Goal: Task Accomplishment & Management: Manage account settings

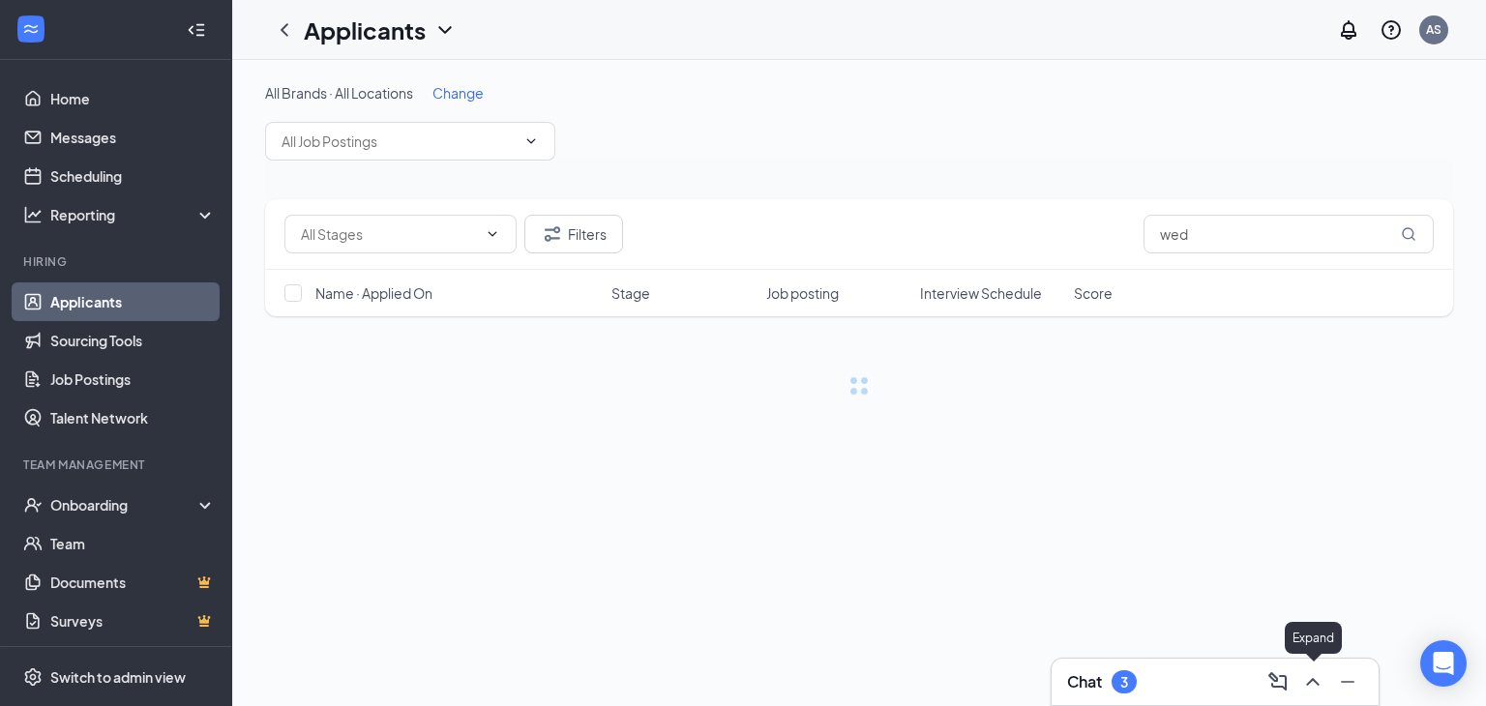
click at [1310, 691] on icon "ChevronUp" at bounding box center [1312, 681] width 23 height 23
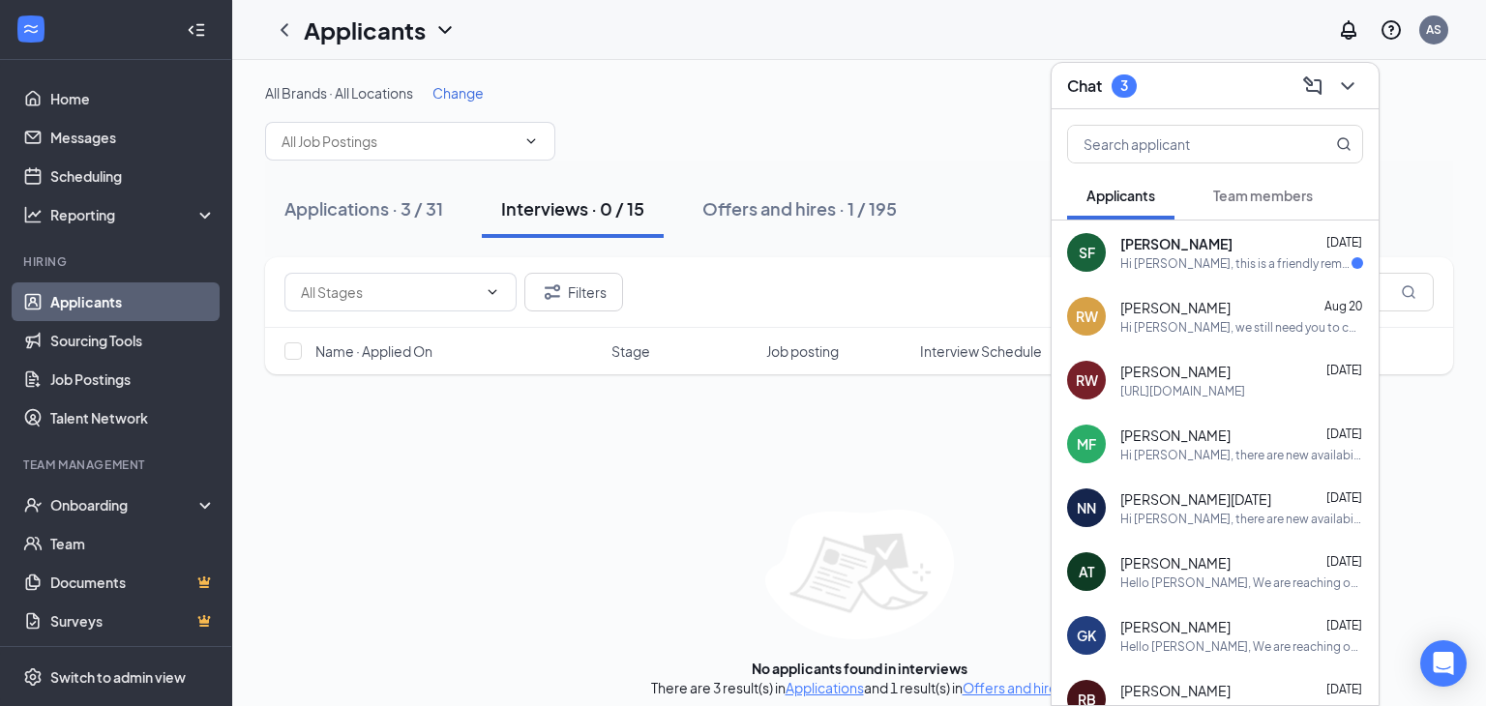
click at [1165, 261] on div "Hi Sylus Fuentes, this is a friendly reminder. Your meeting with Arosa San Gabr…" at bounding box center [1235, 263] width 231 height 16
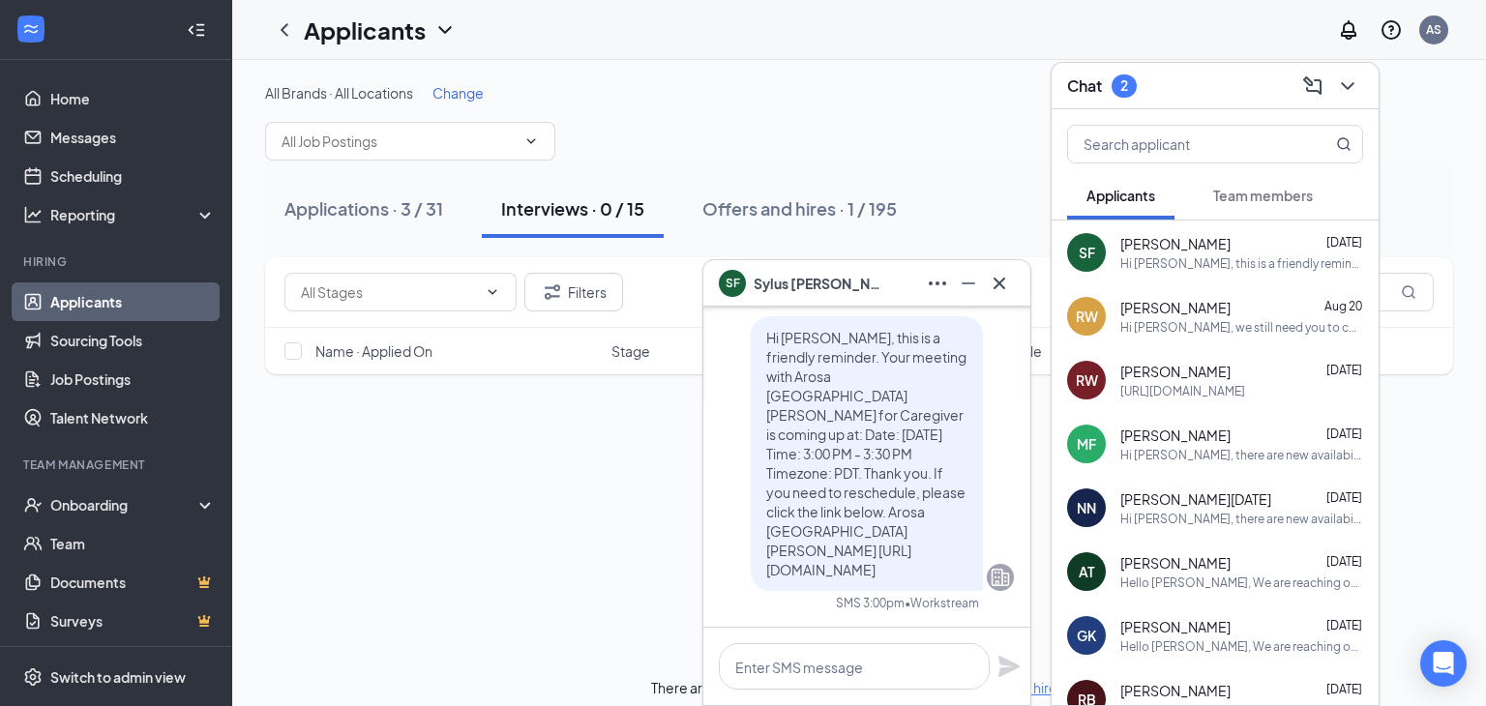
click at [1255, 191] on span "Team members" at bounding box center [1263, 195] width 100 height 17
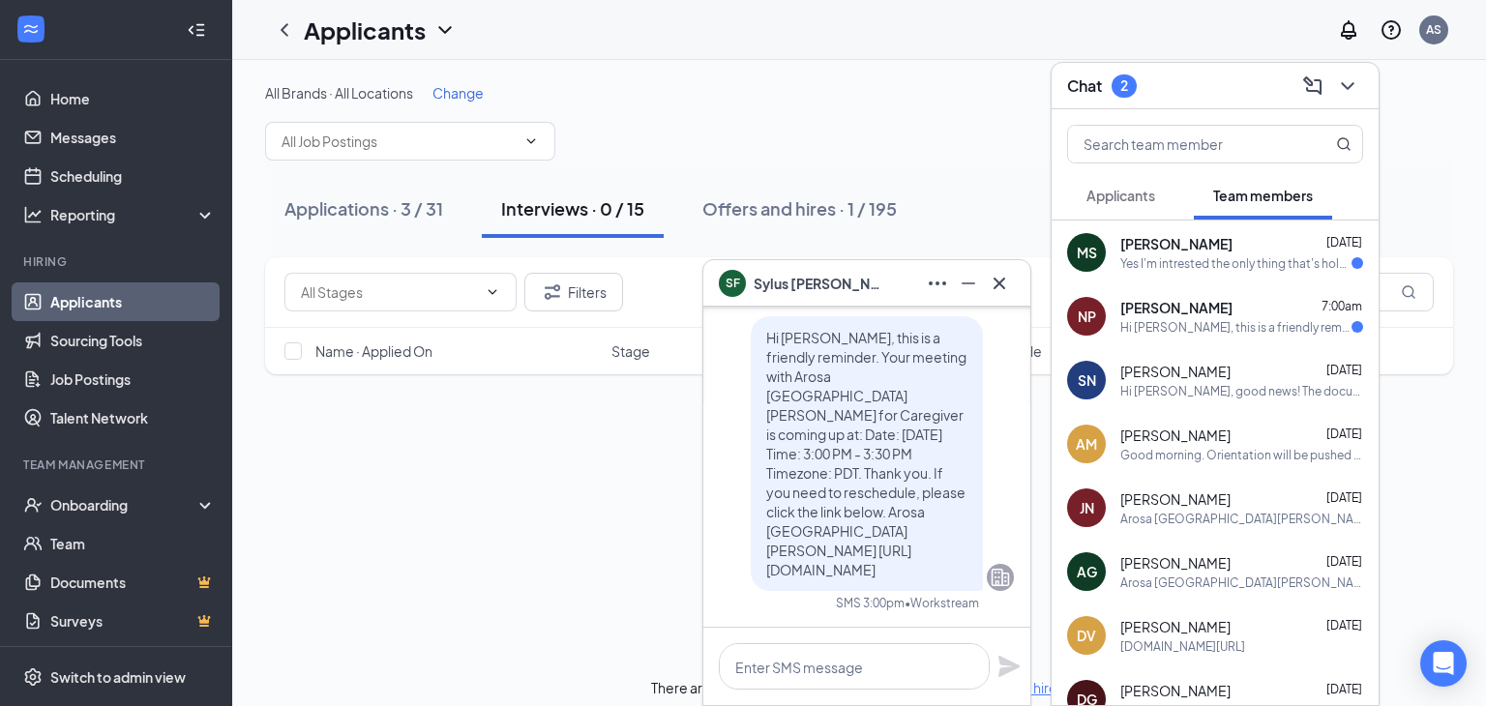
click at [1193, 335] on div "NP Norrisa Plesant 7:00am Hi Norissa, this is a friendly reminder. Your orienta…" at bounding box center [1214, 316] width 327 height 64
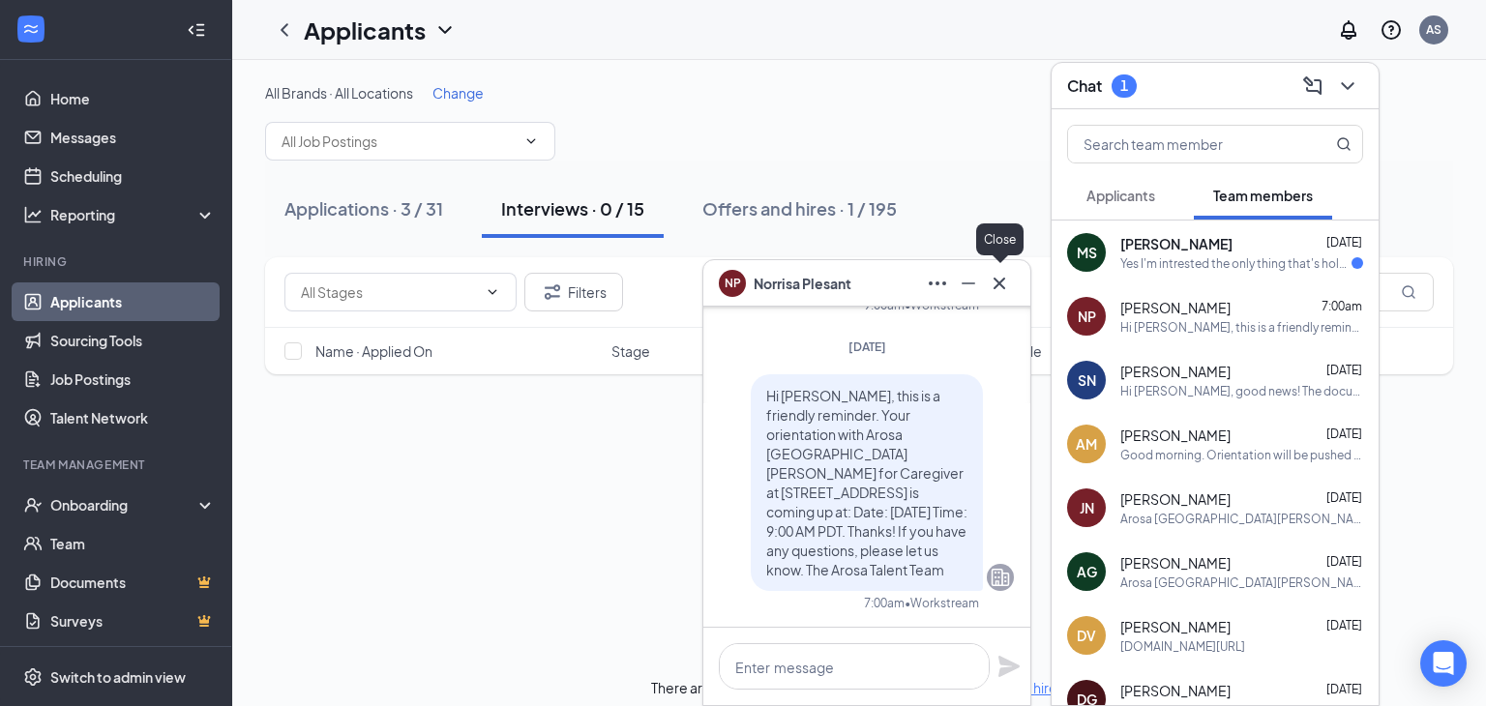
click at [989, 294] on button at bounding box center [999, 283] width 31 height 31
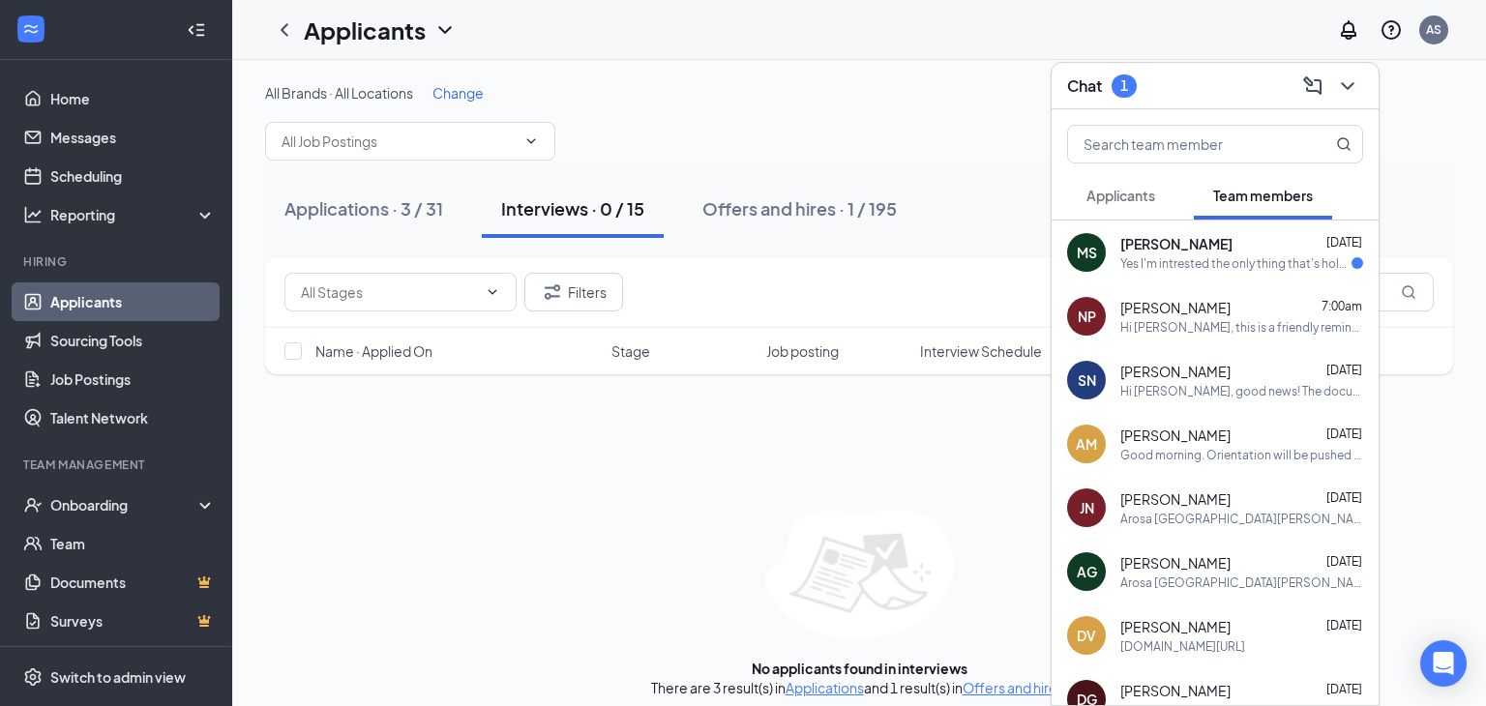
click at [1194, 246] on span "[PERSON_NAME]" at bounding box center [1176, 243] width 112 height 19
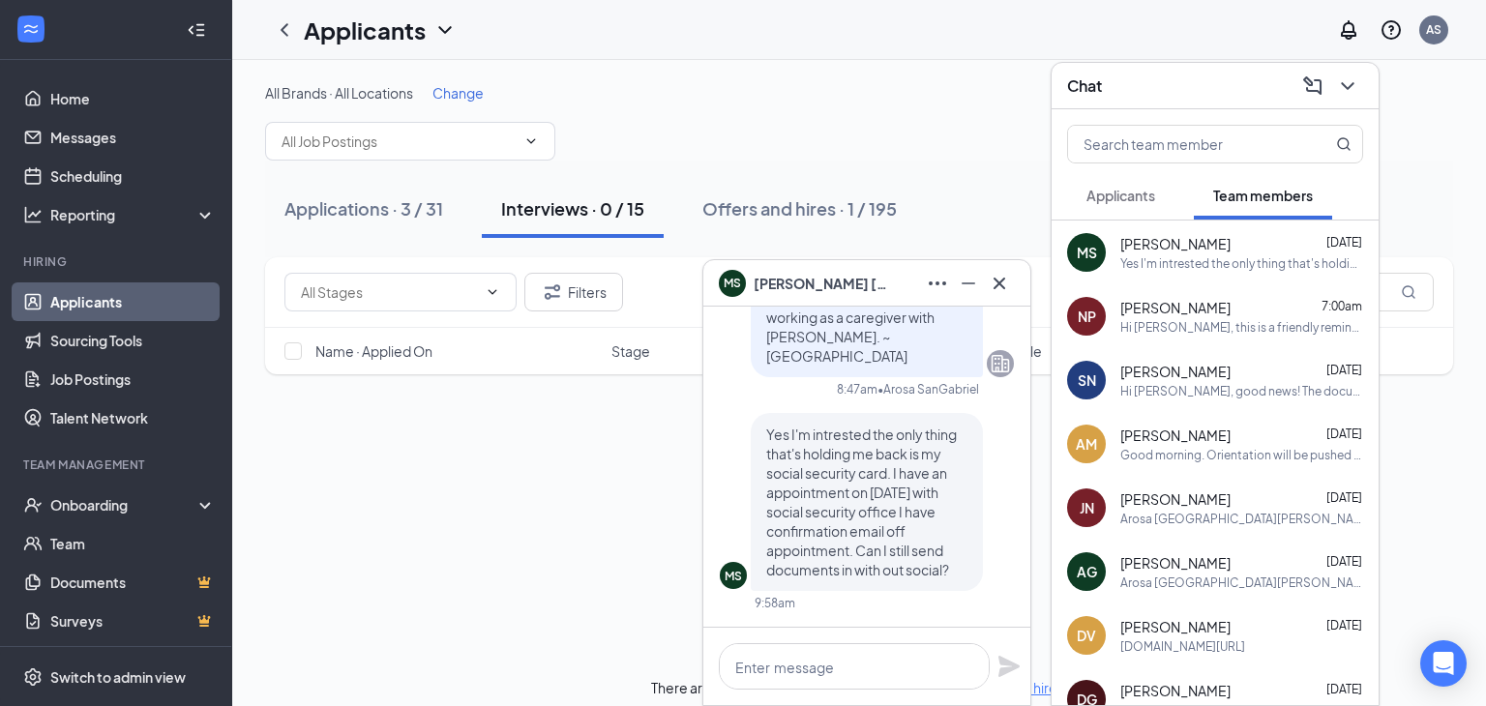
click at [1212, 328] on div "Hi [PERSON_NAME], this is a friendly reminder. Your orientation with Arosa [GEO…" at bounding box center [1241, 327] width 243 height 16
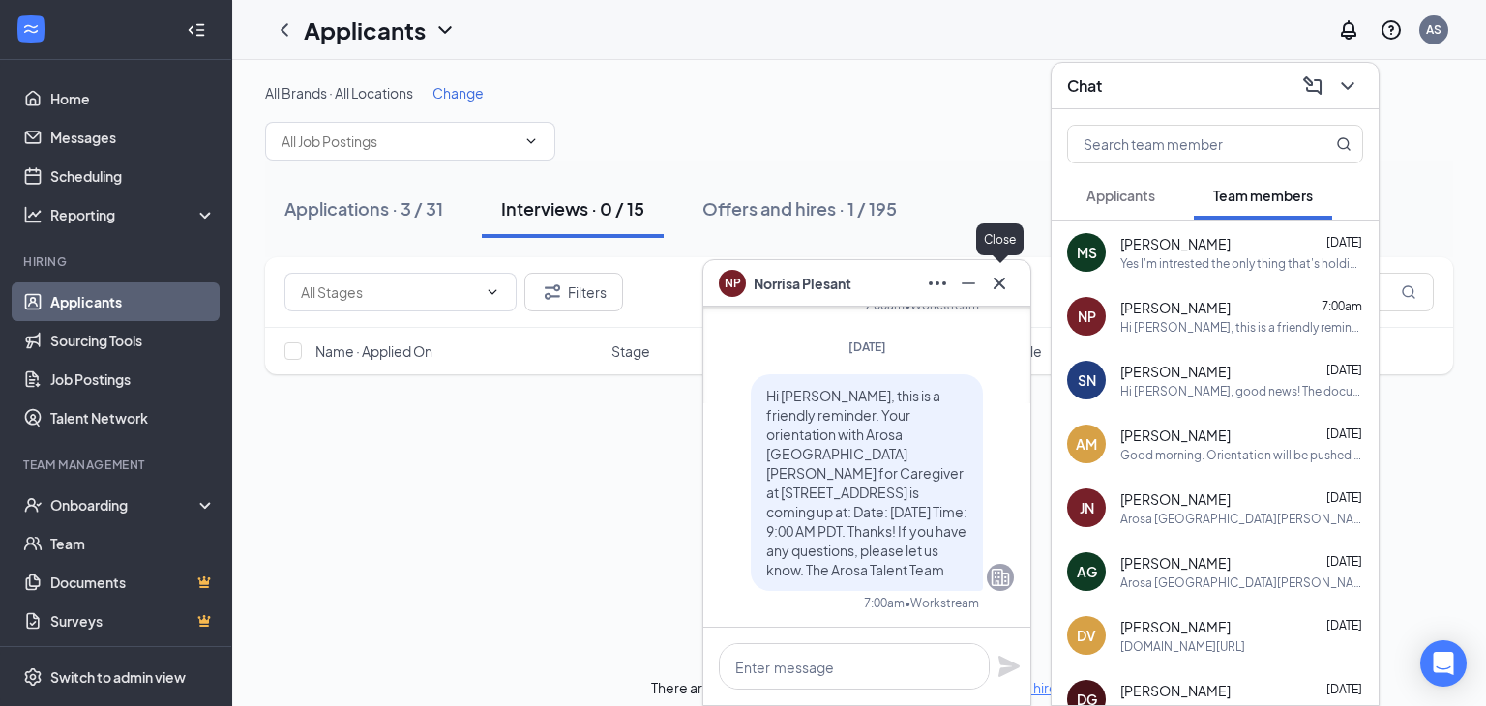
click at [1002, 275] on icon "Cross" at bounding box center [999, 283] width 23 height 23
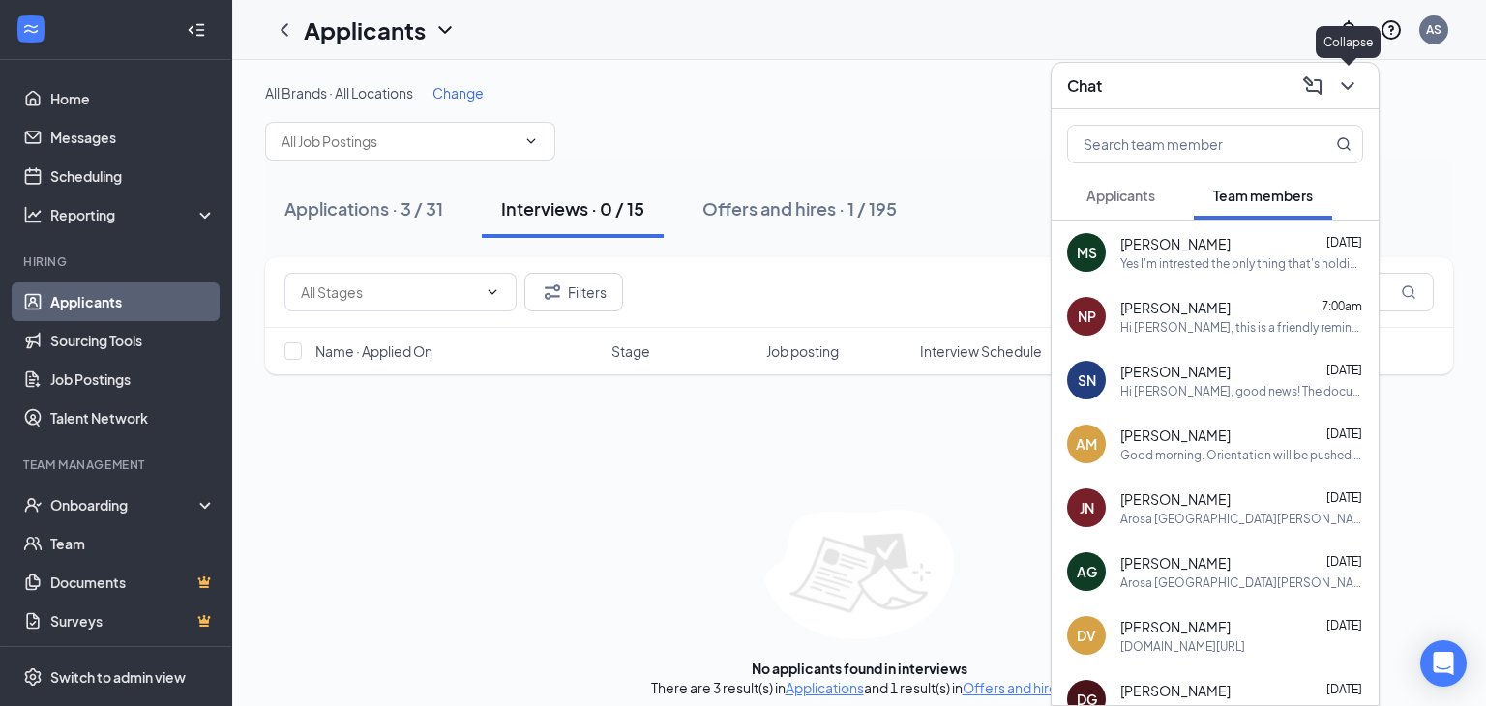
click at [1349, 85] on icon "ChevronDown" at bounding box center [1347, 86] width 13 height 8
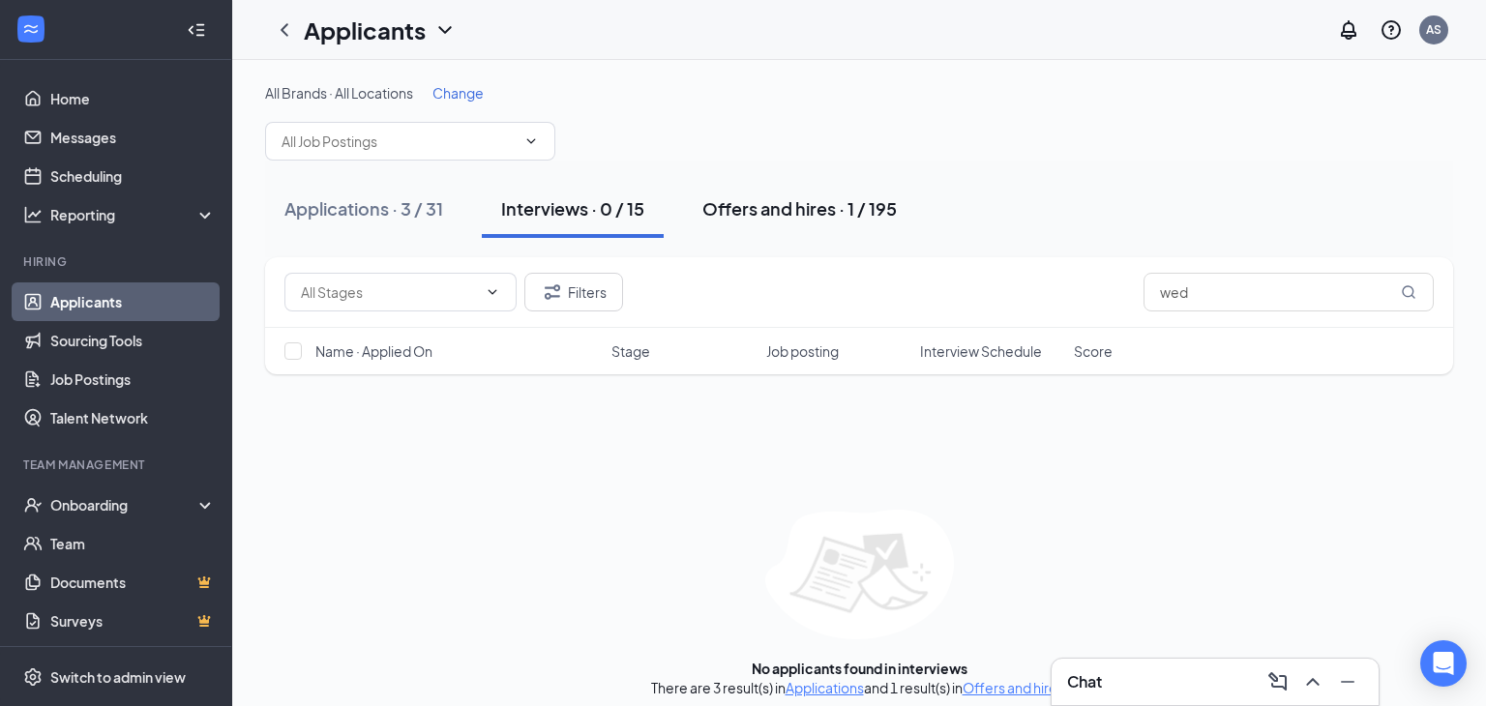
click at [778, 214] on div "Offers and hires · 1 / 195" at bounding box center [799, 208] width 194 height 24
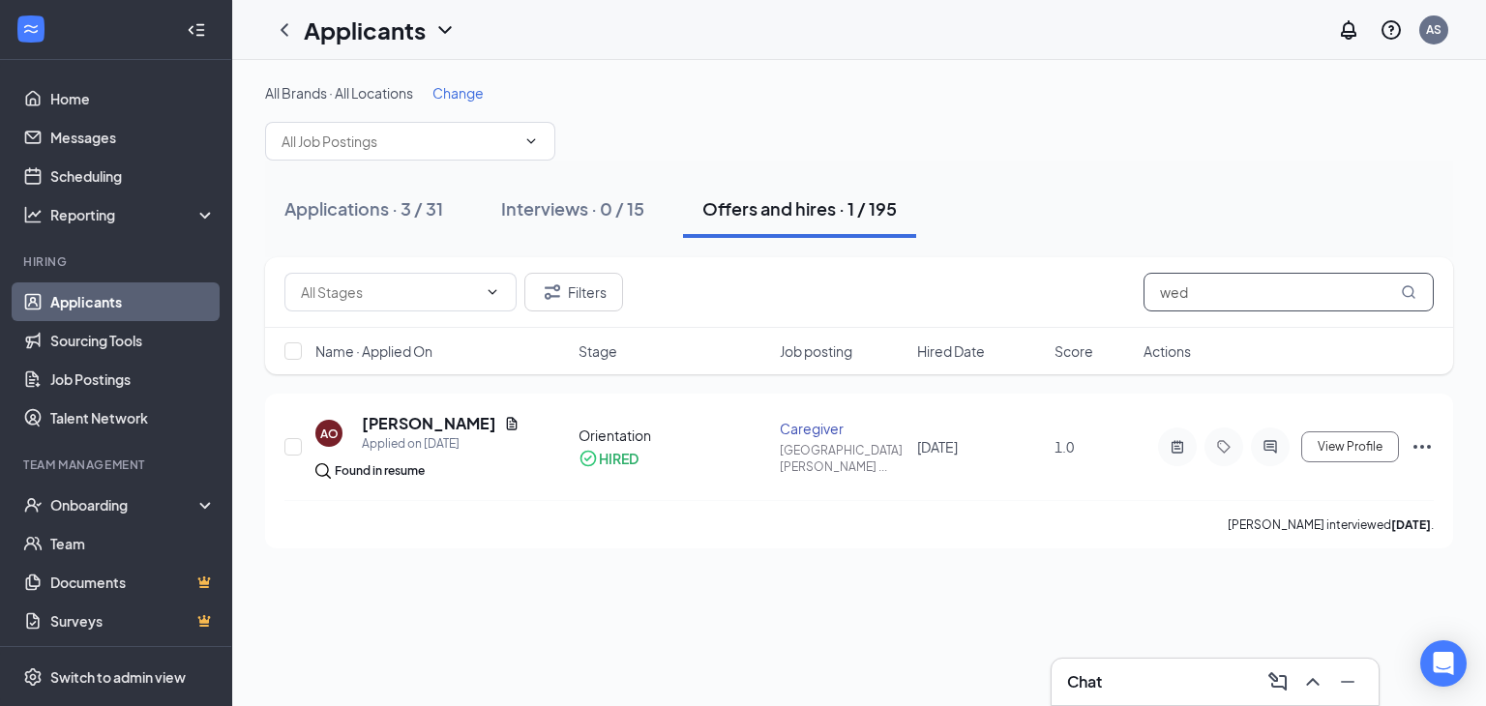
click at [1270, 301] on input "wed" at bounding box center [1288, 292] width 290 height 39
type input "w"
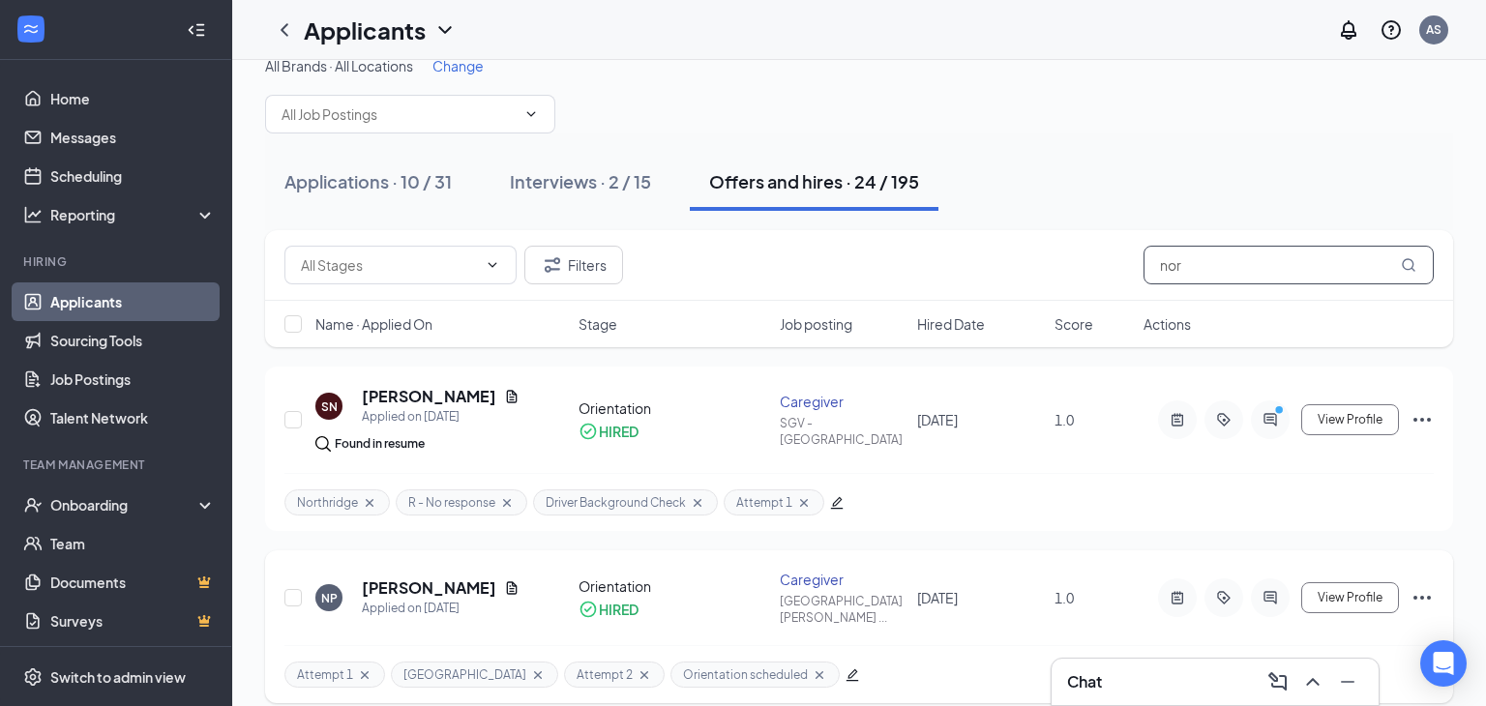
scroll to position [30, 0]
type input "nor"
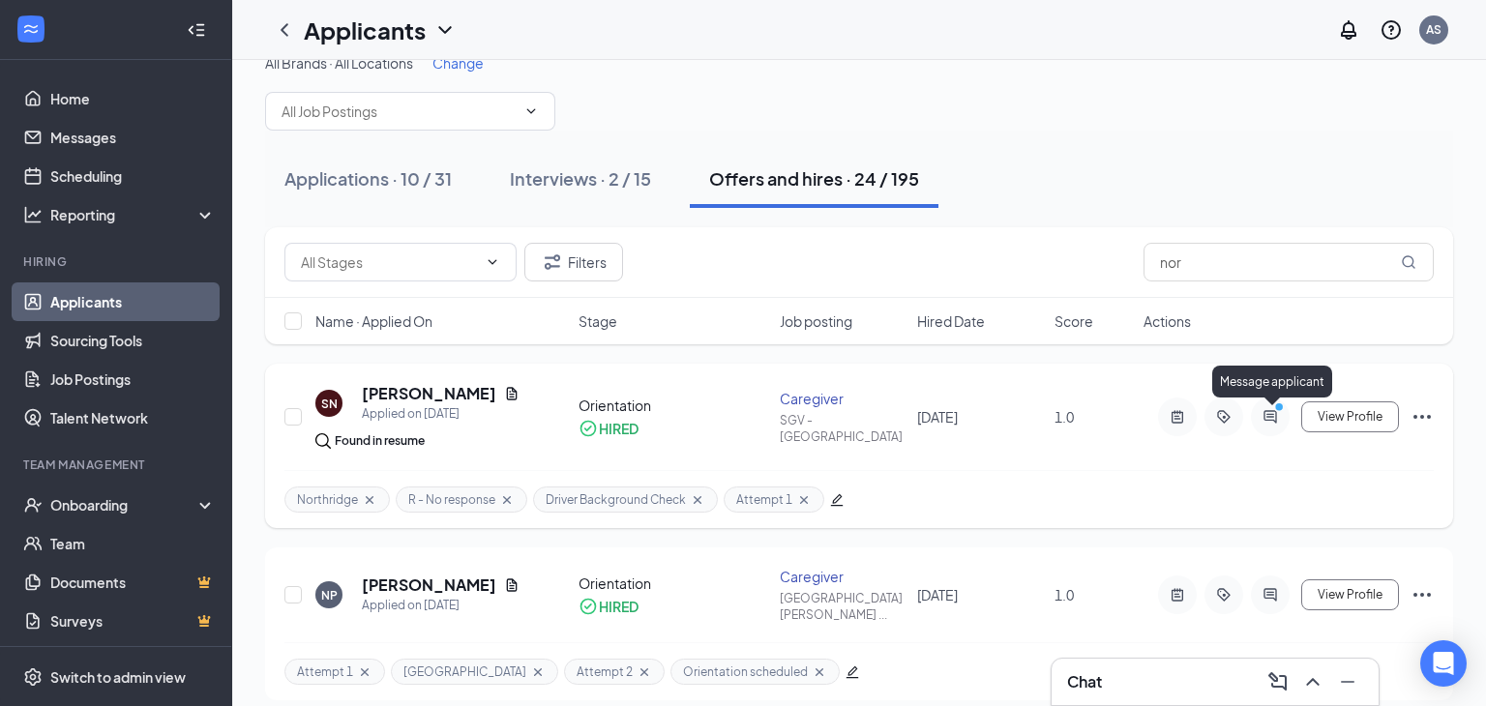
click at [1262, 415] on icon "ActiveChat" at bounding box center [1269, 416] width 23 height 15
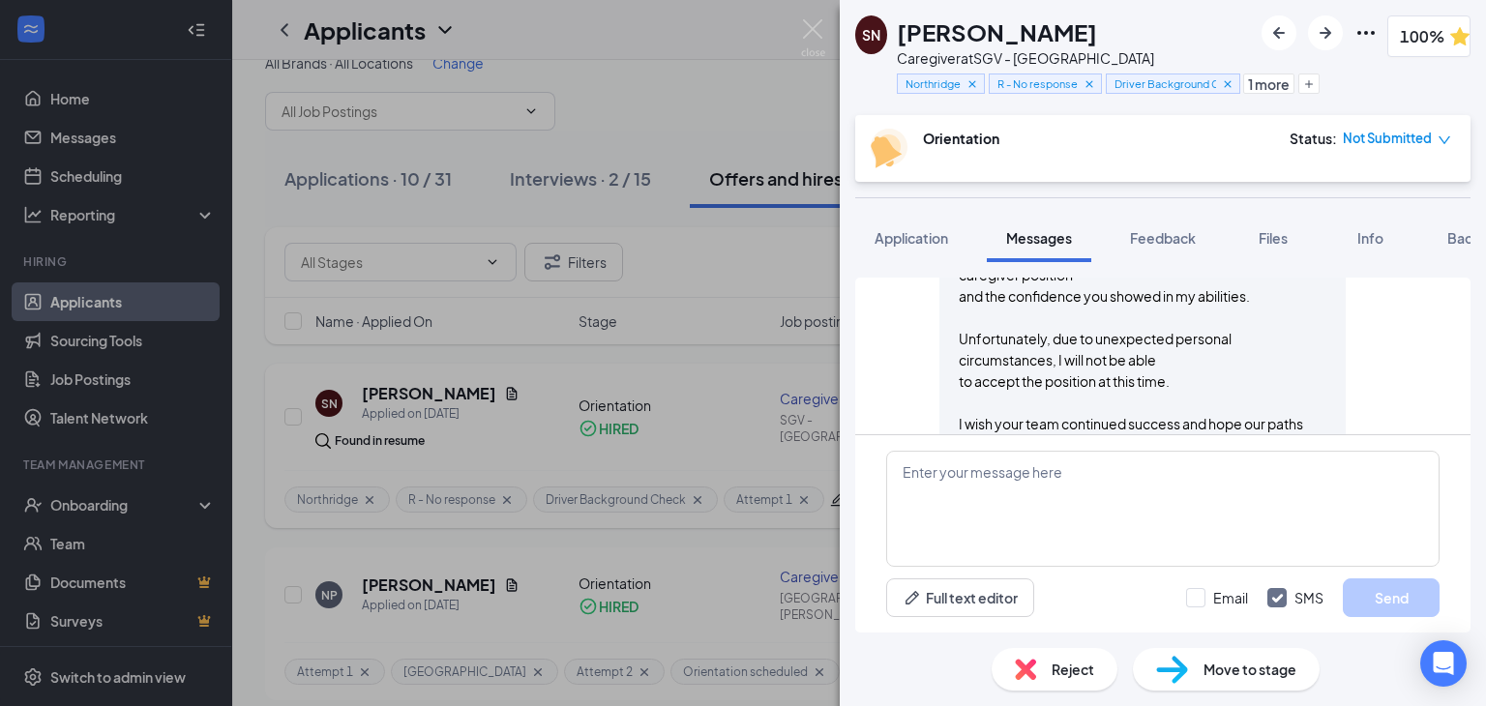
scroll to position [945, 0]
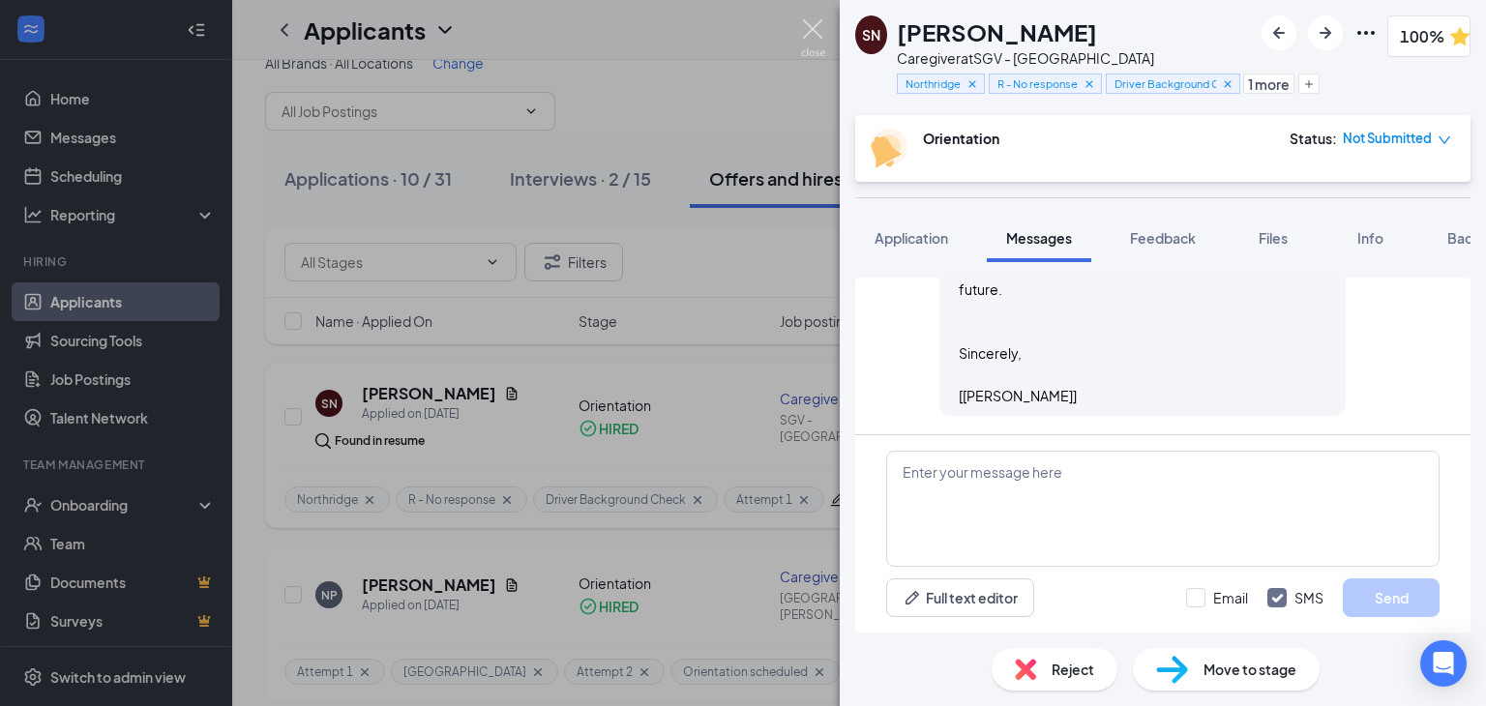
click at [815, 35] on img at bounding box center [813, 38] width 24 height 38
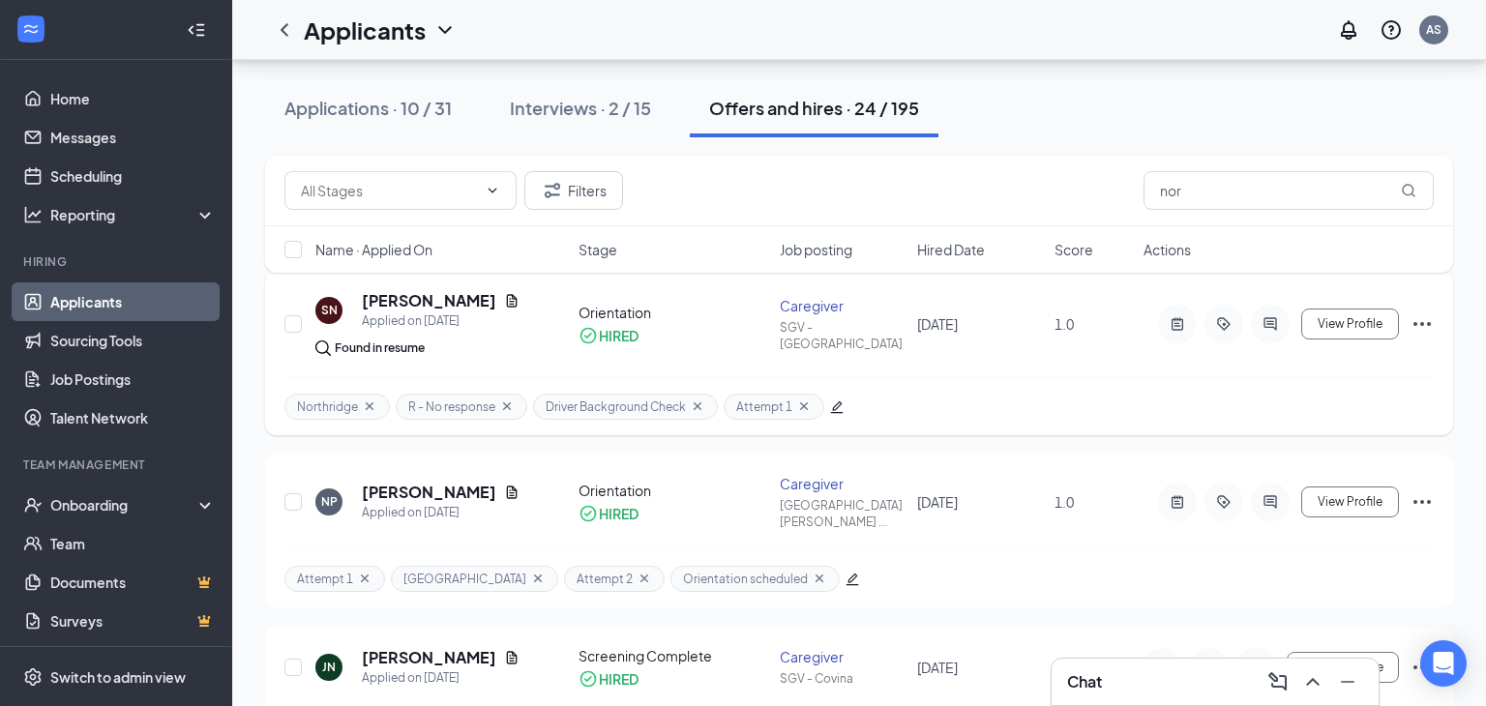
scroll to position [124, 0]
click at [386, 484] on h5 "[PERSON_NAME]" at bounding box center [429, 491] width 134 height 21
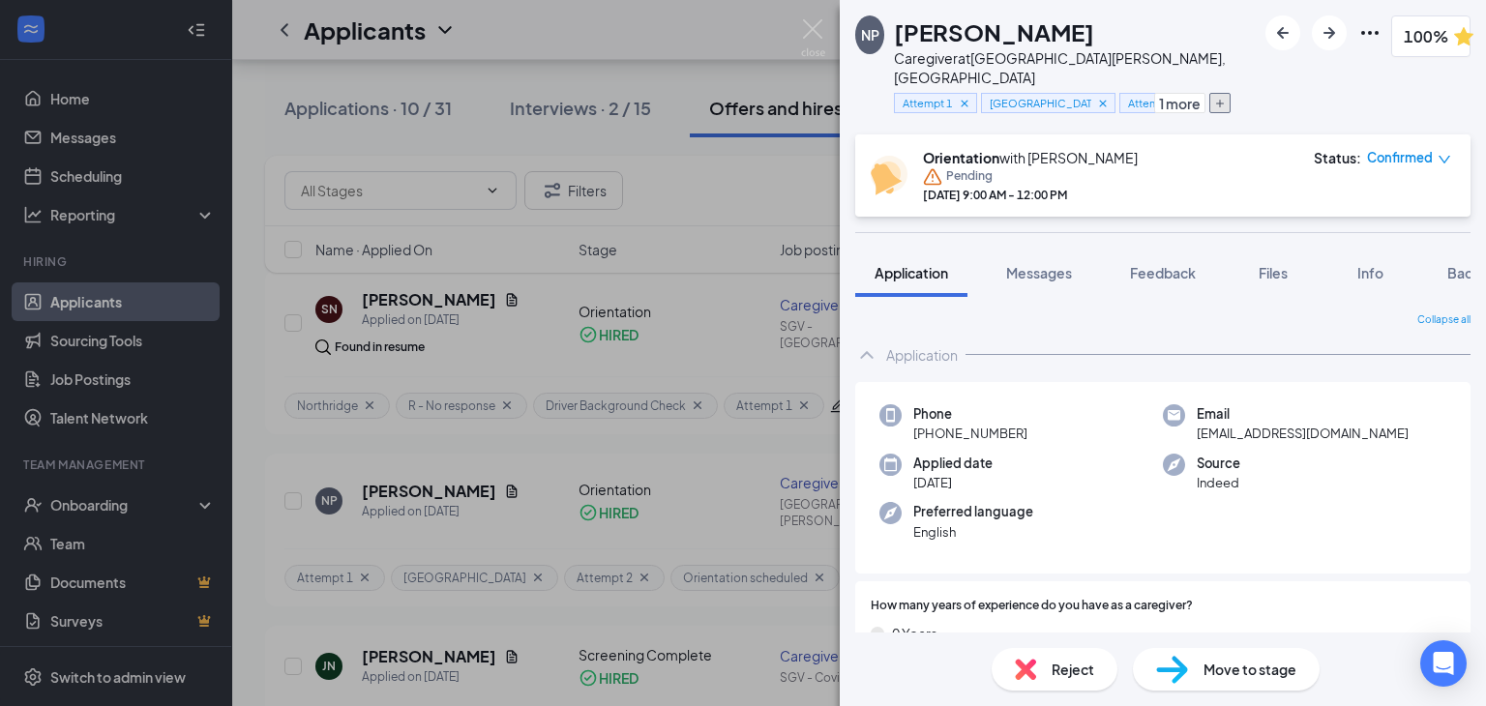
click at [1226, 98] on icon "Plus" at bounding box center [1220, 104] width 12 height 12
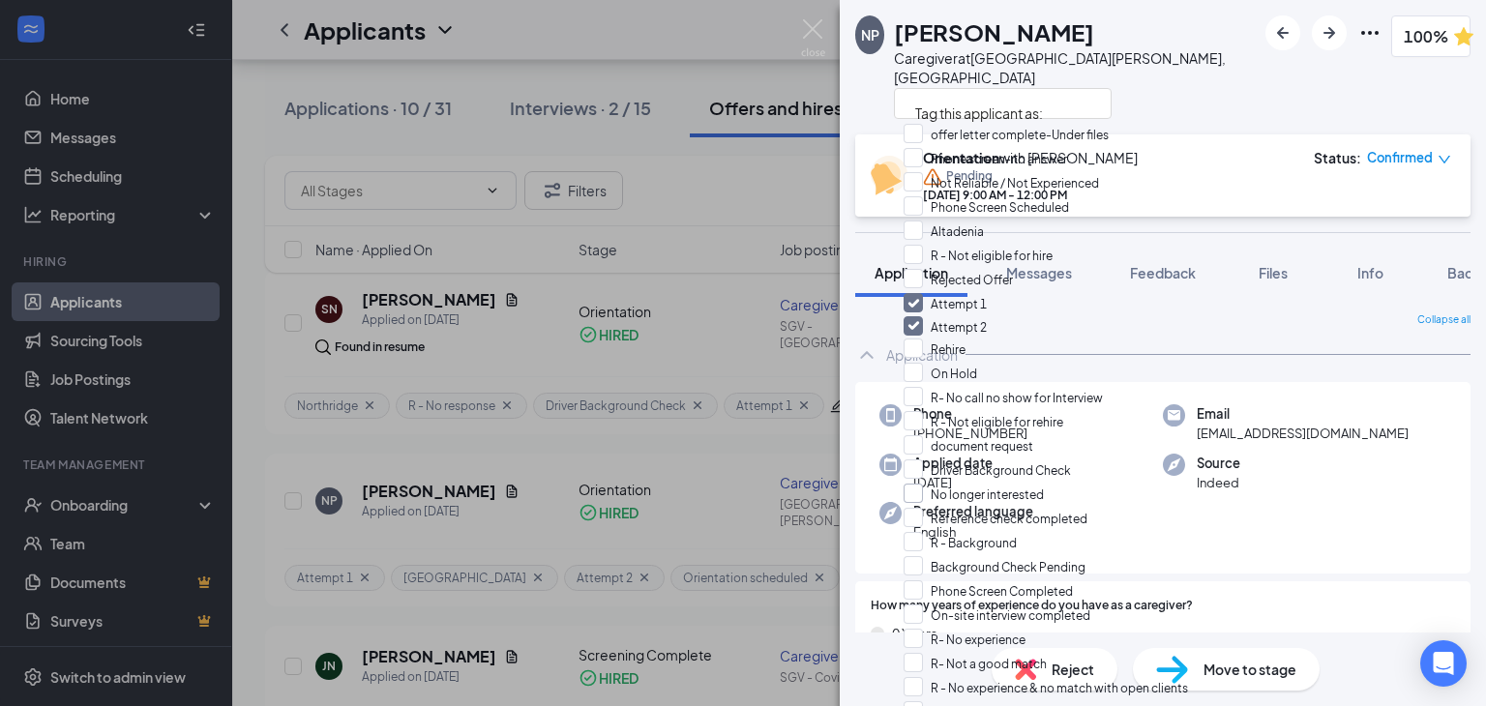
scroll to position [565, 0]
click at [1218, 87] on div "NP [PERSON_NAME] Caregiver at [GEOGRAPHIC_DATA][PERSON_NAME], [GEOGRAPHIC_DATA]…" at bounding box center [1163, 67] width 646 height 134
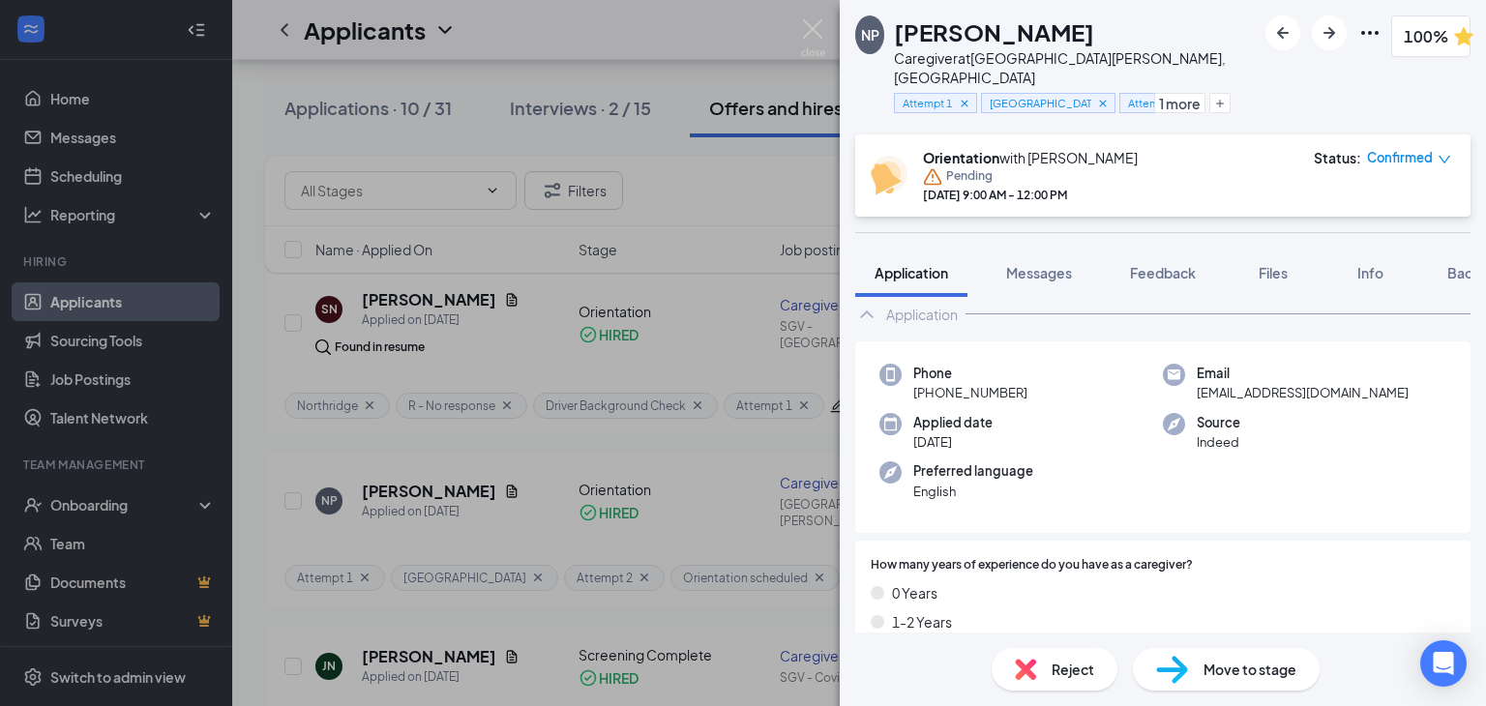
scroll to position [146, 0]
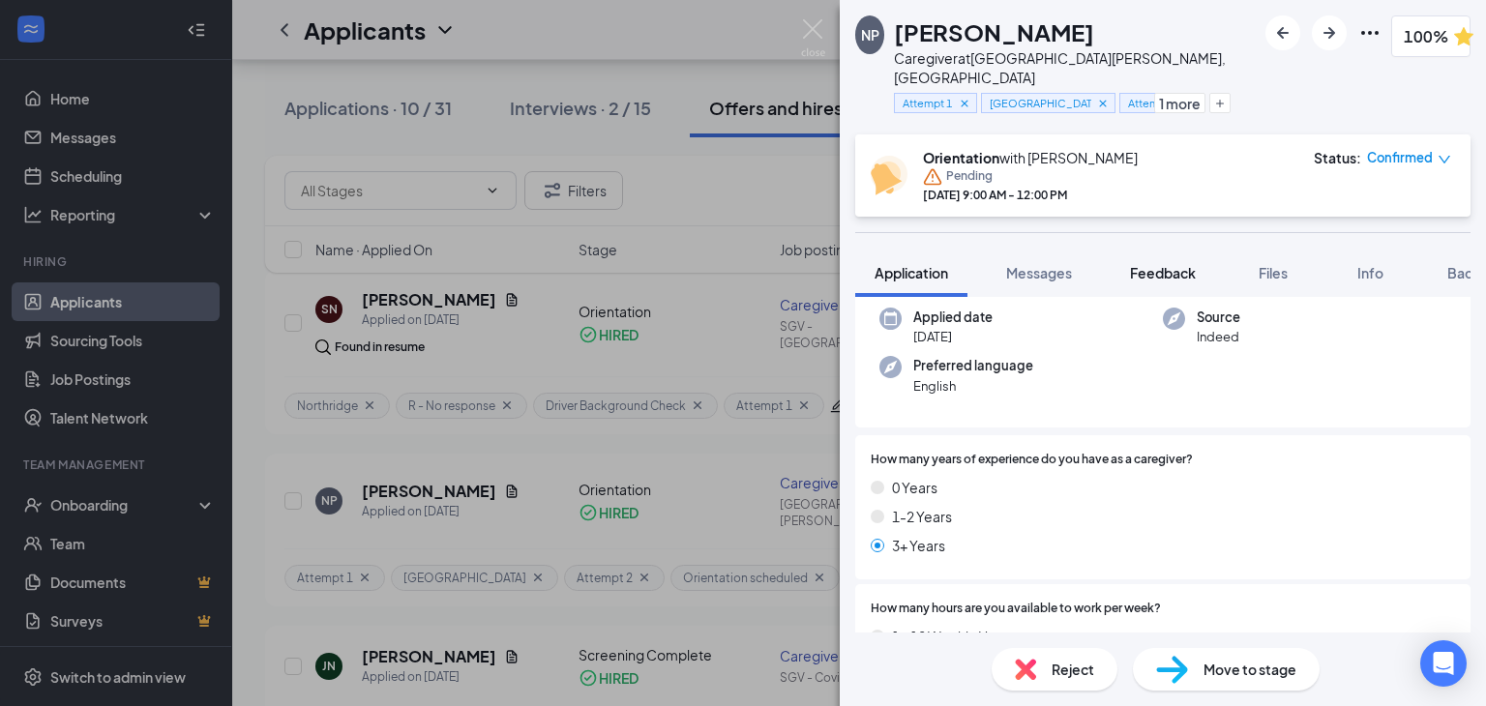
click at [1170, 264] on span "Feedback" at bounding box center [1163, 272] width 66 height 17
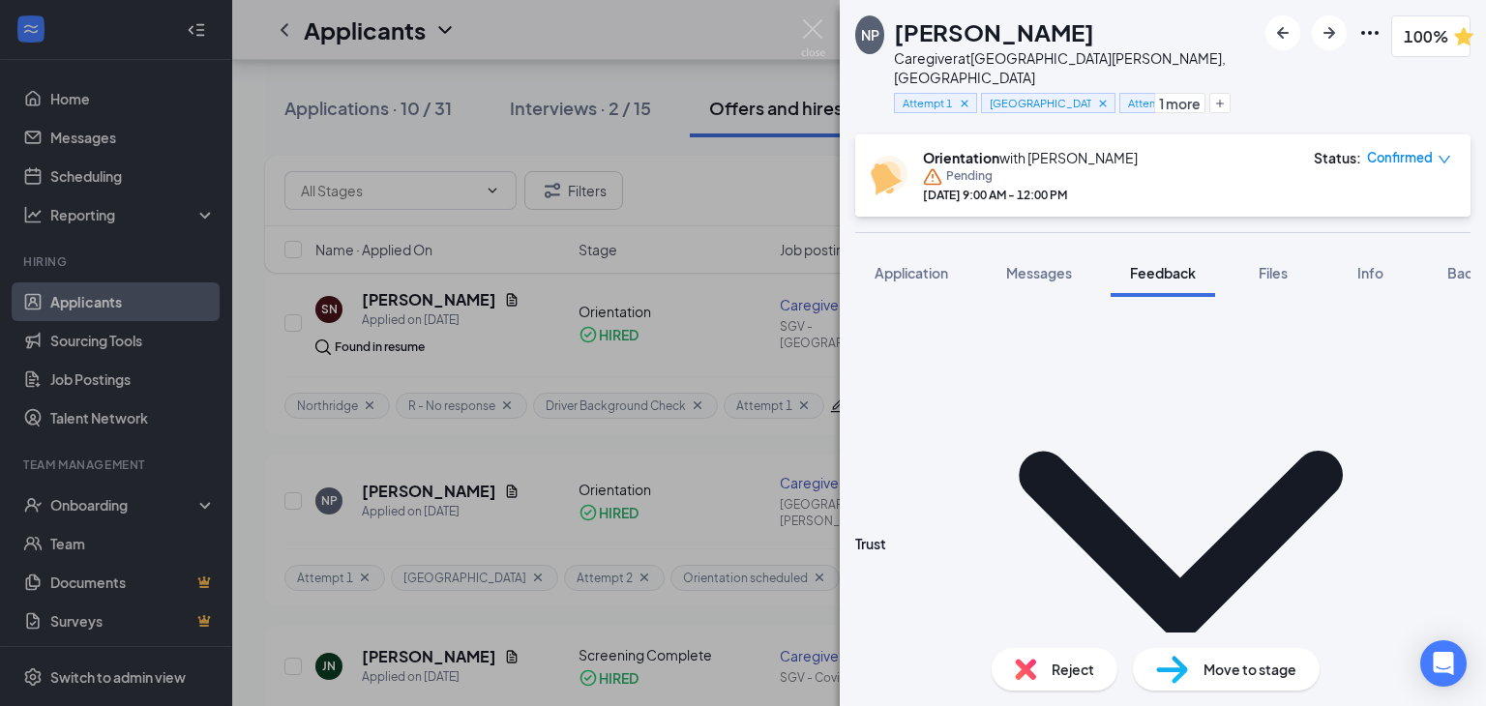
scroll to position [2240, 0]
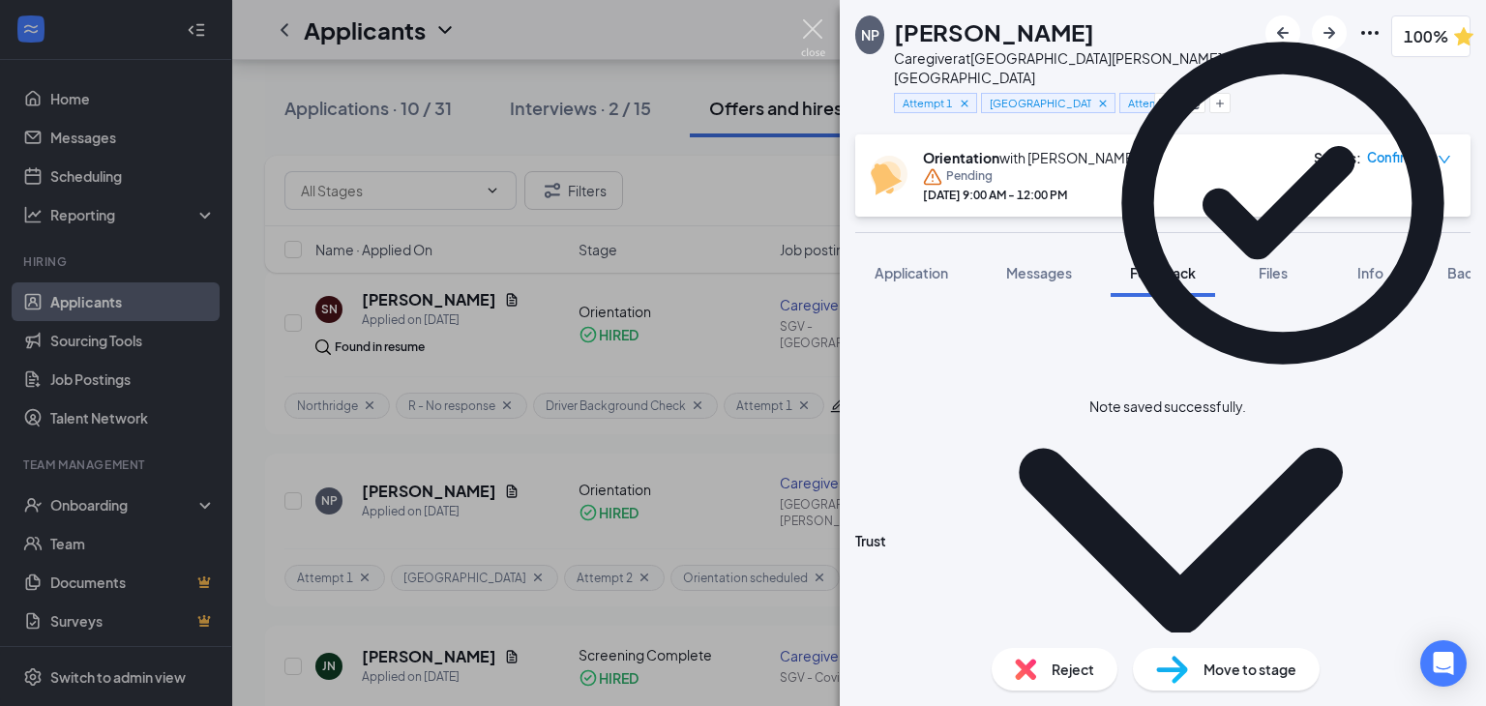
click at [805, 30] on img at bounding box center [813, 38] width 24 height 38
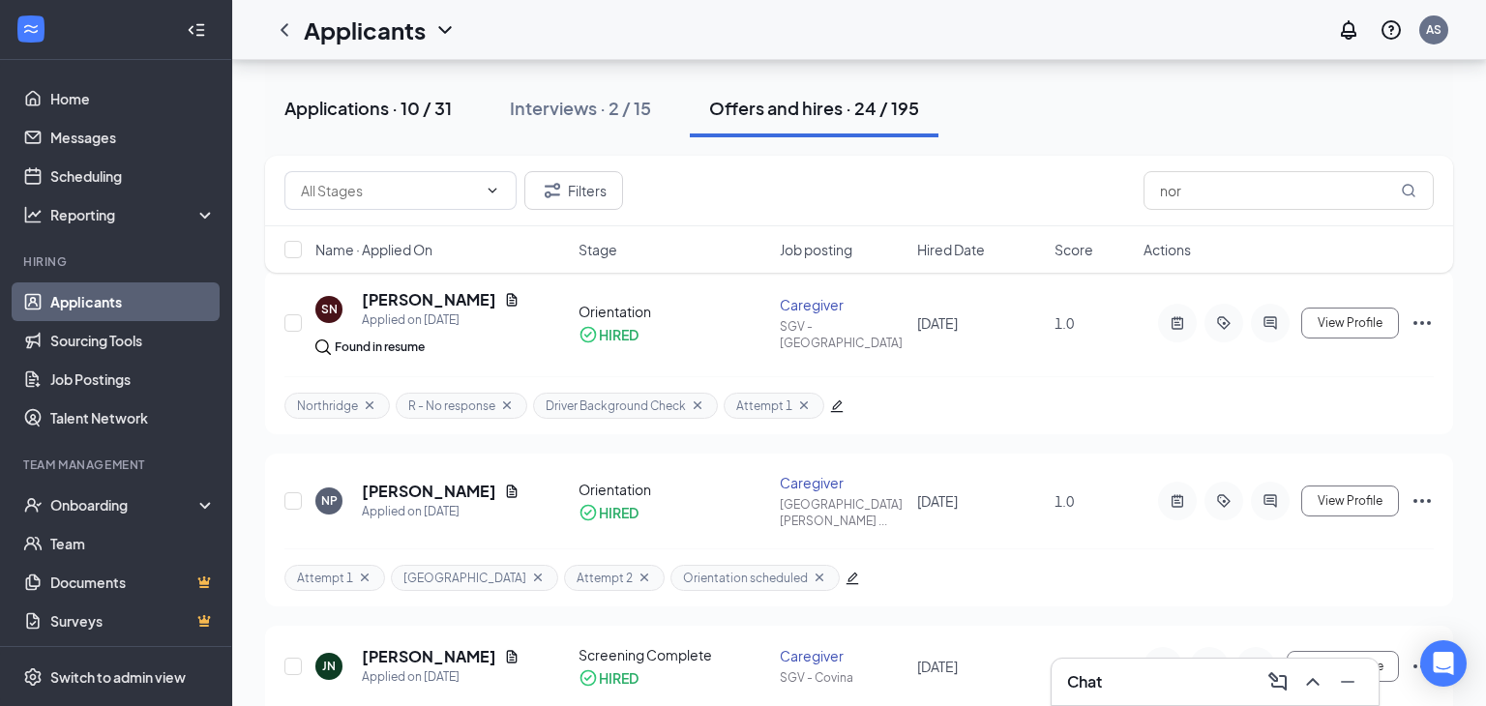
click at [382, 108] on div "Applications · 10 / 31" at bounding box center [367, 108] width 167 height 24
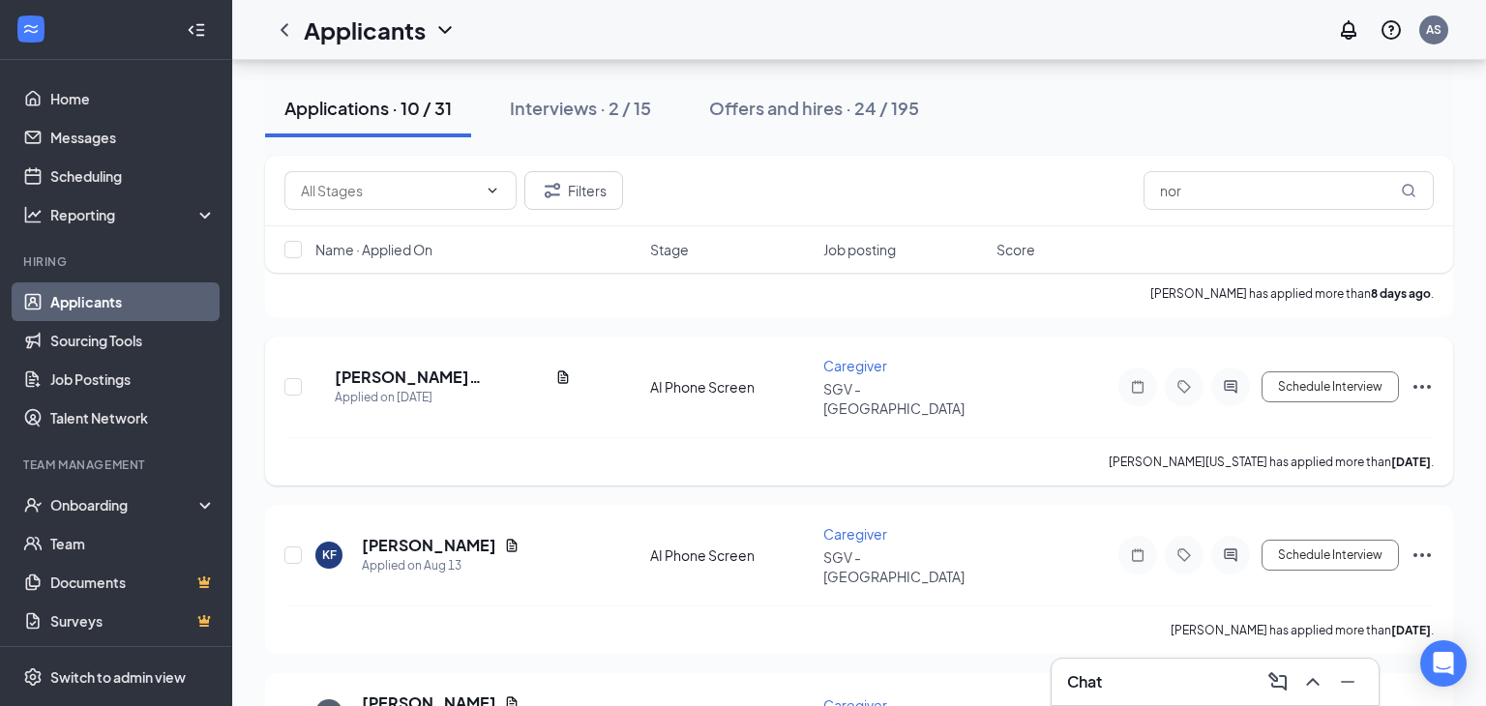
scroll to position [559, 0]
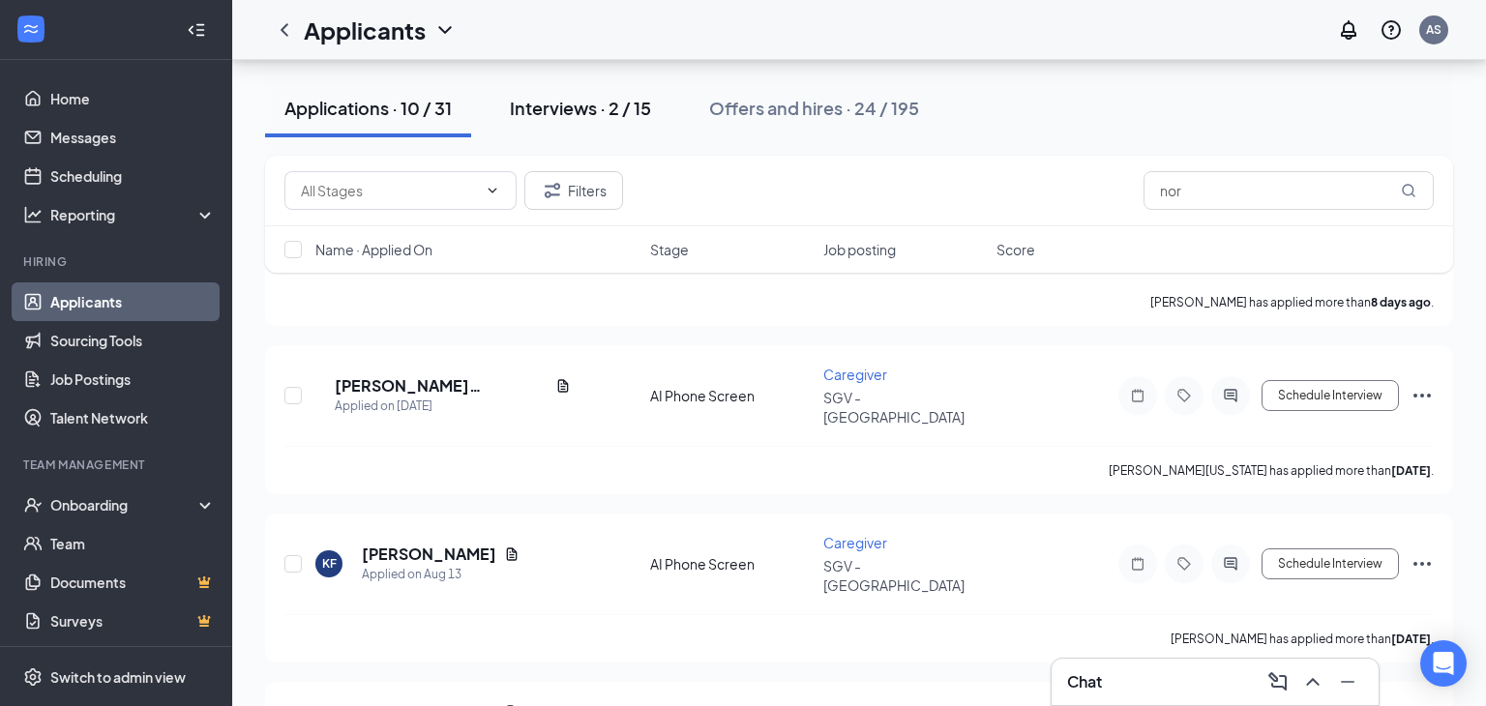
click at [553, 118] on div "Interviews · 2 / 15" at bounding box center [580, 108] width 141 height 24
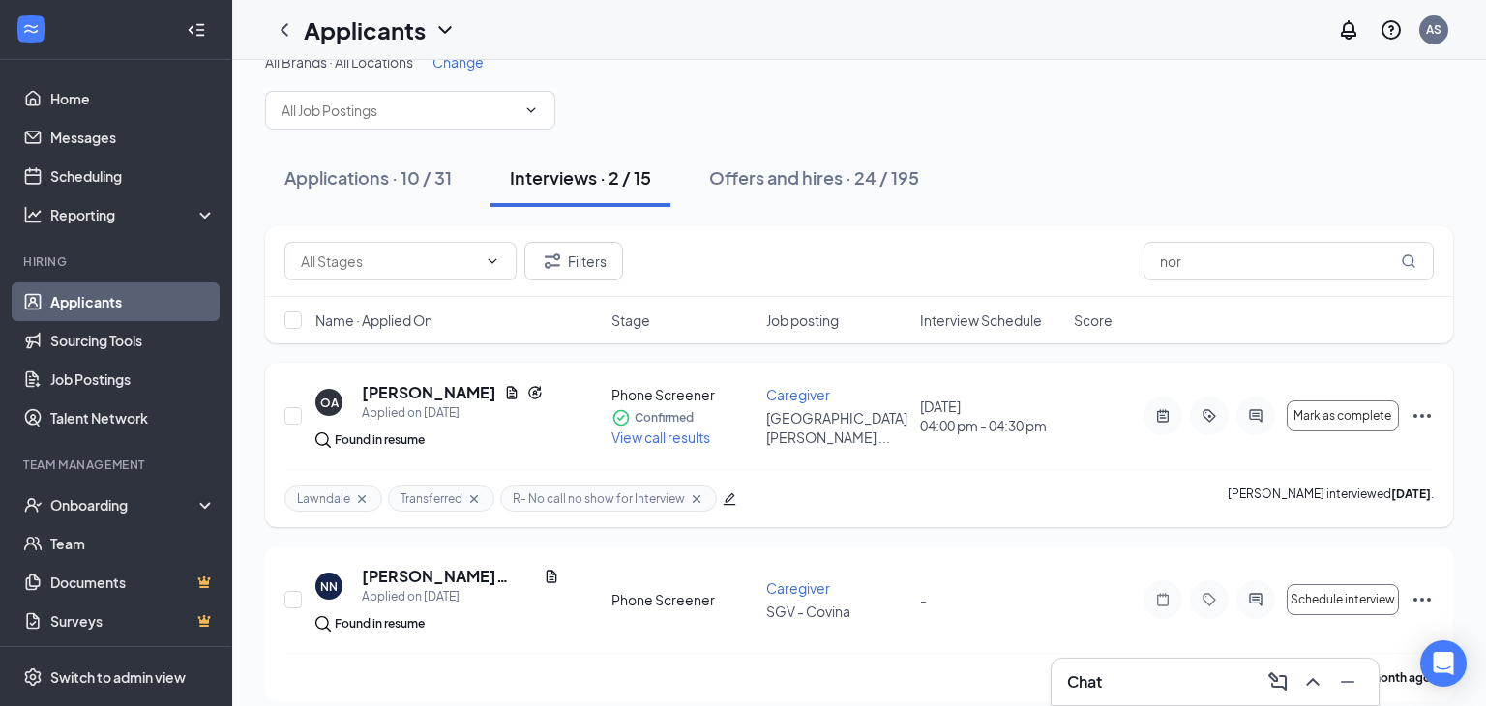
scroll to position [48, 0]
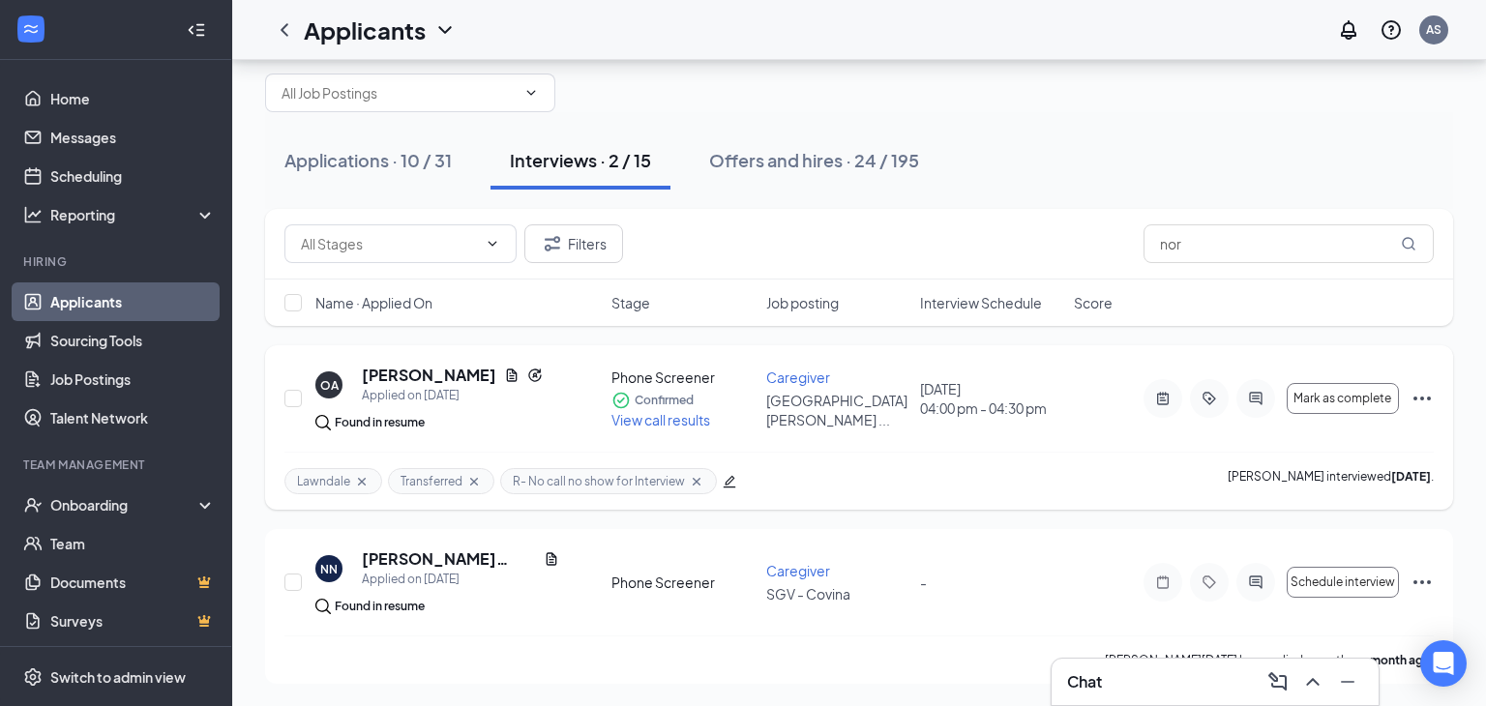
click at [666, 423] on span "View call results" at bounding box center [660, 419] width 99 height 17
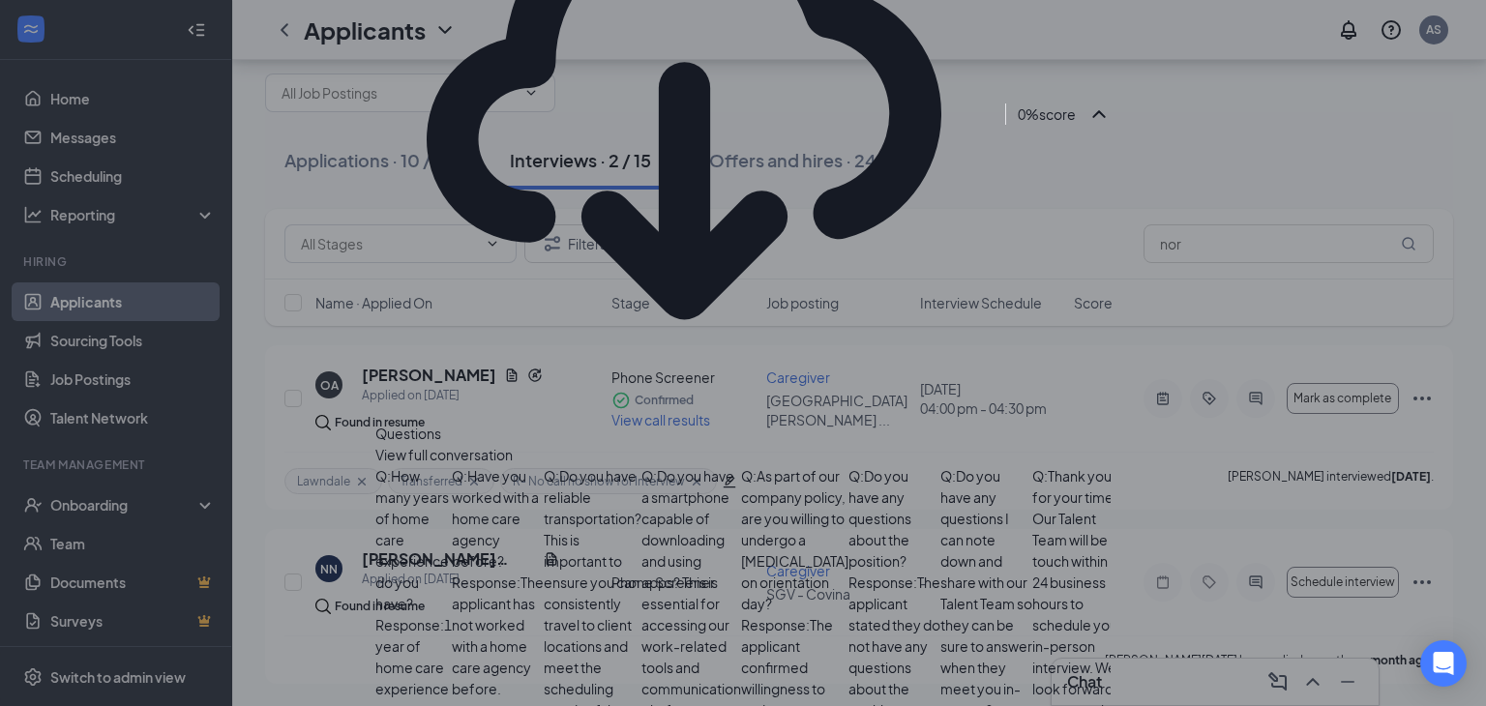
scroll to position [713, 0]
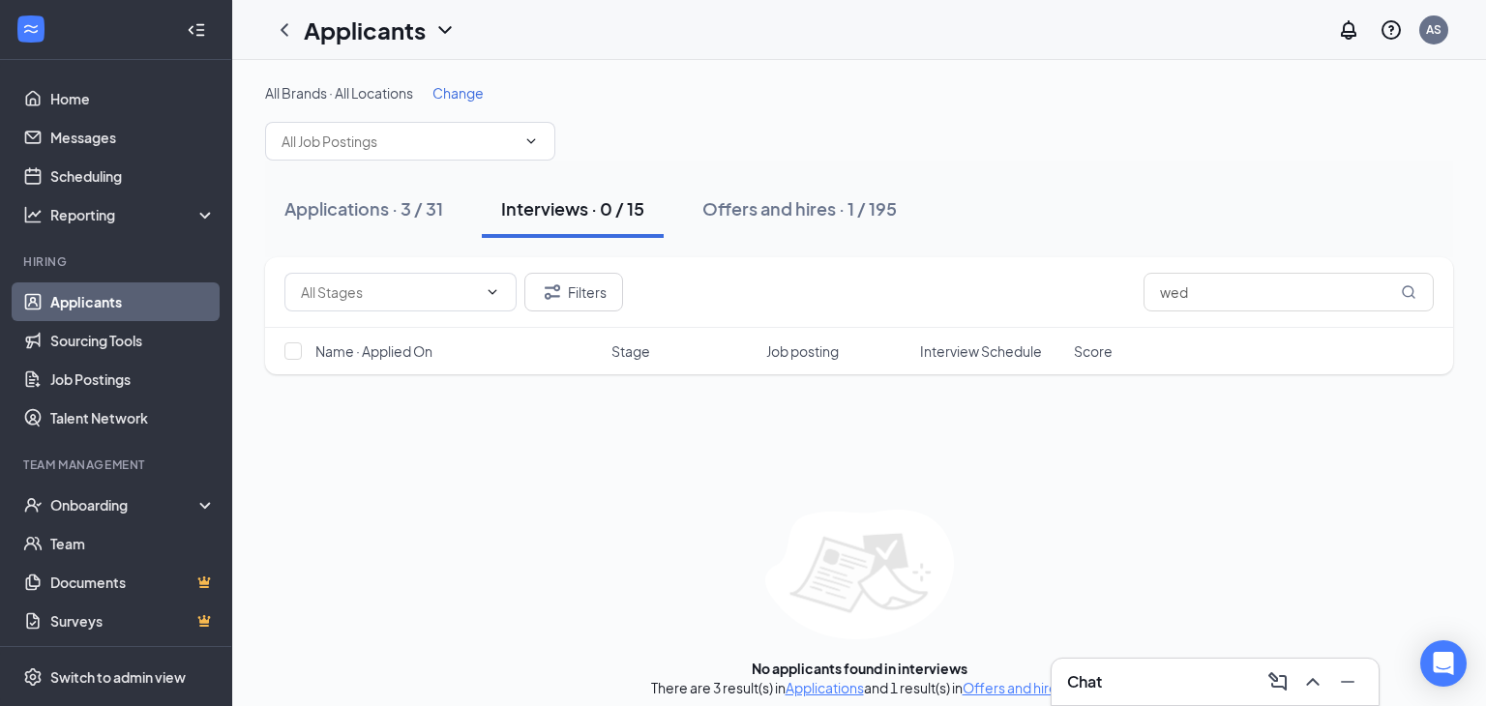
drag, startPoint x: 586, startPoint y: 213, endPoint x: 1020, endPoint y: 458, distance: 499.0
click at [586, 212] on div "Interviews · 0 / 15" at bounding box center [572, 208] width 143 height 24
click at [562, 211] on div "Interviews · 0 / 15" at bounding box center [572, 208] width 143 height 24
click at [1209, 295] on input "wed" at bounding box center [1288, 292] width 290 height 39
type input "w"
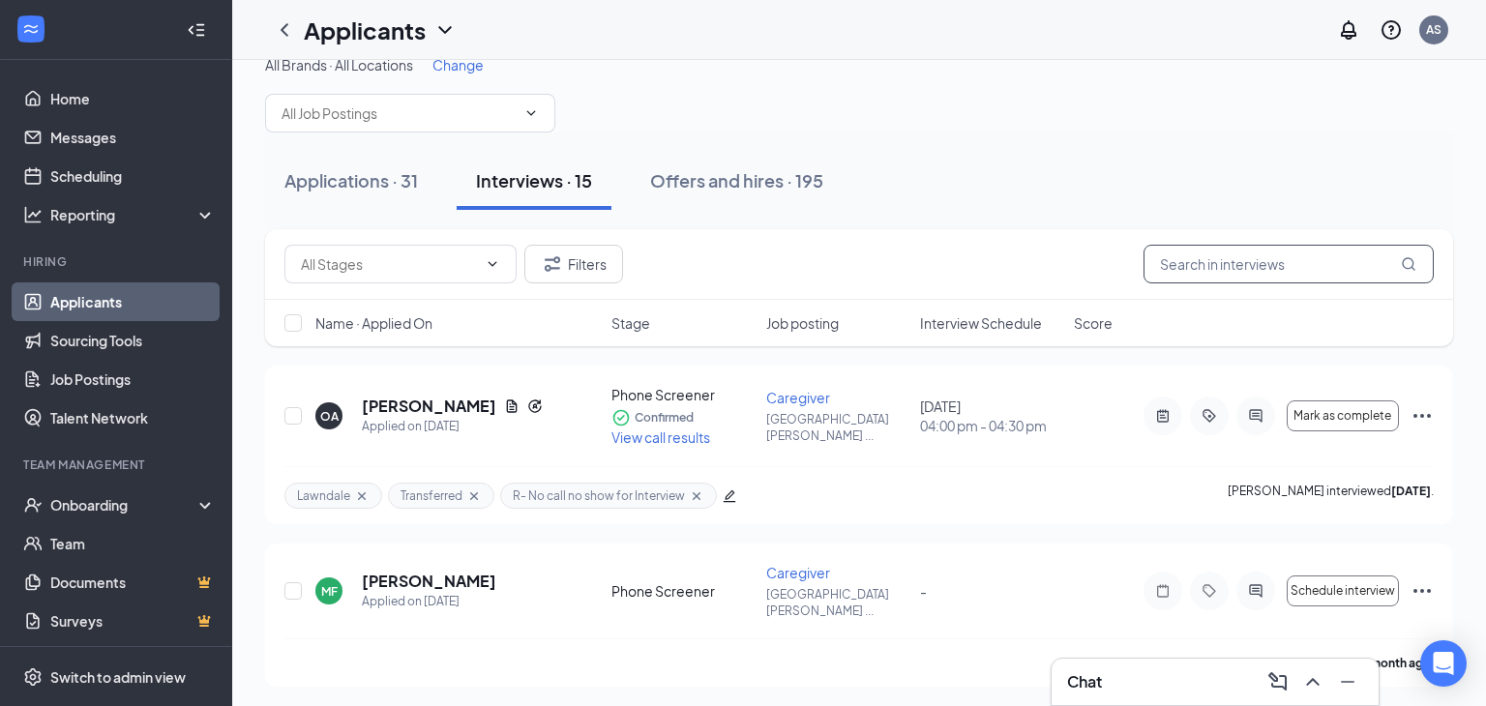
scroll to position [10, 0]
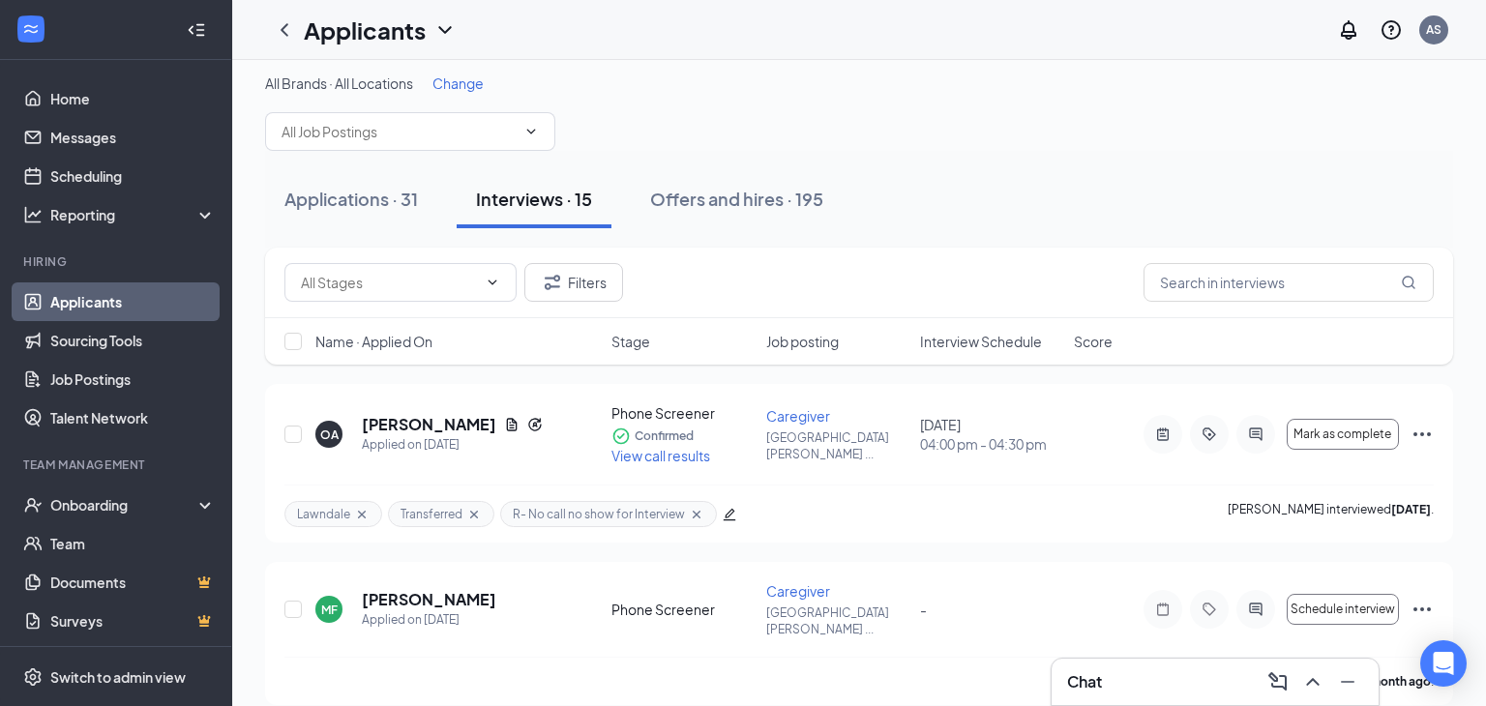
click at [1095, 174] on div "Applications · 31 Interviews · 15 Offers and hires · 195" at bounding box center [859, 199] width 1188 height 58
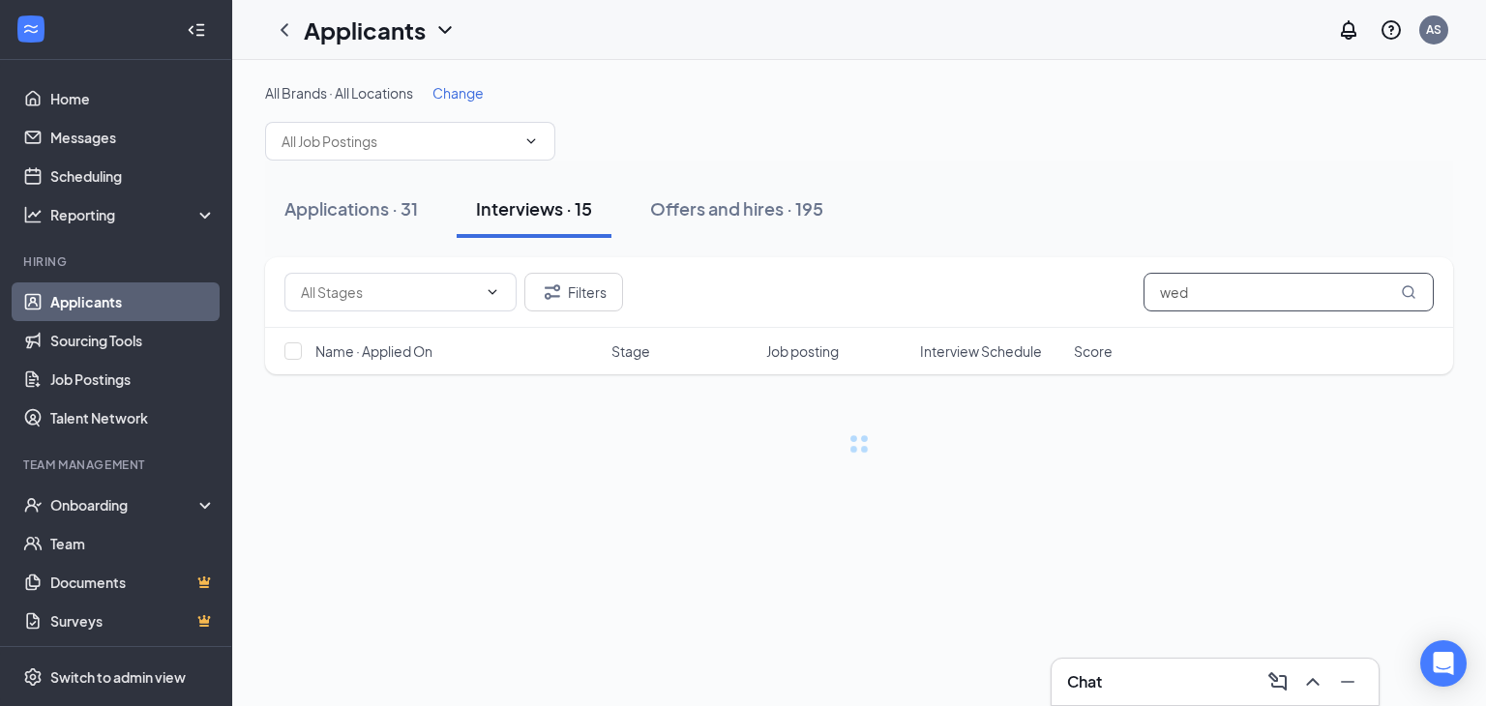
click at [1241, 289] on input "wed" at bounding box center [1288, 292] width 290 height 39
type input "w"
click at [1308, 690] on icon "ChevronUp" at bounding box center [1312, 681] width 23 height 23
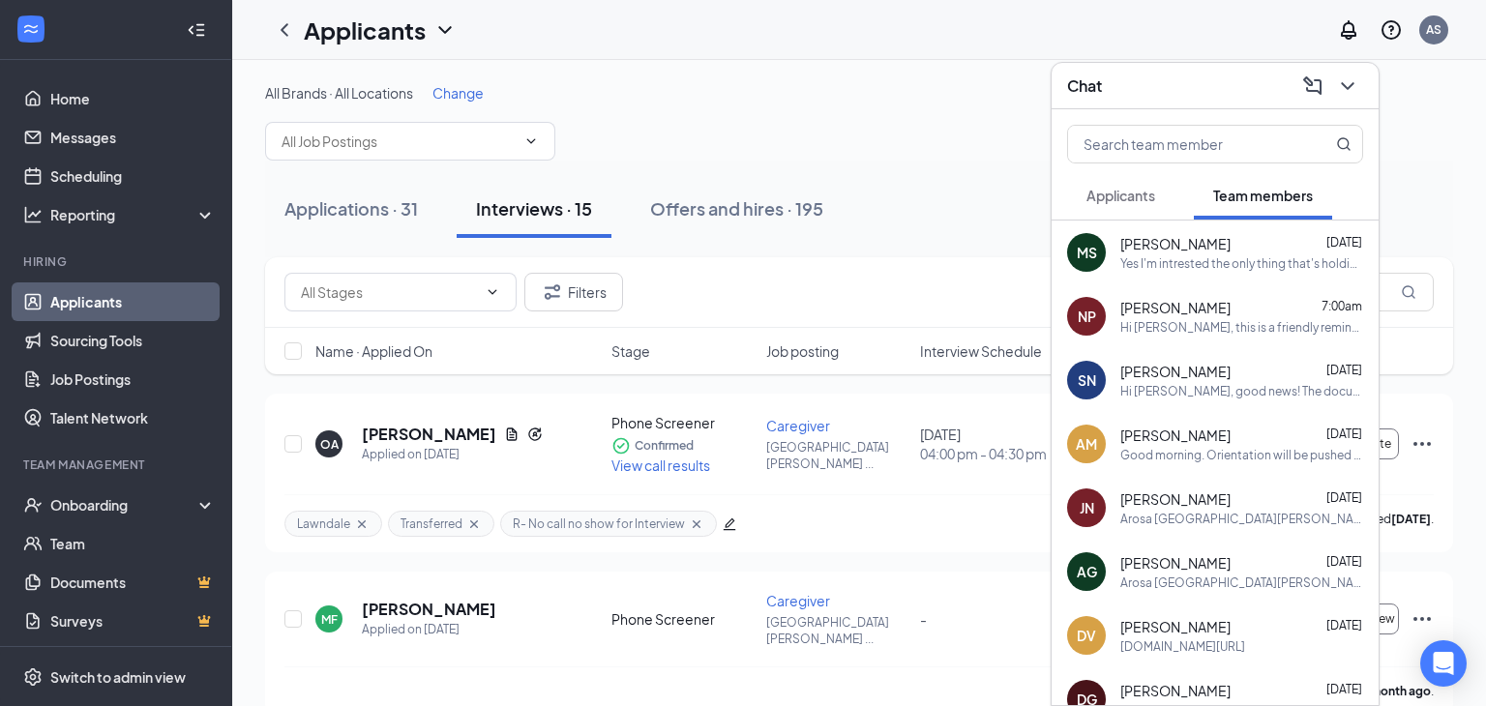
click at [1177, 264] on div "Yes I'm intrested the only thing that's holding me back is my social security c…" at bounding box center [1241, 263] width 243 height 16
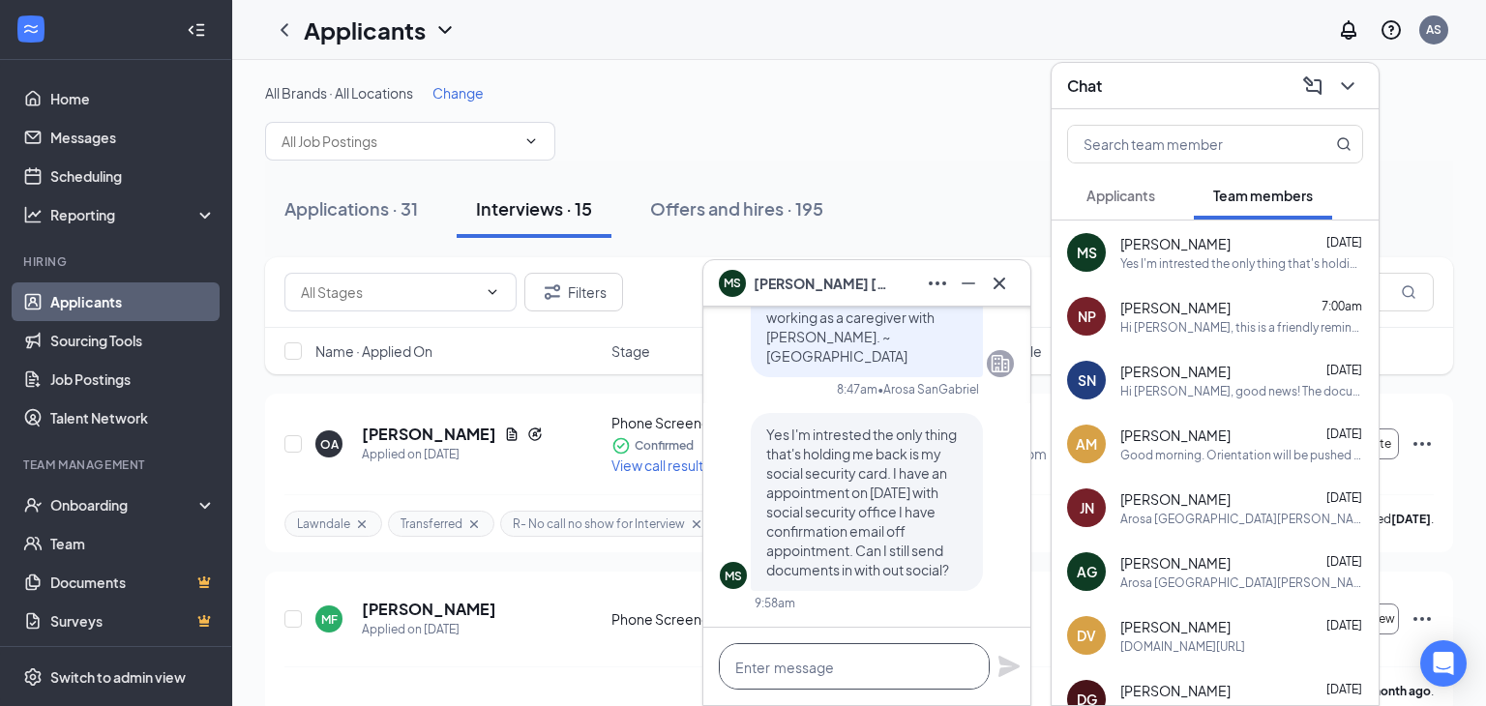
click at [835, 685] on textarea at bounding box center [854, 666] width 271 height 46
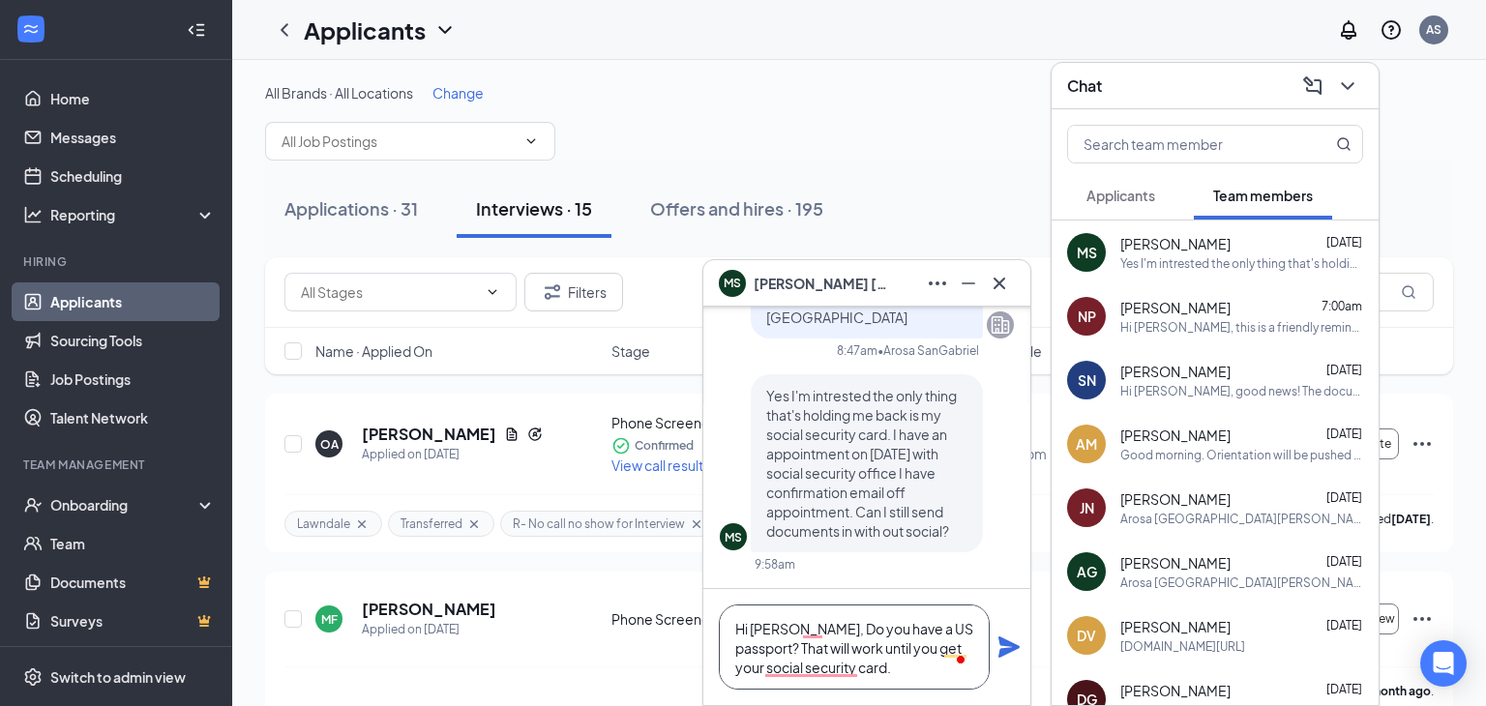
type textarea "Hi [PERSON_NAME], Do you have a US passport? That will work until you get your …"
click at [1004, 648] on icon "Plane" at bounding box center [1008, 646] width 21 height 21
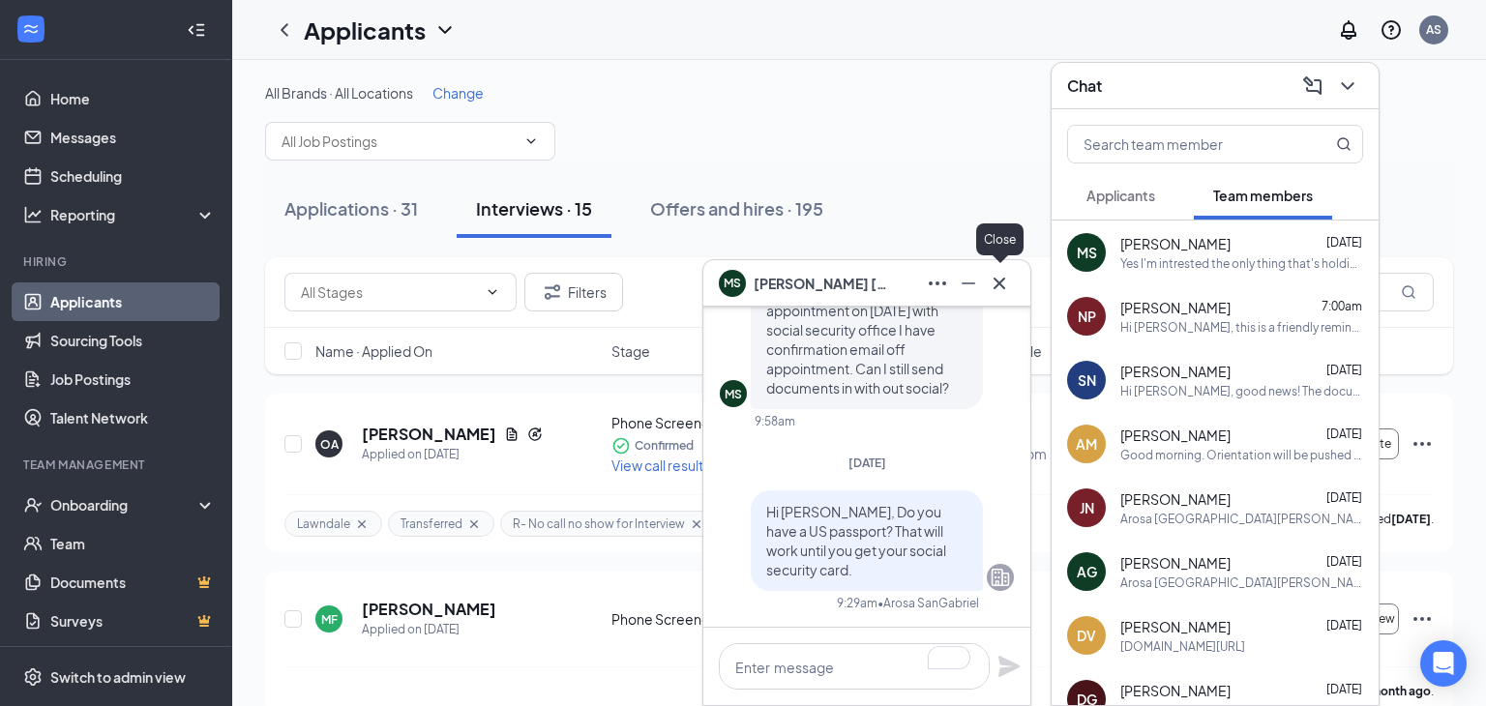
click at [1005, 290] on icon "Cross" at bounding box center [999, 283] width 23 height 23
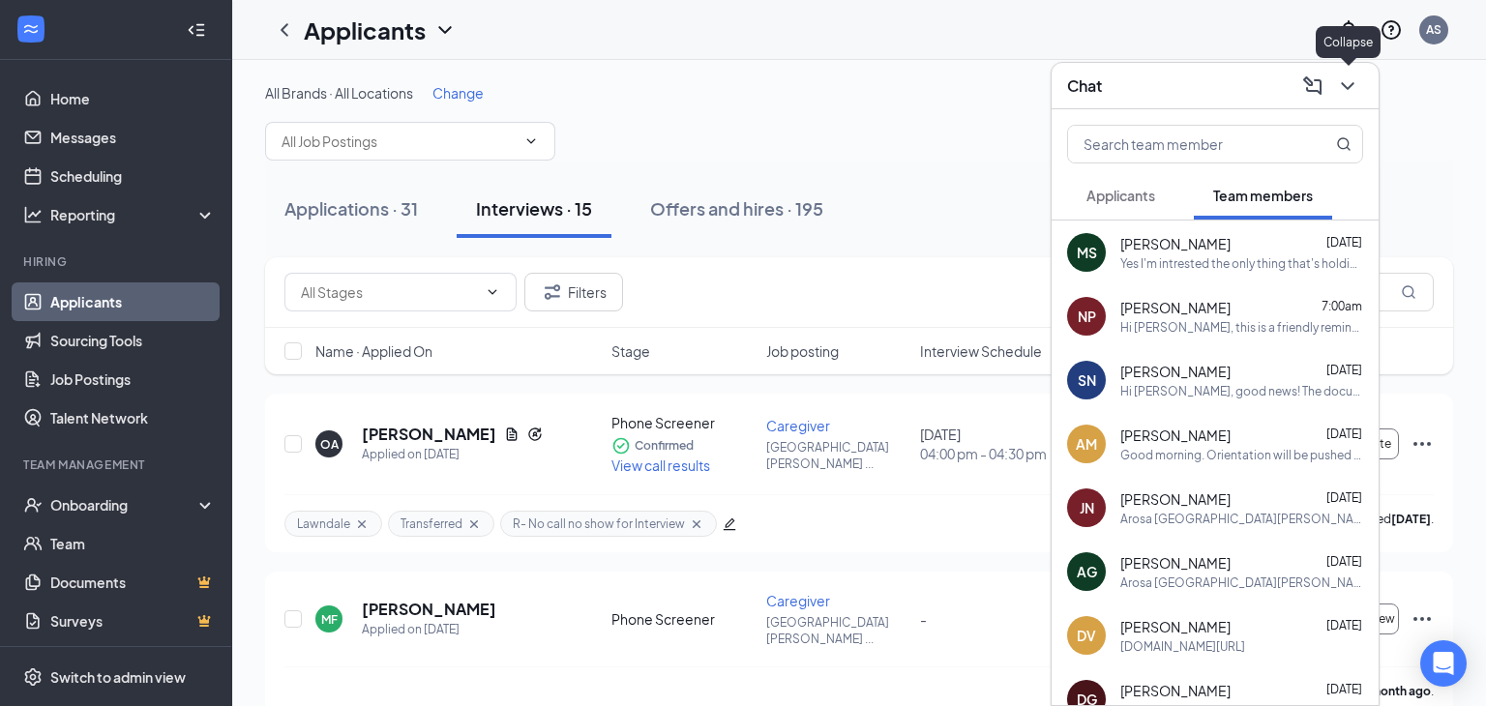
click at [1354, 85] on icon "ChevronDown" at bounding box center [1347, 85] width 23 height 23
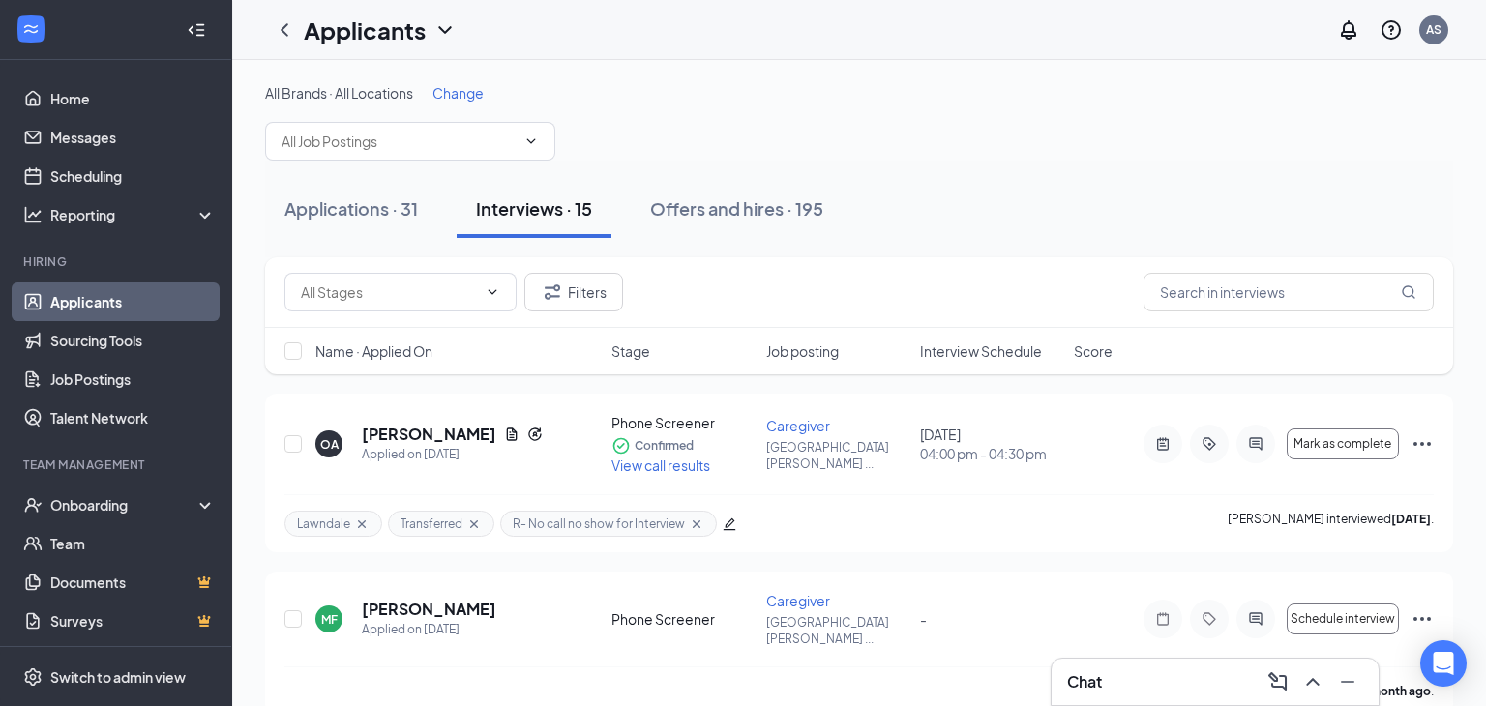
drag, startPoint x: 762, startPoint y: 200, endPoint x: 1158, endPoint y: 514, distance: 504.7
click at [762, 199] on div "Offers and hires · 195" at bounding box center [736, 208] width 173 height 24
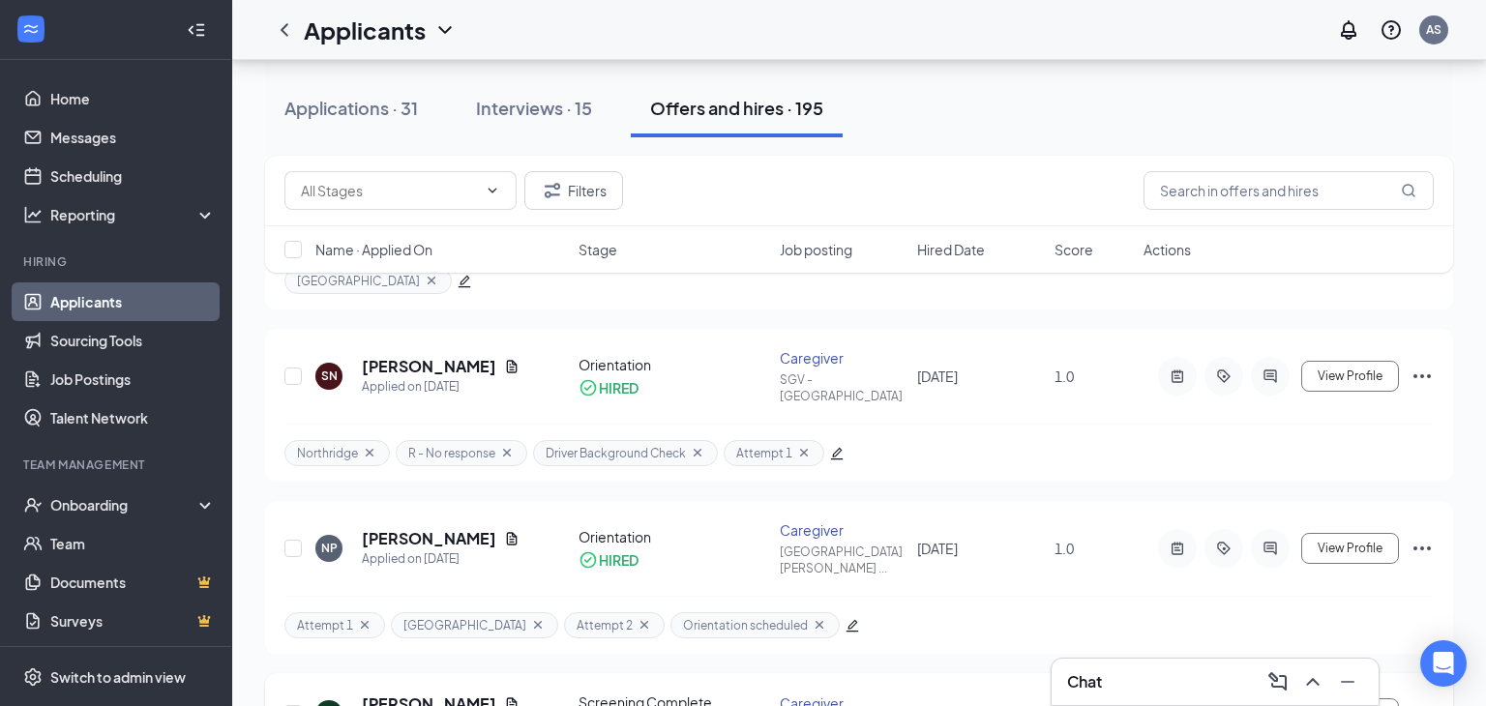
scroll to position [542, 0]
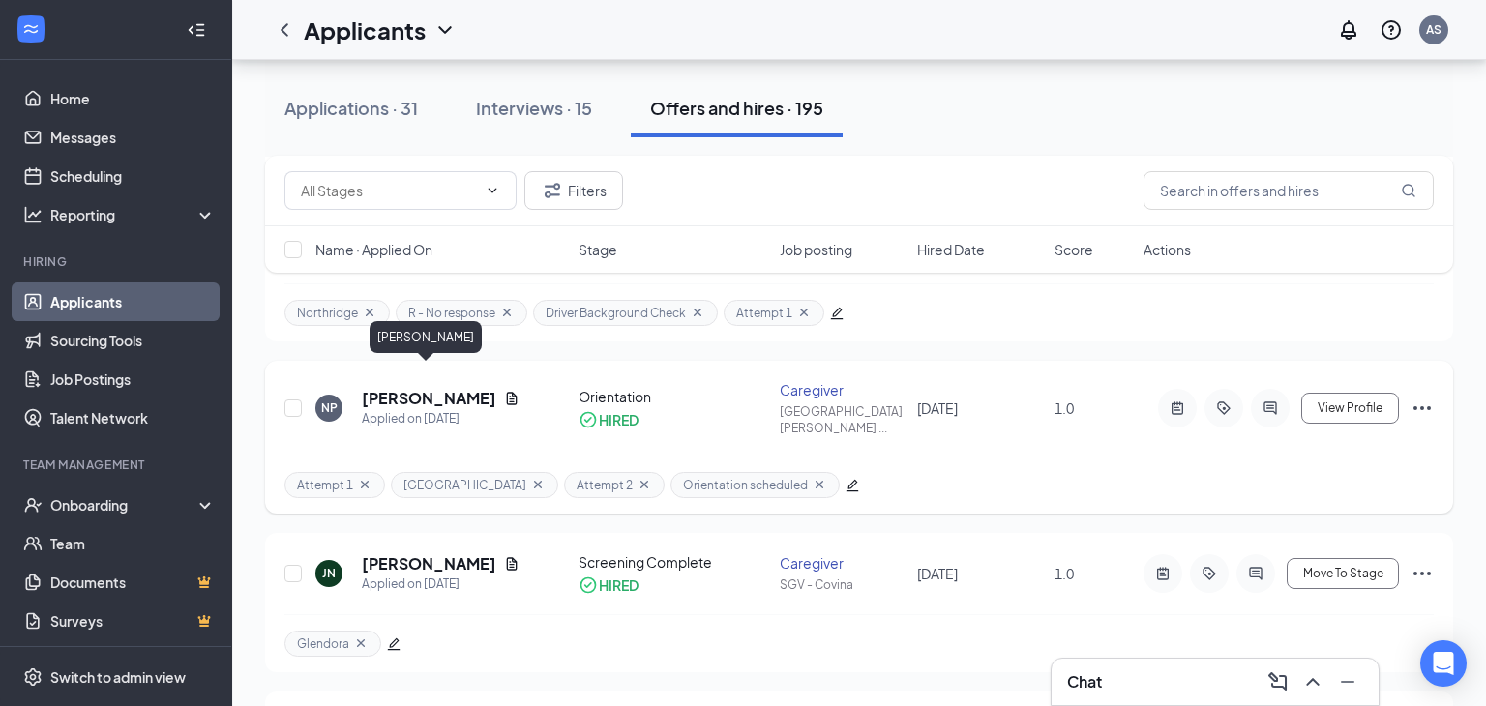
click at [450, 388] on h5 "[PERSON_NAME]" at bounding box center [429, 398] width 134 height 21
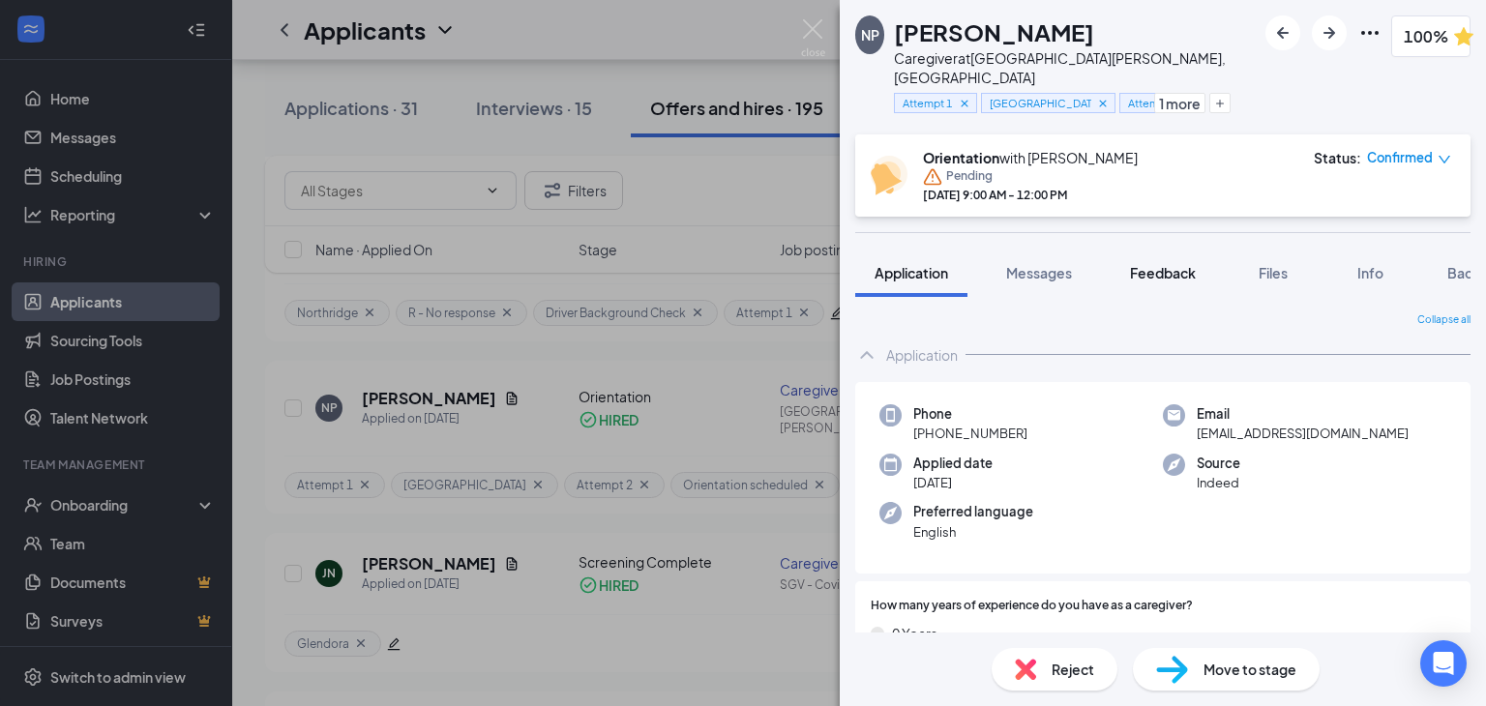
click at [1143, 264] on span "Feedback" at bounding box center [1163, 272] width 66 height 17
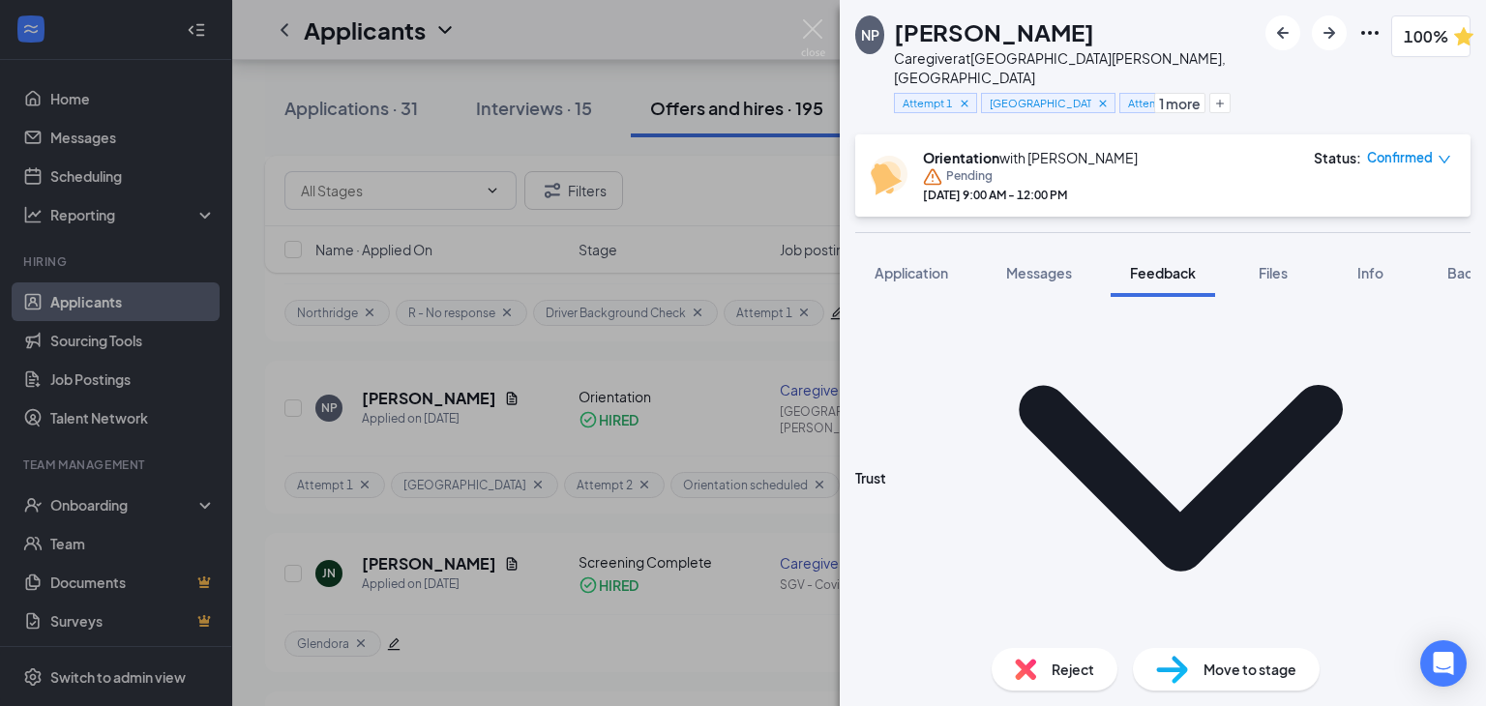
scroll to position [2361, 0]
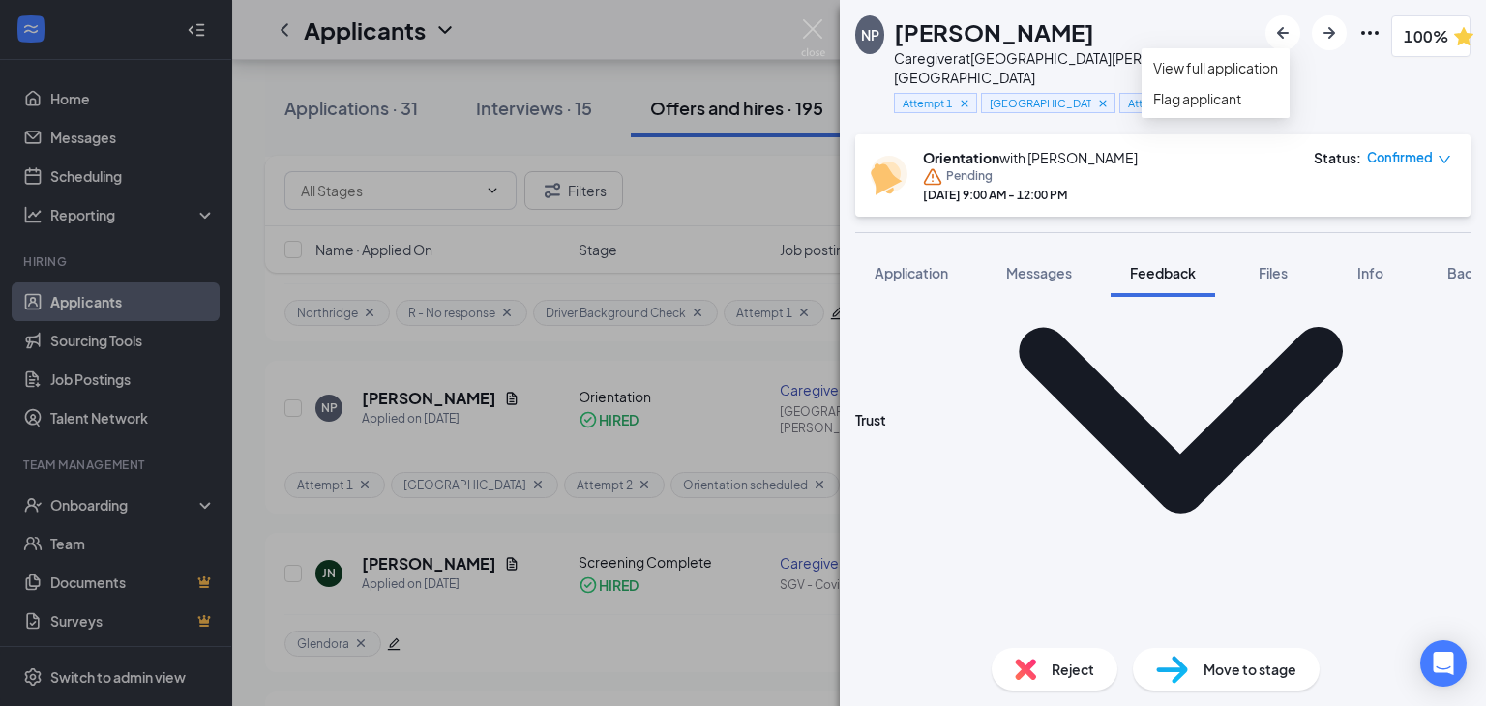
click at [1359, 31] on icon "Ellipses" at bounding box center [1369, 32] width 23 height 23
drag, startPoint x: 1139, startPoint y: 20, endPoint x: 1194, endPoint y: 81, distance: 81.5
click at [1139, 19] on div "[PERSON_NAME]" at bounding box center [1075, 31] width 362 height 33
click at [1125, 20] on div "NP [PERSON_NAME] Caregiver at [GEOGRAPHIC_DATA][PERSON_NAME], [GEOGRAPHIC_DATA]…" at bounding box center [1163, 353] width 646 height 706
click at [1226, 98] on icon "Plus" at bounding box center [1220, 104] width 12 height 12
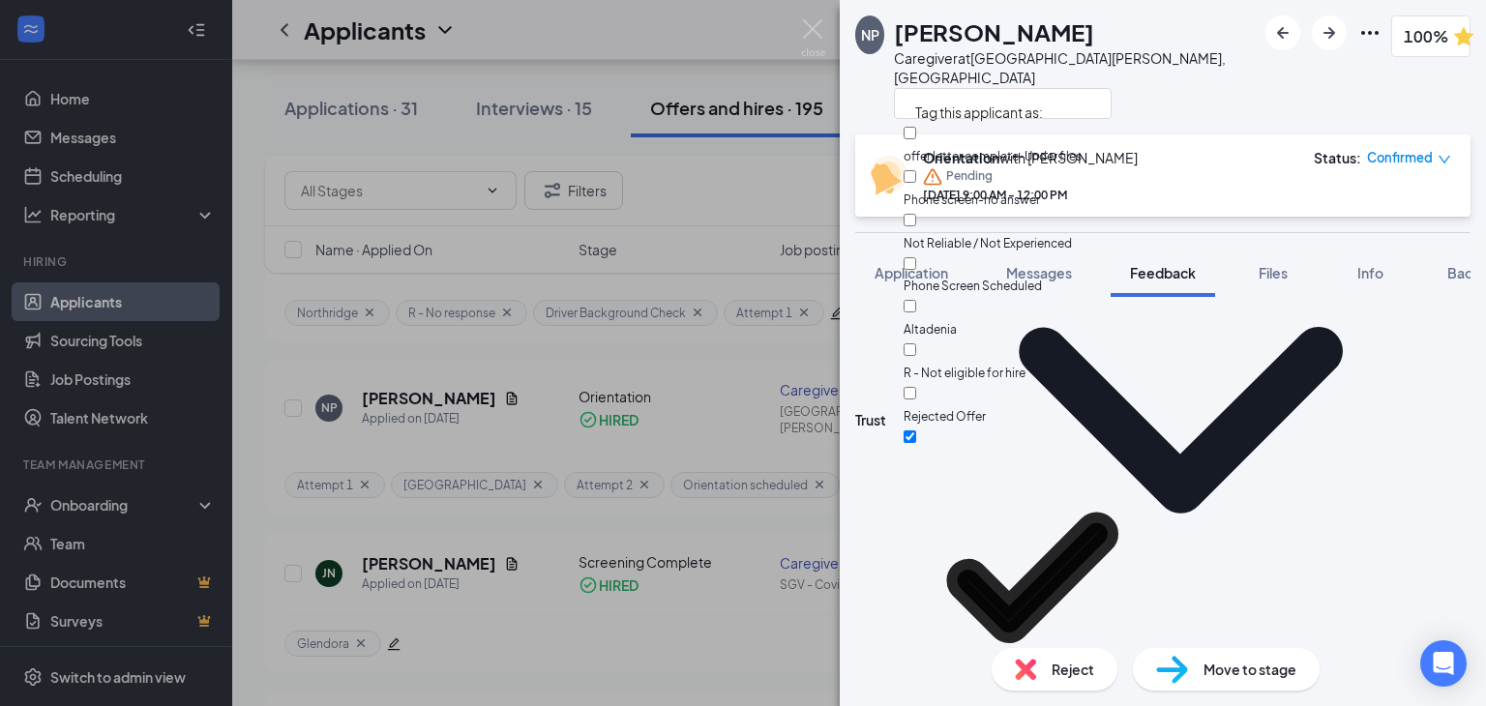
scroll to position [1503, 0]
checkbox input "false"
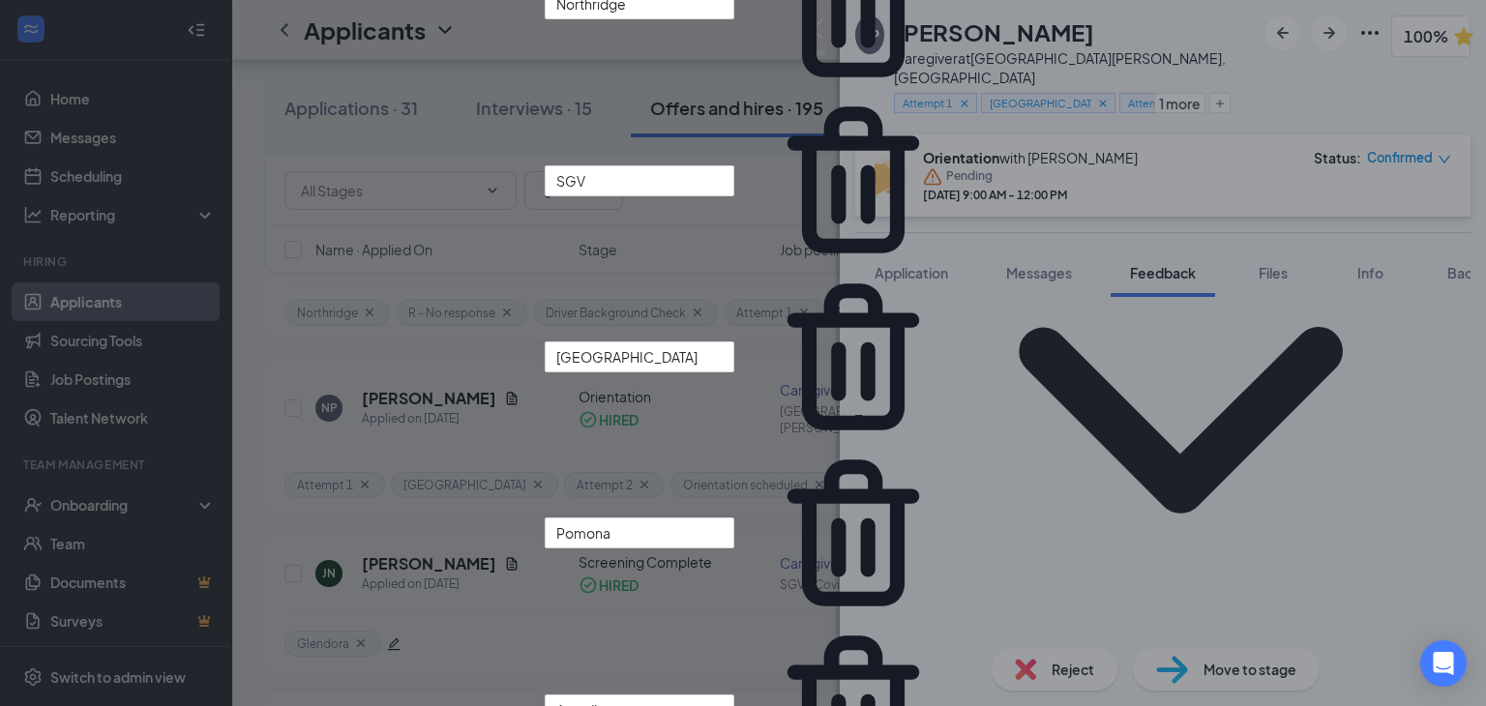
scroll to position [967, 0]
type input "O"
type input "No call- No show to Orientation"
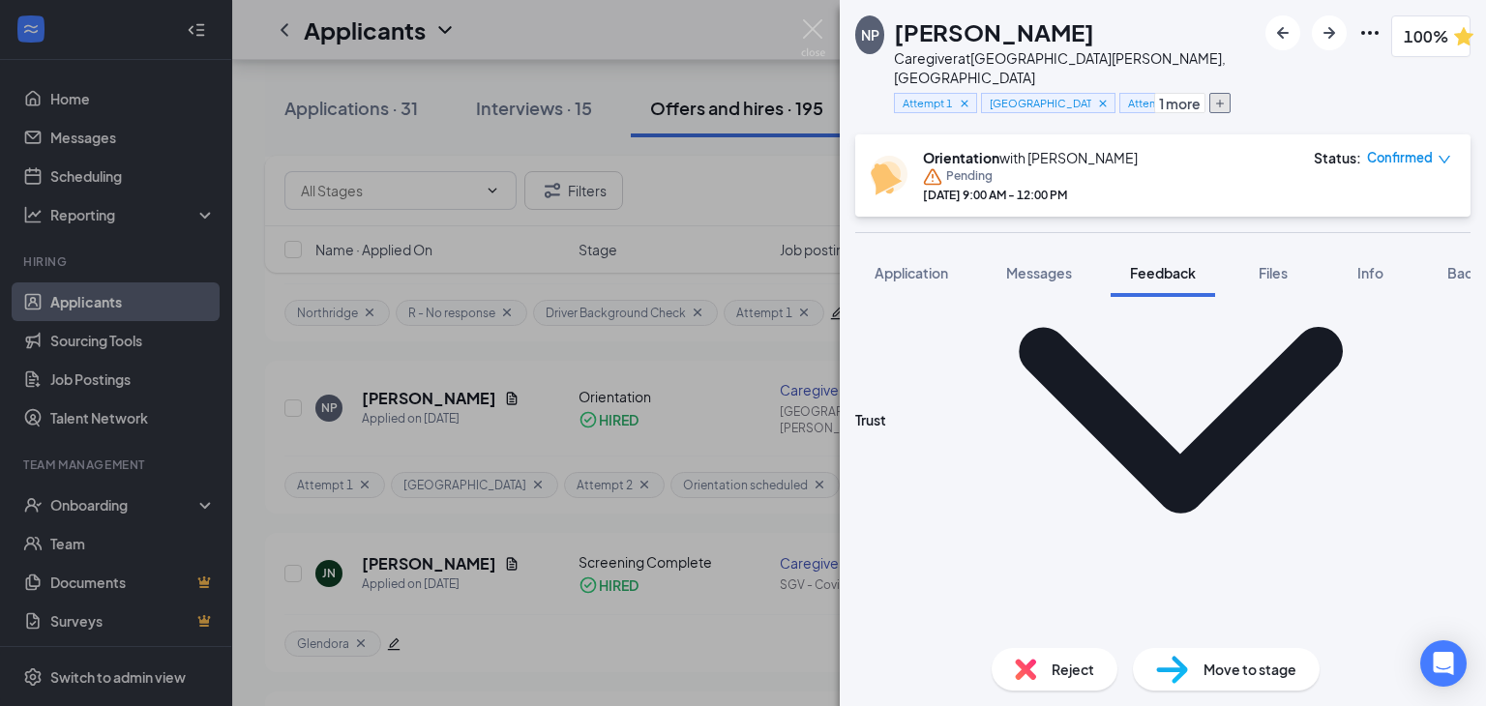
click at [1217, 93] on button "button" at bounding box center [1219, 103] width 21 height 20
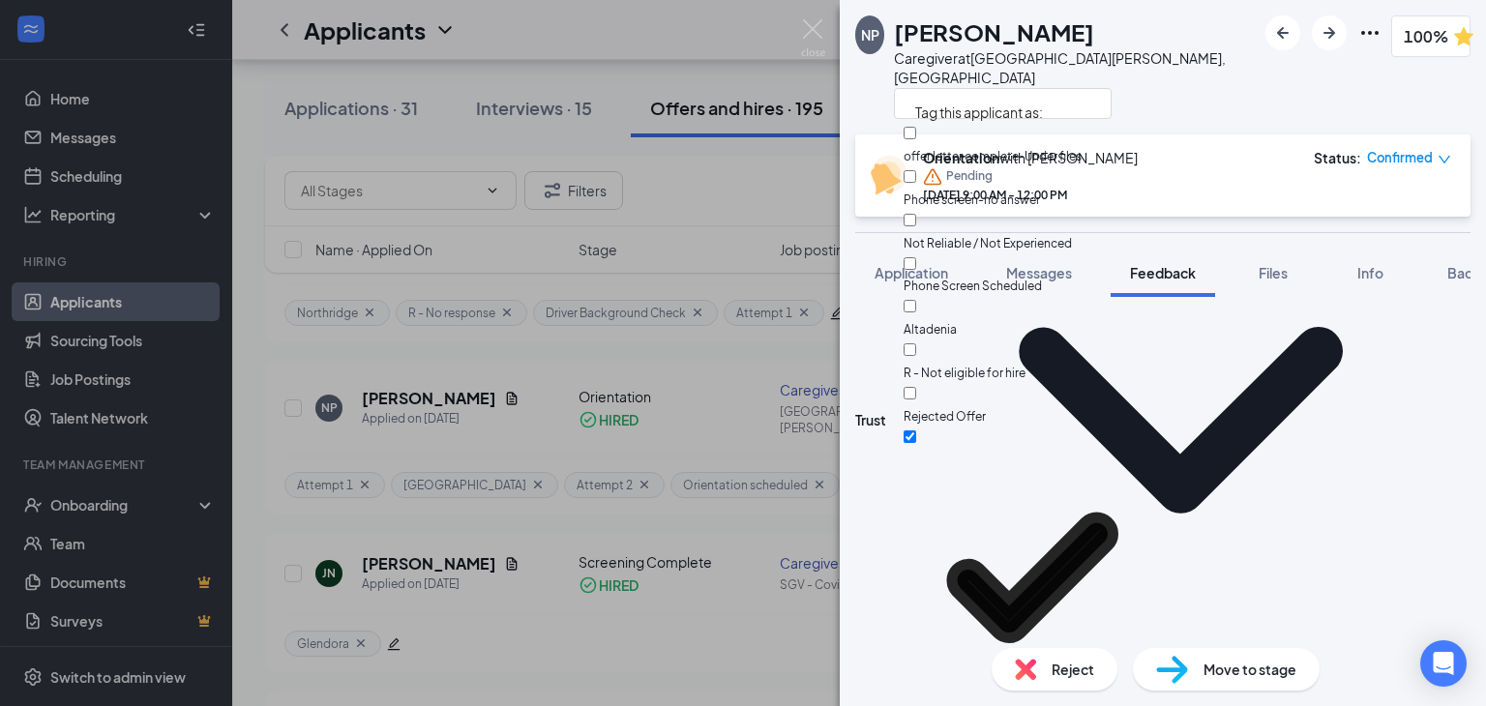
scroll to position [3557, 0]
checkbox input "true"
click at [1199, 98] on div "NP [PERSON_NAME] Caregiver at [GEOGRAPHIC_DATA][PERSON_NAME], [GEOGRAPHIC_DATA]…" at bounding box center [1163, 67] width 646 height 134
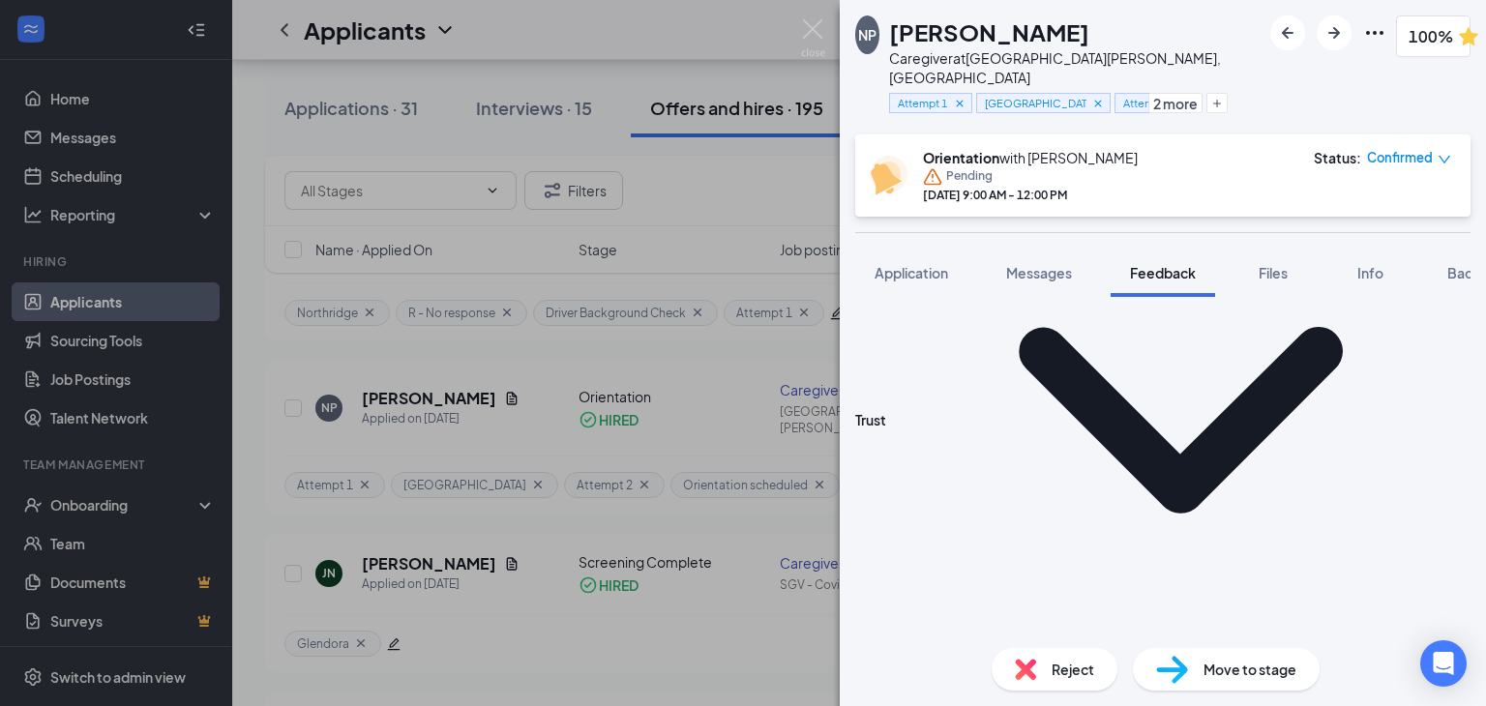
click at [1061, 679] on div "Reject" at bounding box center [1054, 669] width 126 height 43
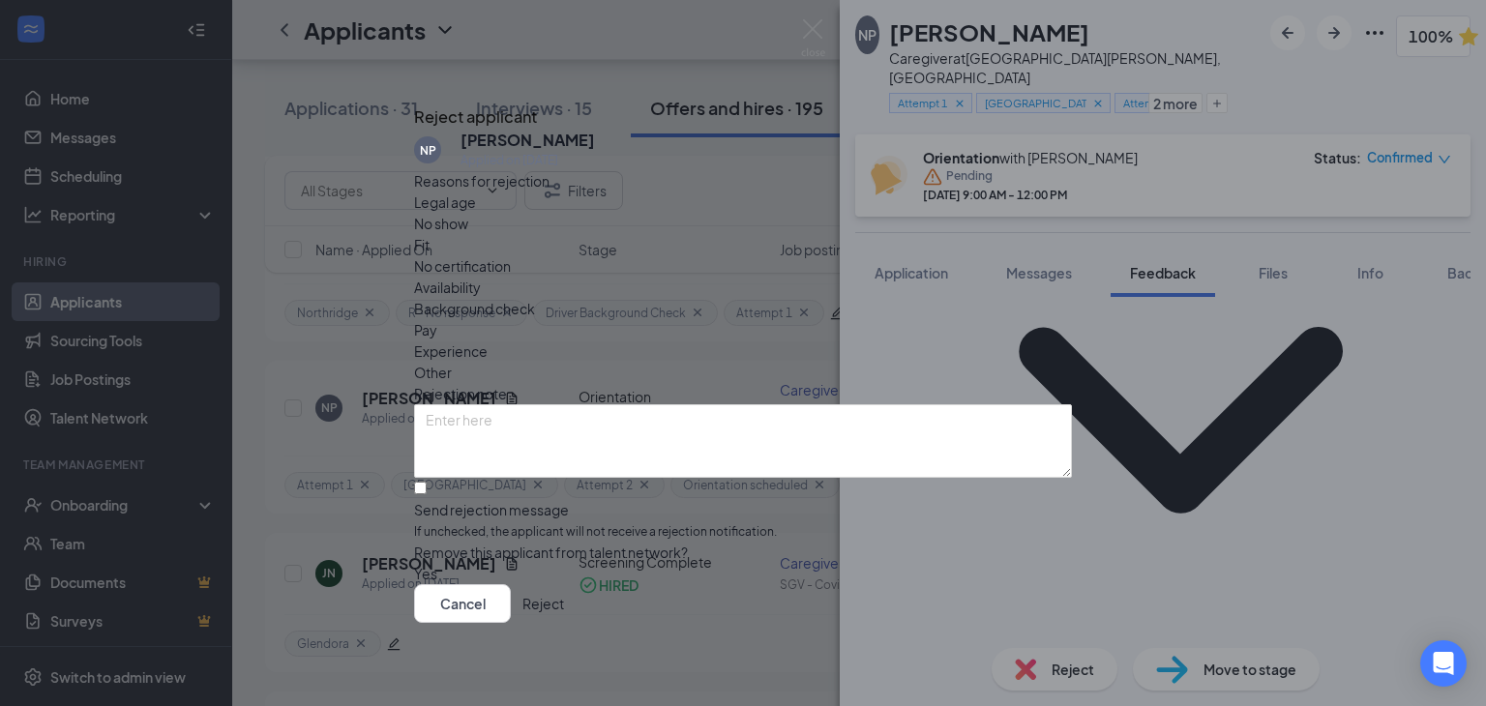
scroll to position [13, 0]
click at [414, 563] on button "button" at bounding box center [414, 573] width 0 height 21
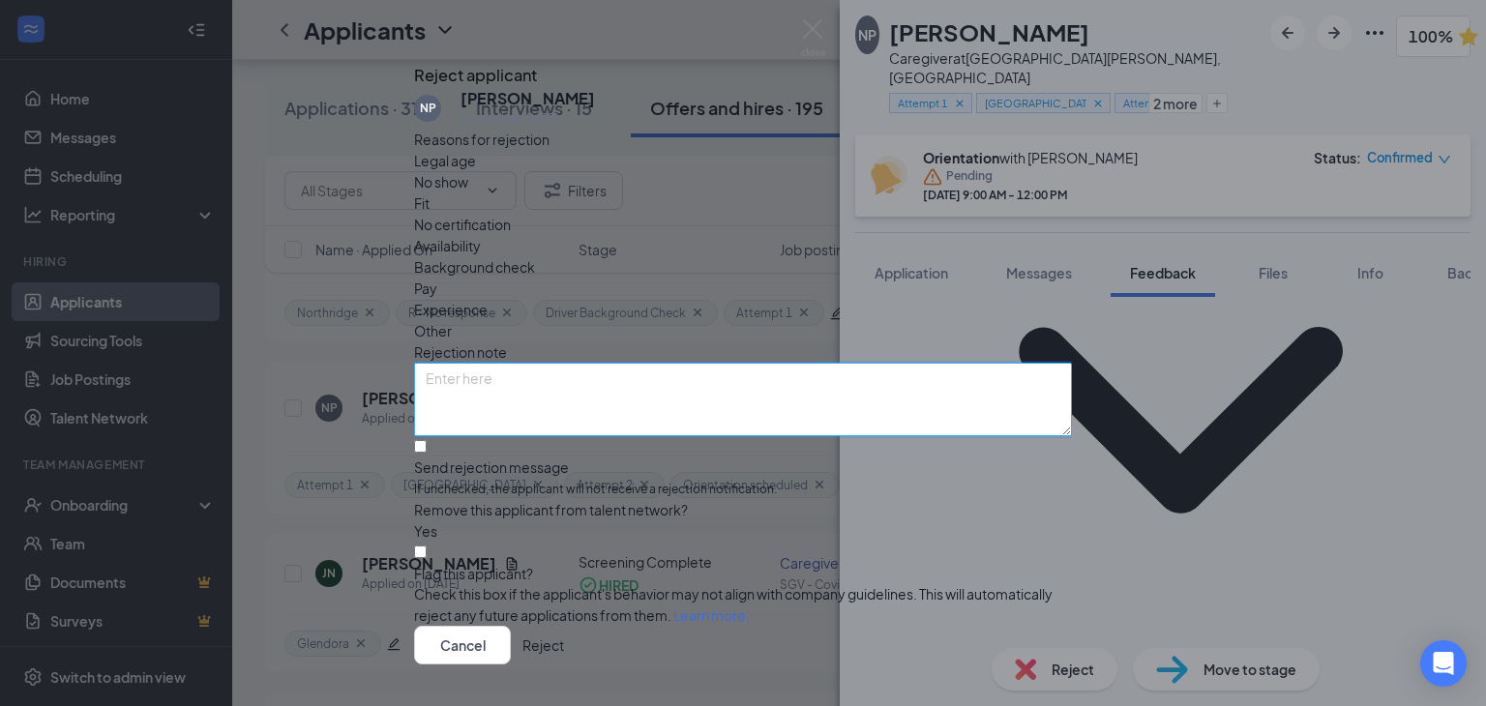
click at [539, 376] on textarea at bounding box center [743, 400] width 658 height 74
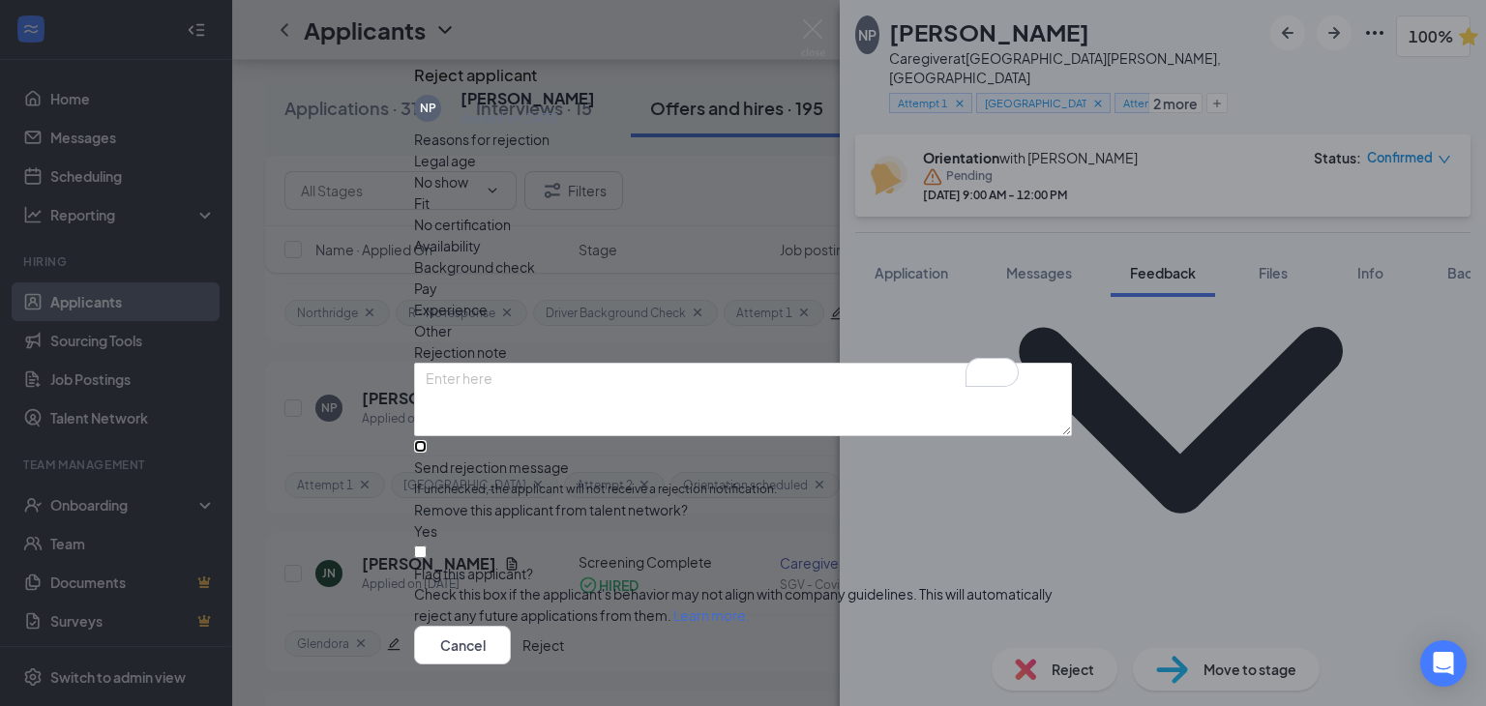
click at [427, 448] on input "Send rejection message If unchecked, the applicant will not receive a rejection…" at bounding box center [420, 446] width 13 height 13
checkbox input "true"
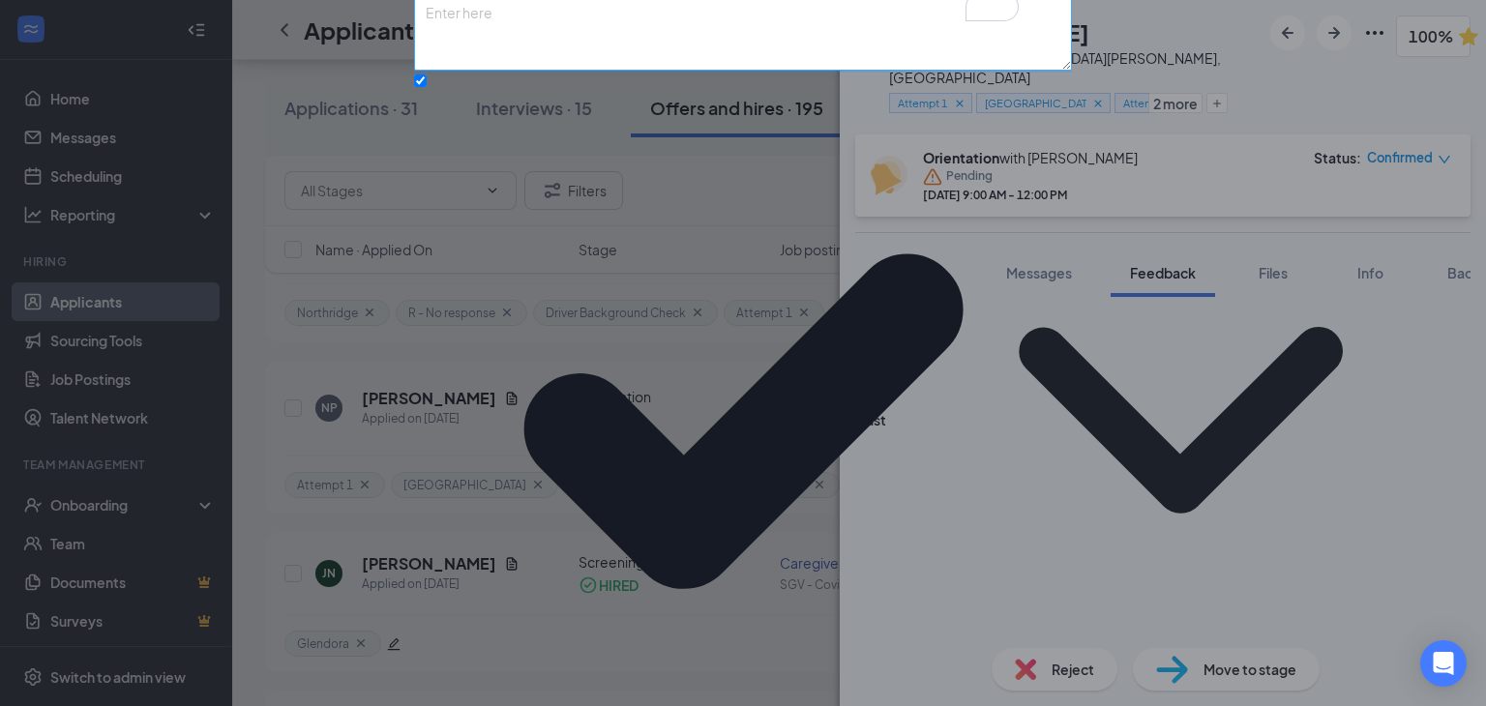
click at [509, 71] on textarea "To enrich screen reader interactions, please activate Accessibility in Grammarl…" at bounding box center [743, 34] width 658 height 74
type textarea "C"
click at [529, 71] on textarea "Applk" at bounding box center [743, 34] width 658 height 74
click at [678, 71] on textarea "Applcant was a no-show and no" at bounding box center [743, 34] width 658 height 74
click at [680, 71] on textarea "Applicant was a no-show and no" at bounding box center [743, 34] width 658 height 74
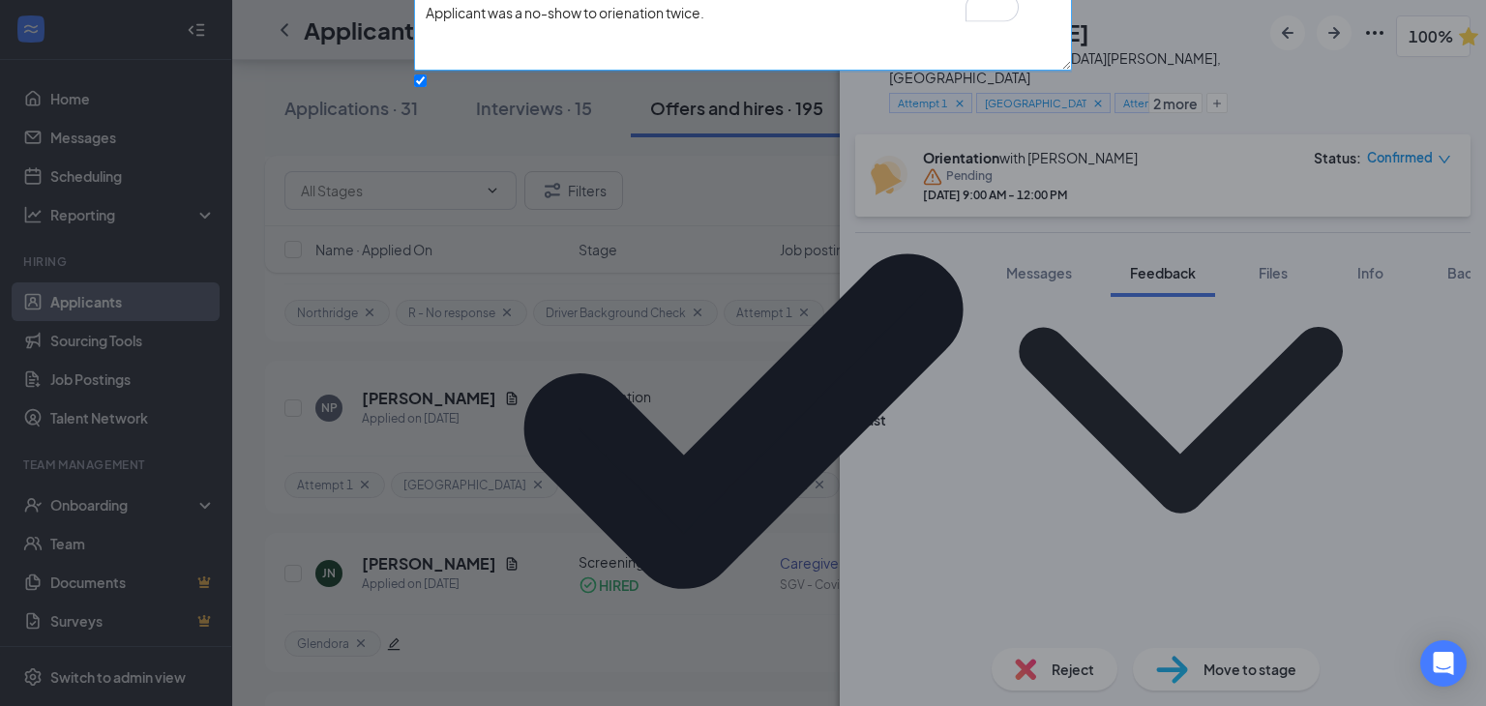
scroll to position [208, 0]
type textarea "Applicant was a no-show to orienation twice."
checkbox input "true"
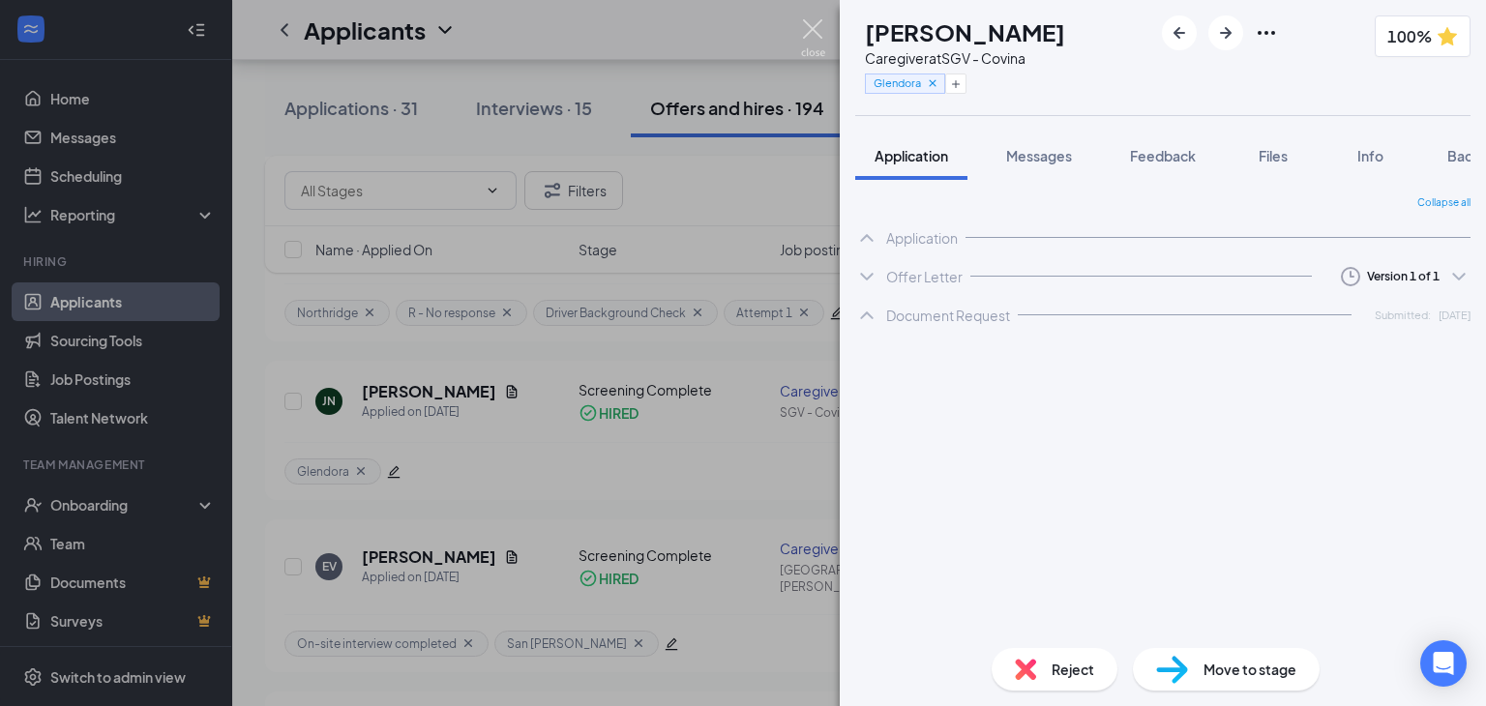
click at [815, 34] on img at bounding box center [813, 38] width 24 height 38
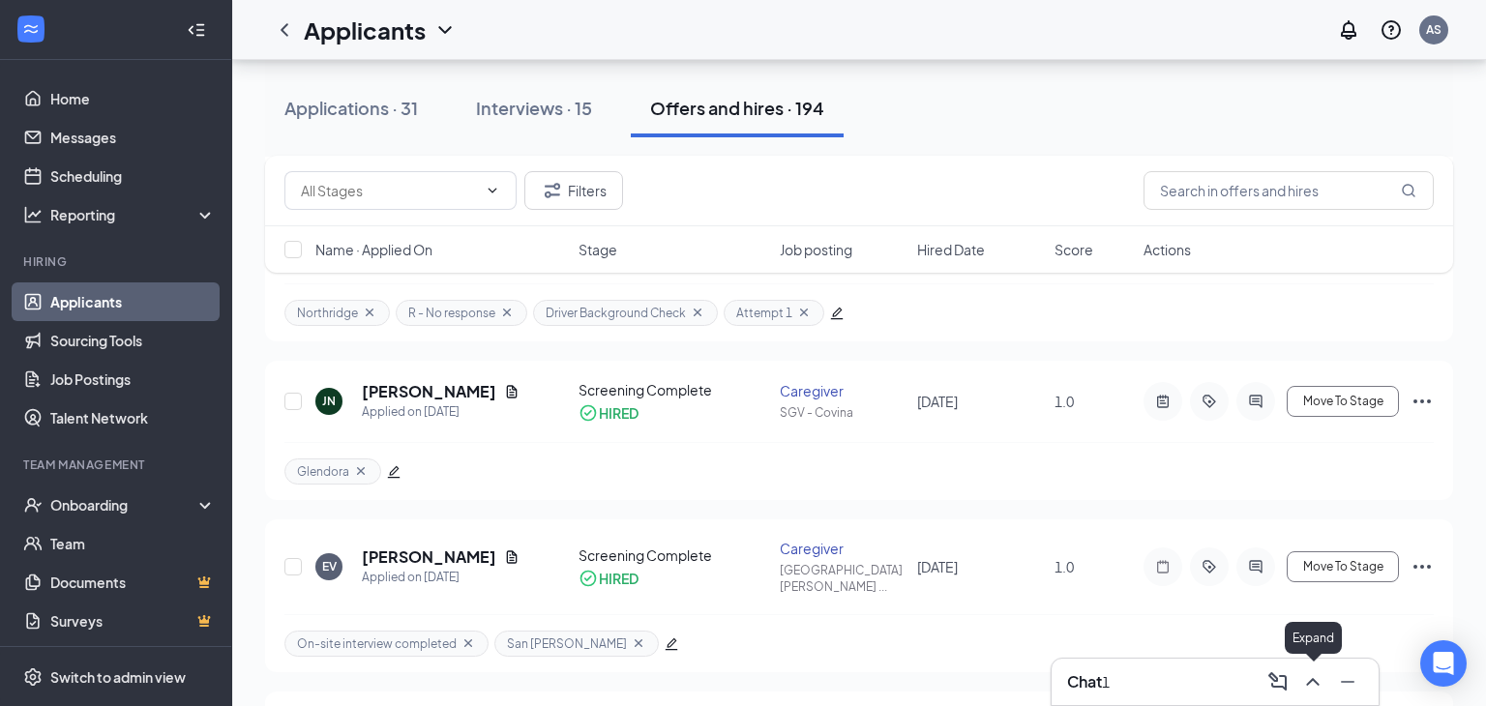
click at [1311, 671] on icon "ChevronUp" at bounding box center [1312, 681] width 23 height 23
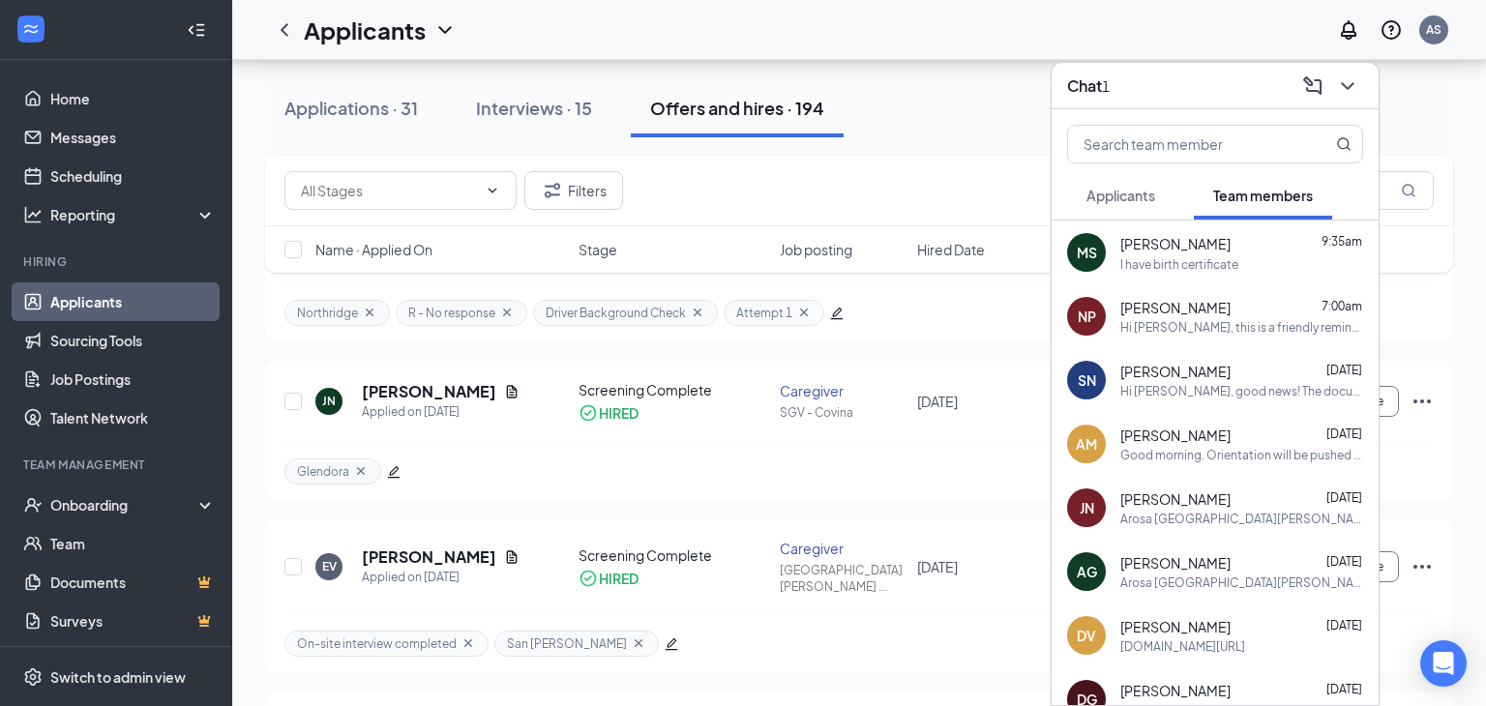
click at [1172, 259] on div "I have birth certificate" at bounding box center [1179, 264] width 118 height 16
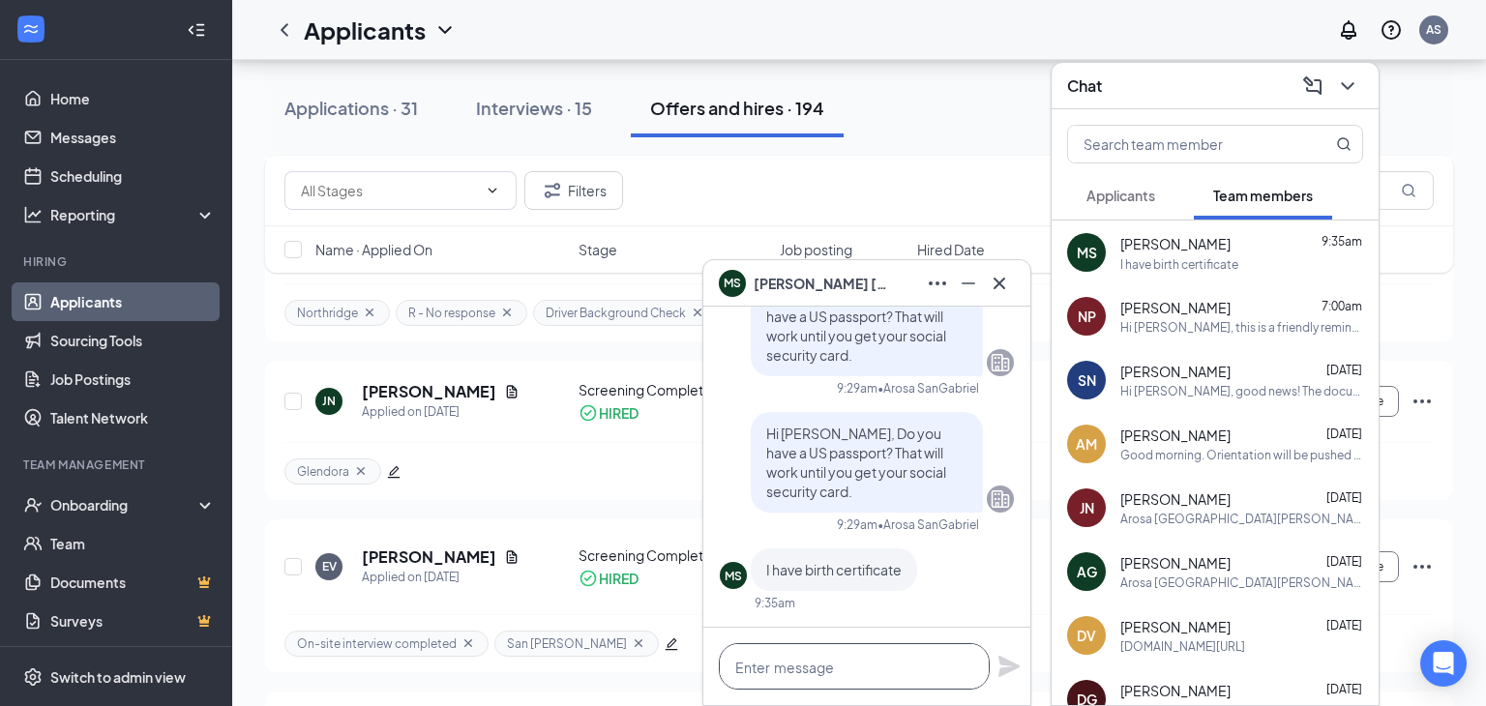
click at [831, 673] on textarea at bounding box center [854, 666] width 271 height 46
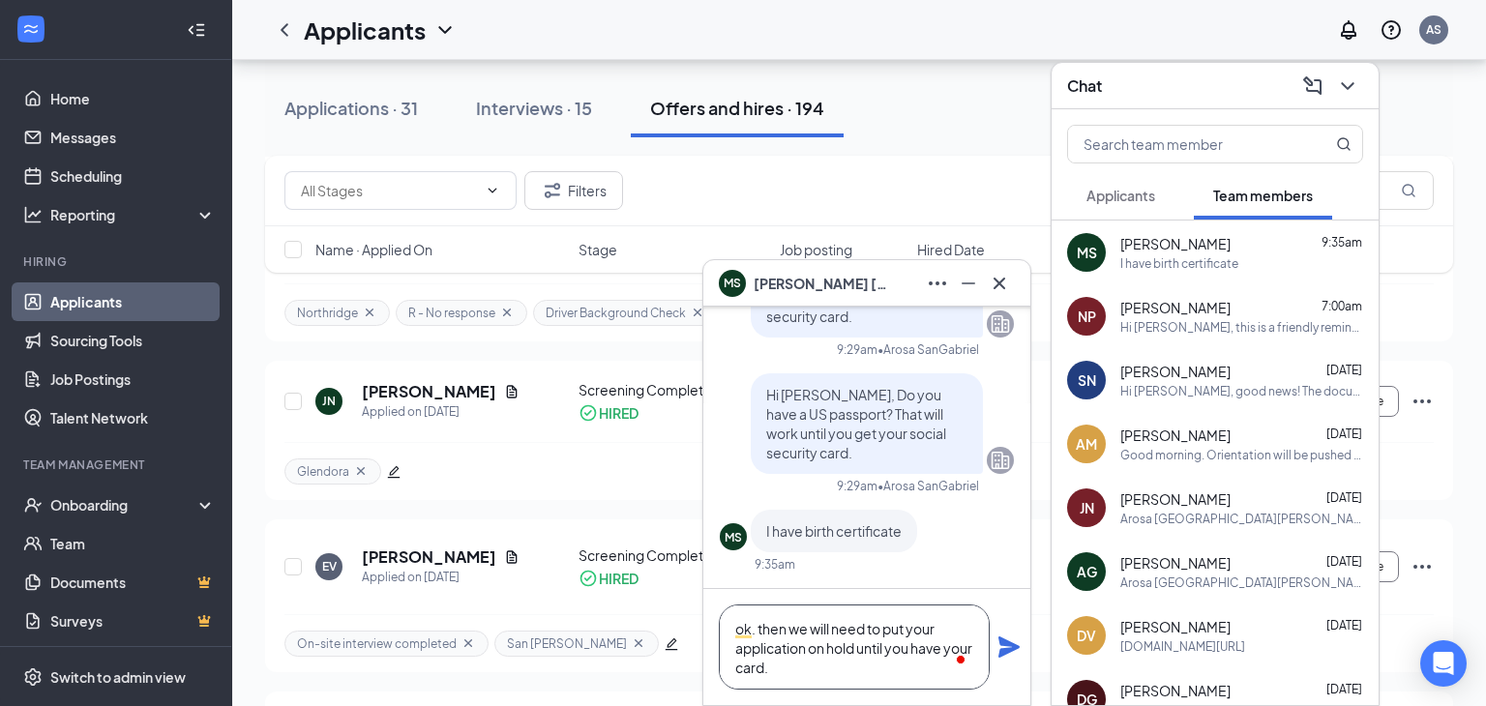
type textarea "ok. then we will need to put your application on hold until you have your card."
click at [1006, 650] on icon "Plane" at bounding box center [1008, 646] width 21 height 21
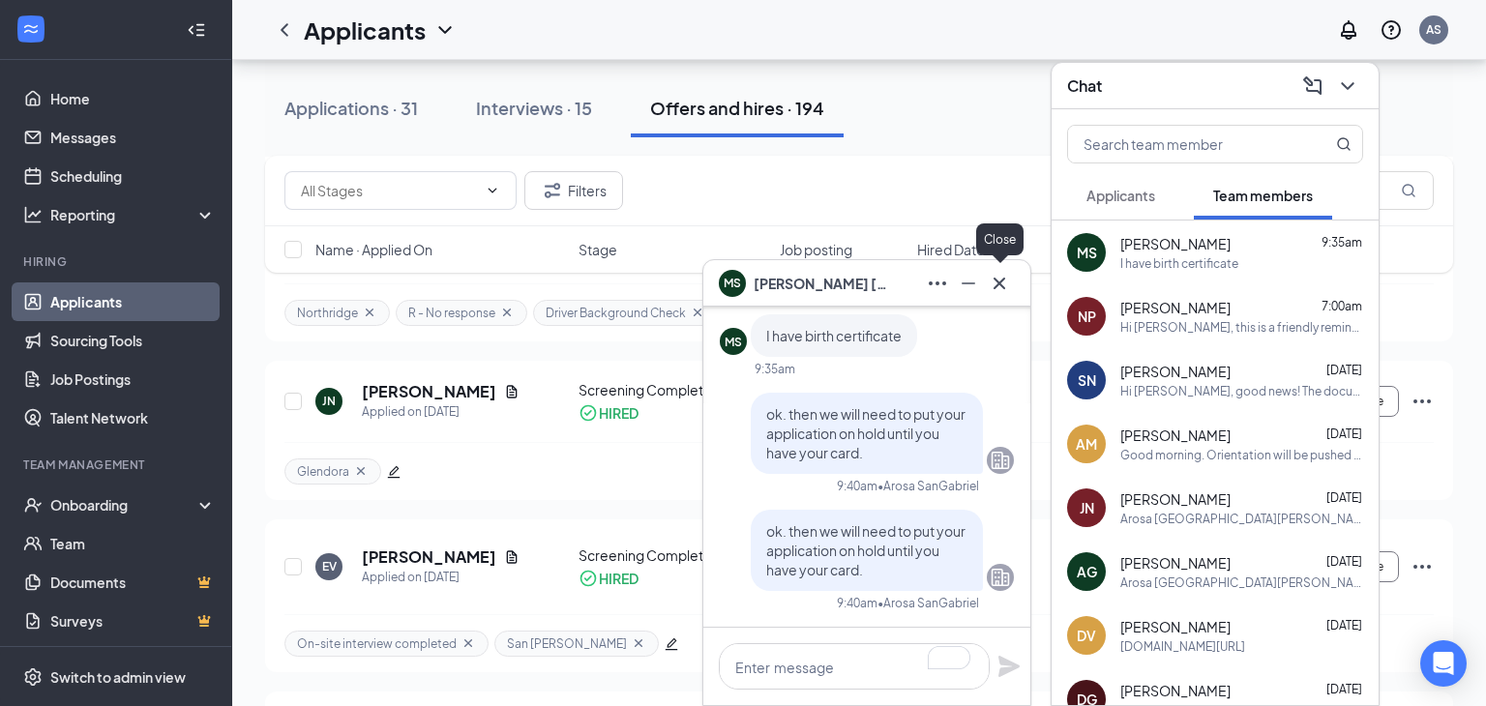
click at [998, 291] on icon "Cross" at bounding box center [999, 283] width 23 height 23
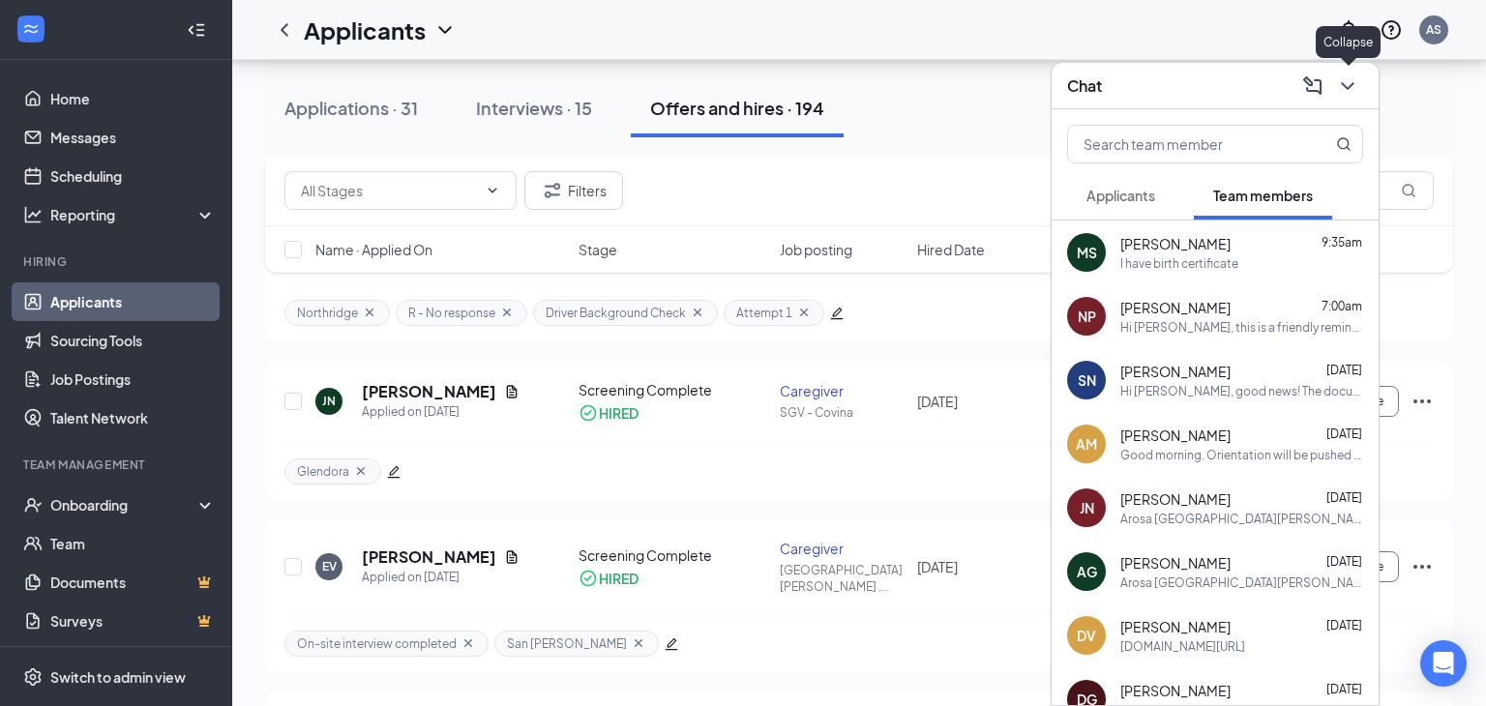
click at [1351, 86] on icon "ChevronDown" at bounding box center [1347, 85] width 23 height 23
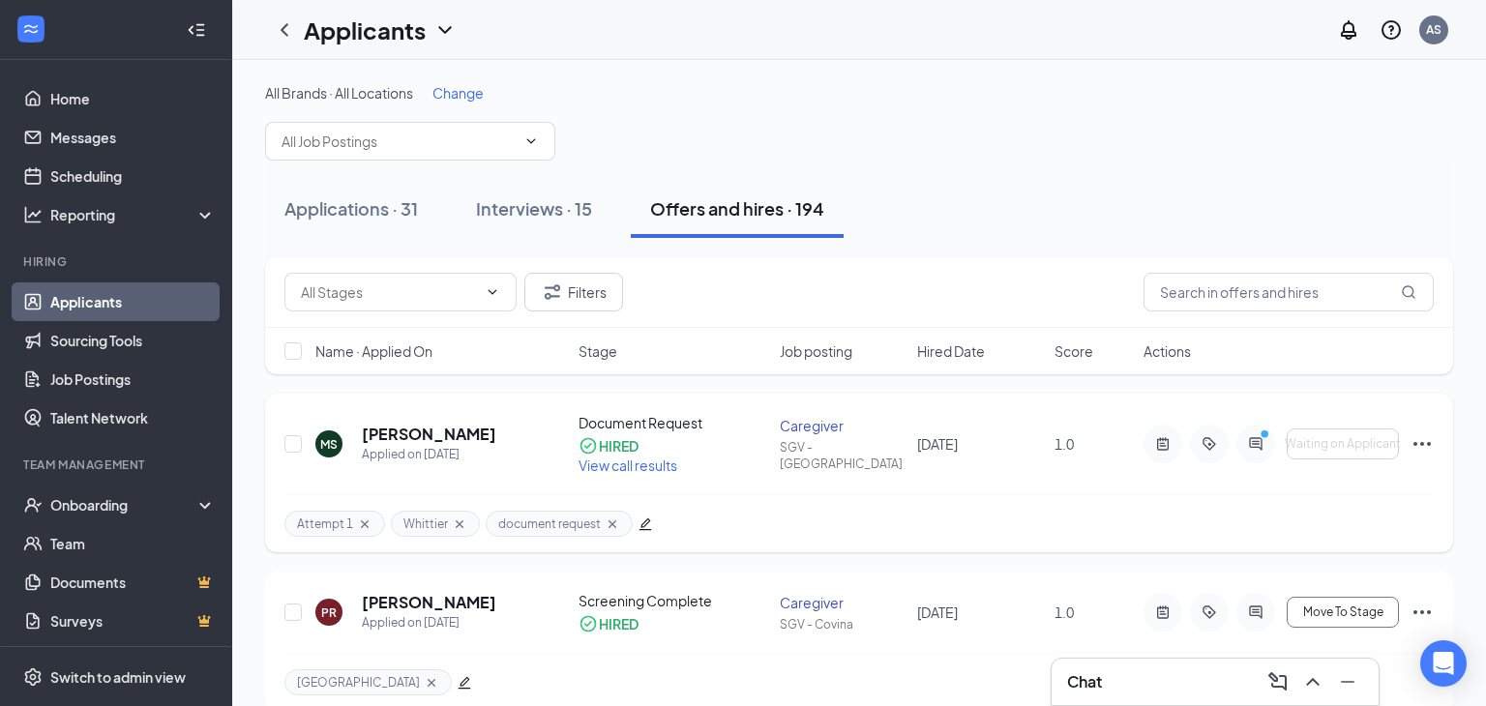
click at [1418, 453] on icon "Ellipses" at bounding box center [1421, 443] width 23 height 23
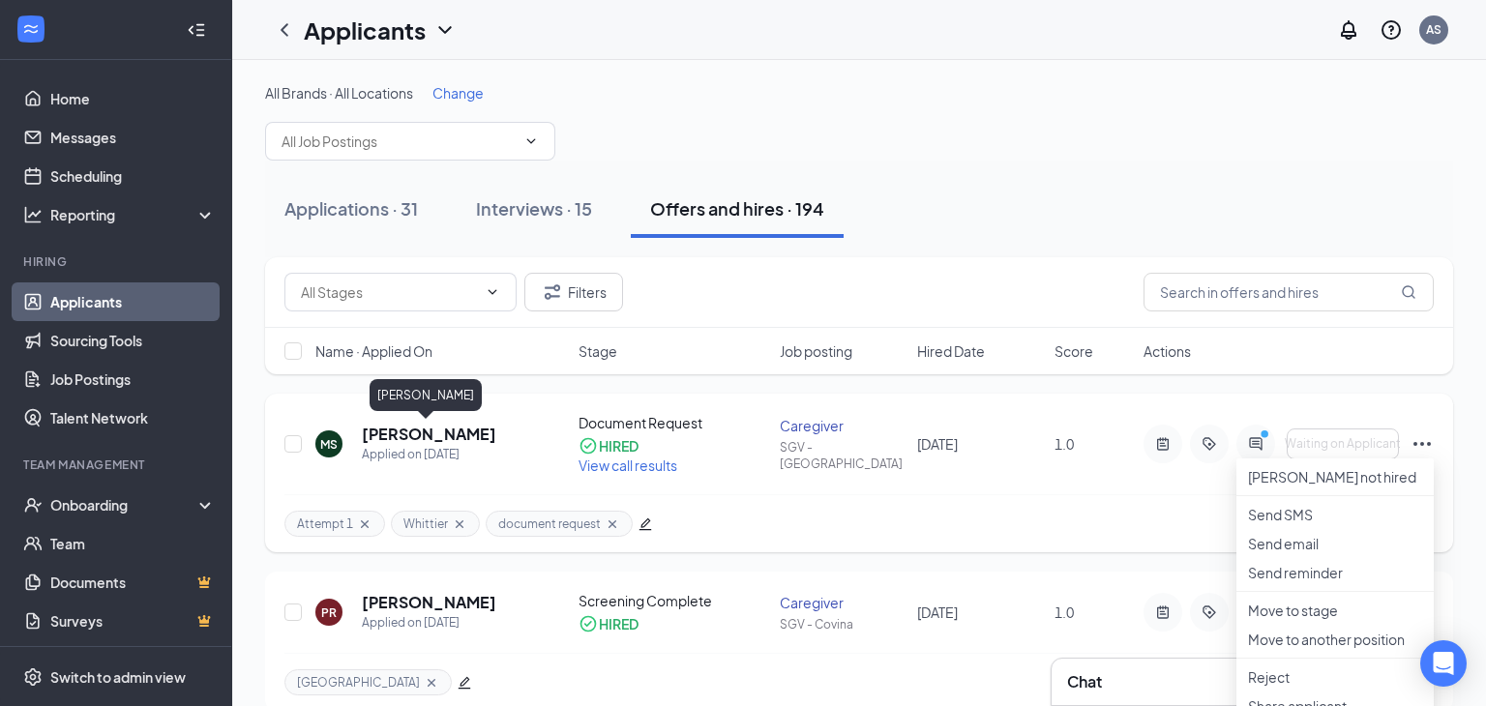
click at [459, 432] on h5 "[PERSON_NAME]" at bounding box center [429, 434] width 134 height 21
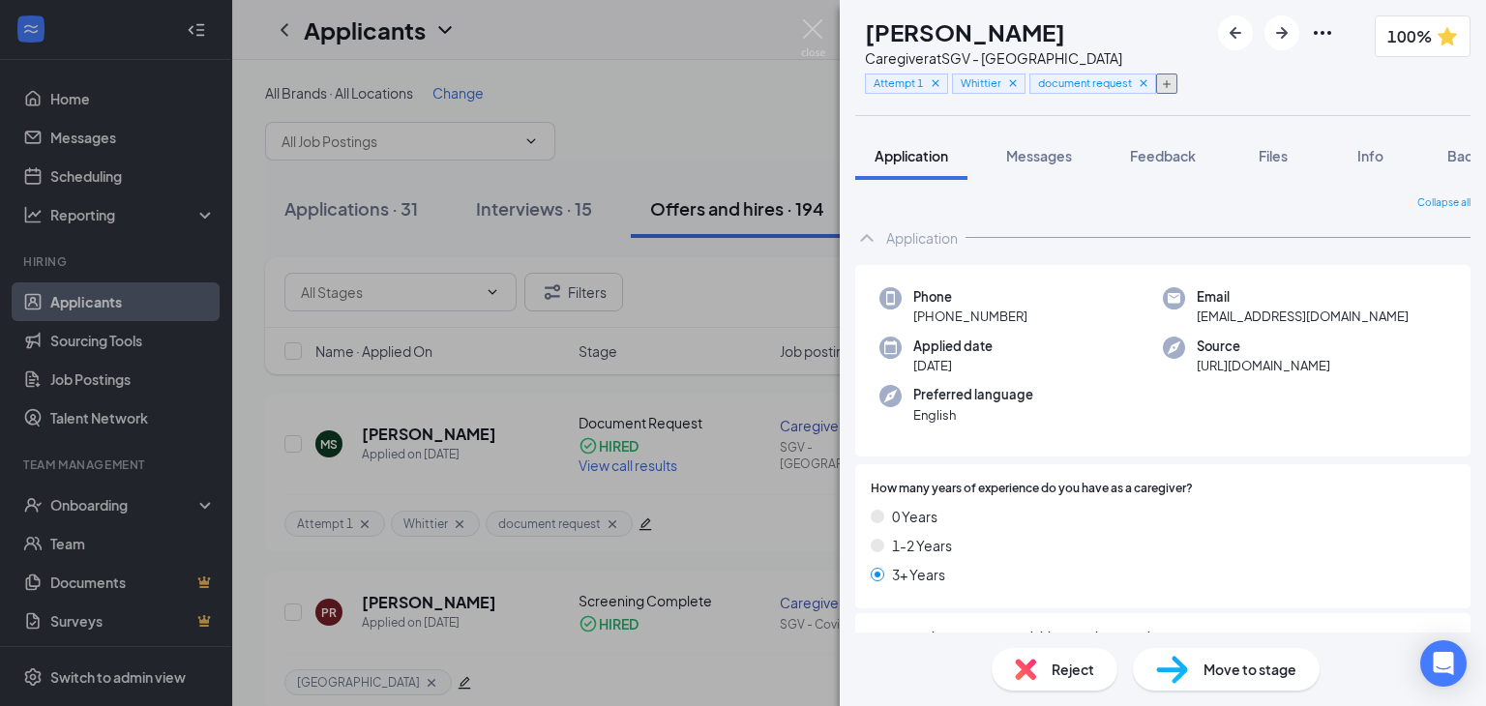
click at [1172, 88] on icon "Plus" at bounding box center [1167, 84] width 12 height 12
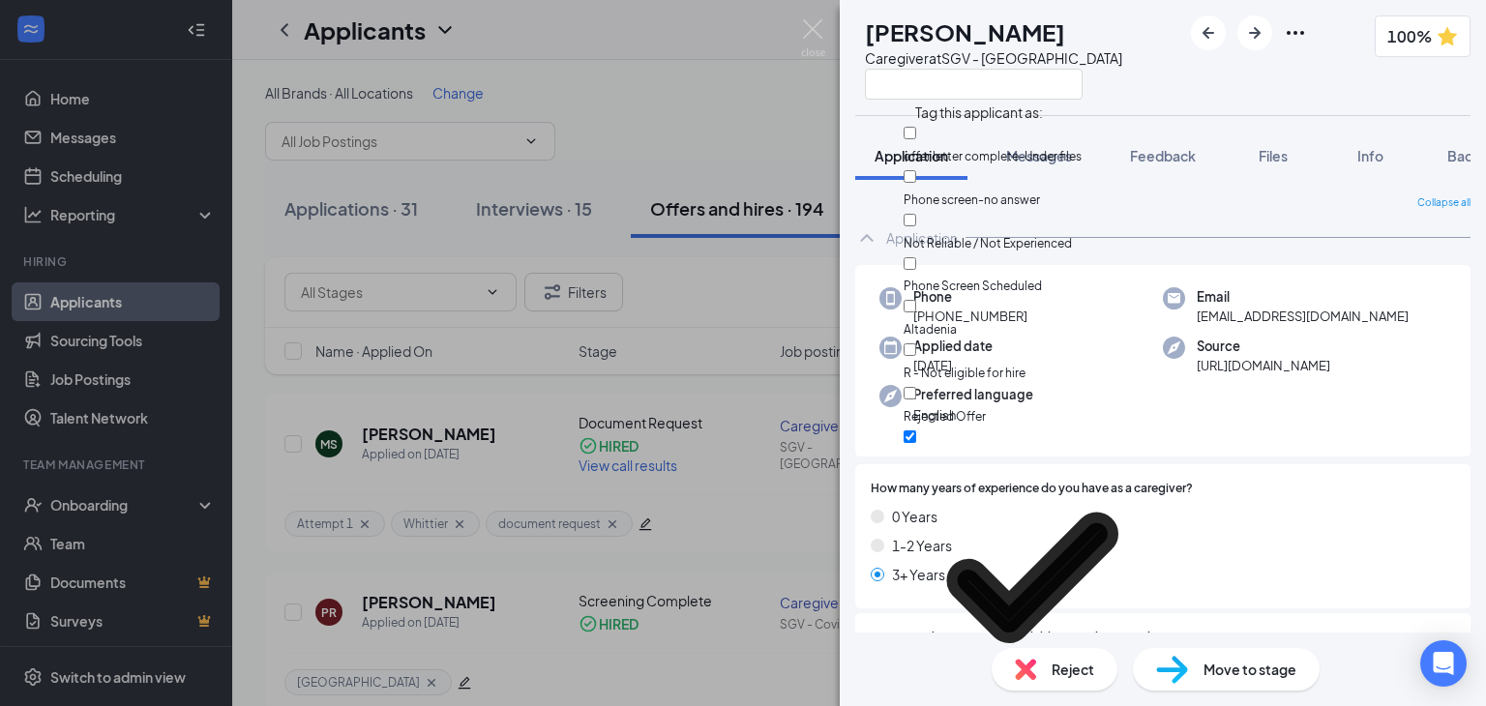
scroll to position [135, 0]
click at [916, 430] on input "Attempt 1" at bounding box center [909, 436] width 13 height 13
checkbox input "false"
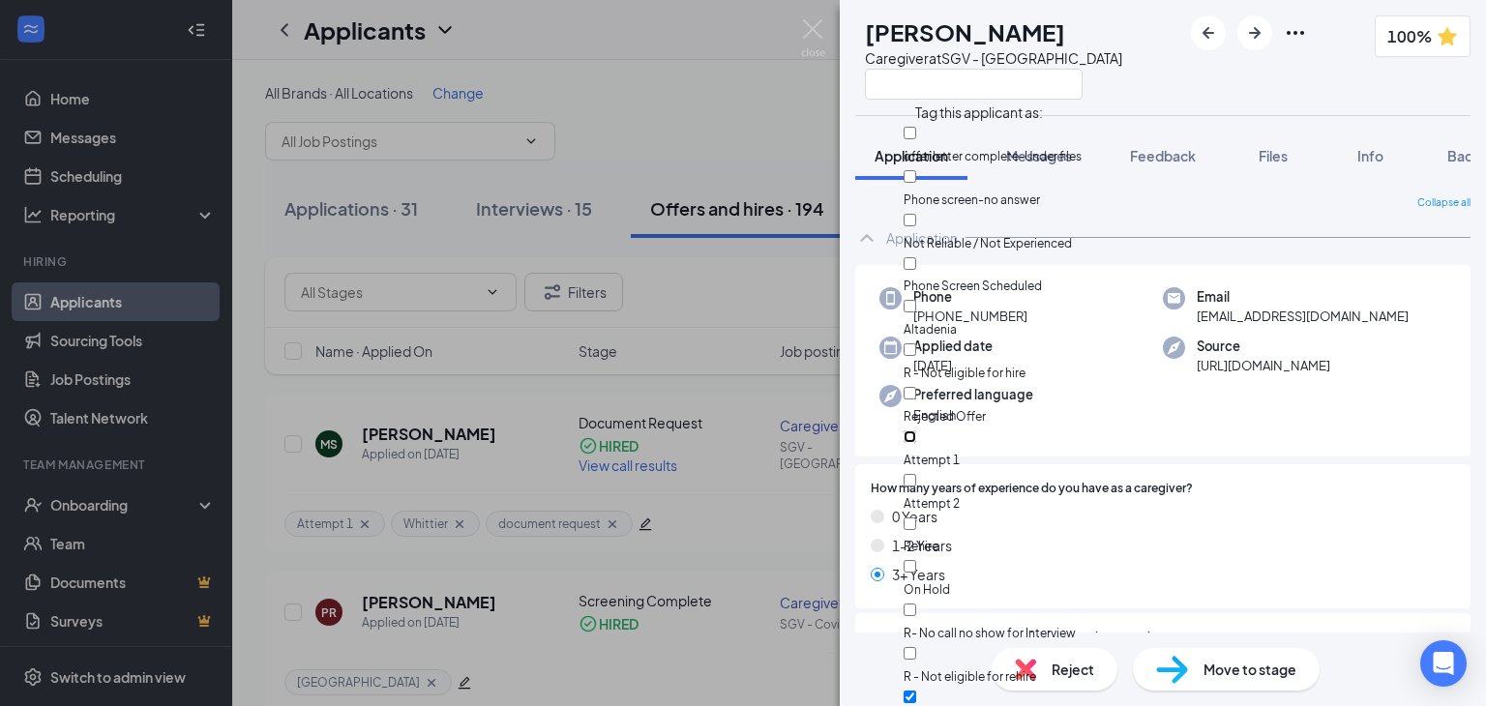
scroll to position [145, 0]
click at [916, 560] on input "On Hold" at bounding box center [909, 566] width 13 height 13
checkbox input "true"
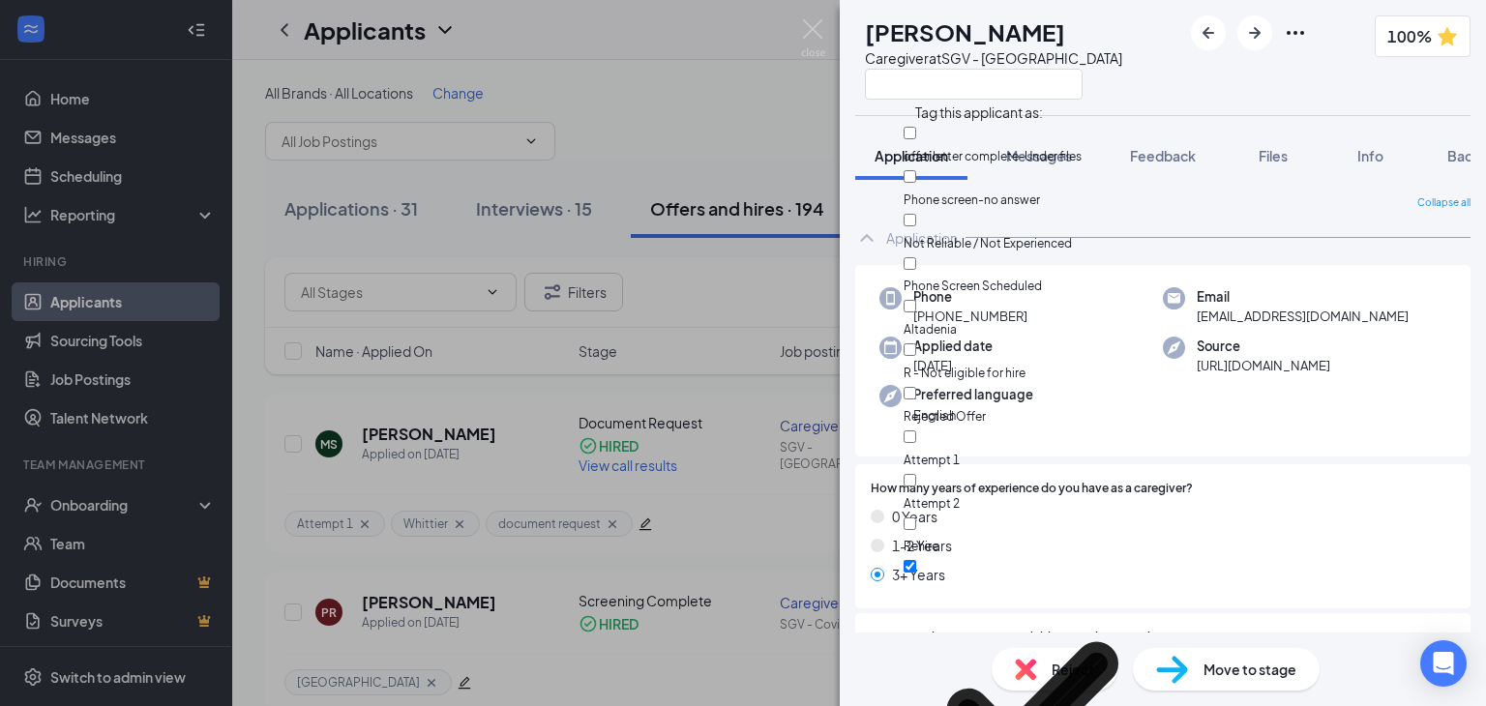
click at [1226, 74] on div "[PERSON_NAME] Caregiver at SGV - [GEOGRAPHIC_DATA] 100%" at bounding box center [1163, 57] width 646 height 115
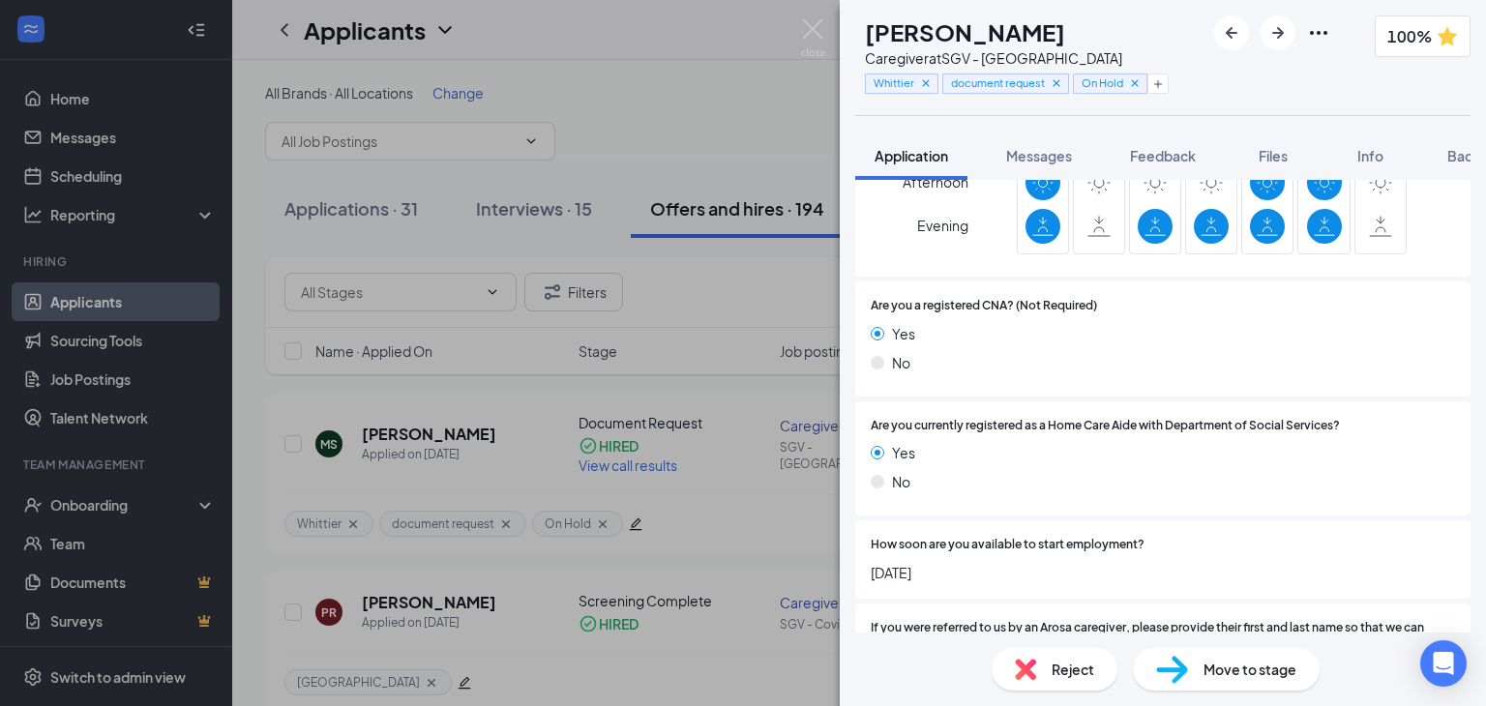
scroll to position [1743, 0]
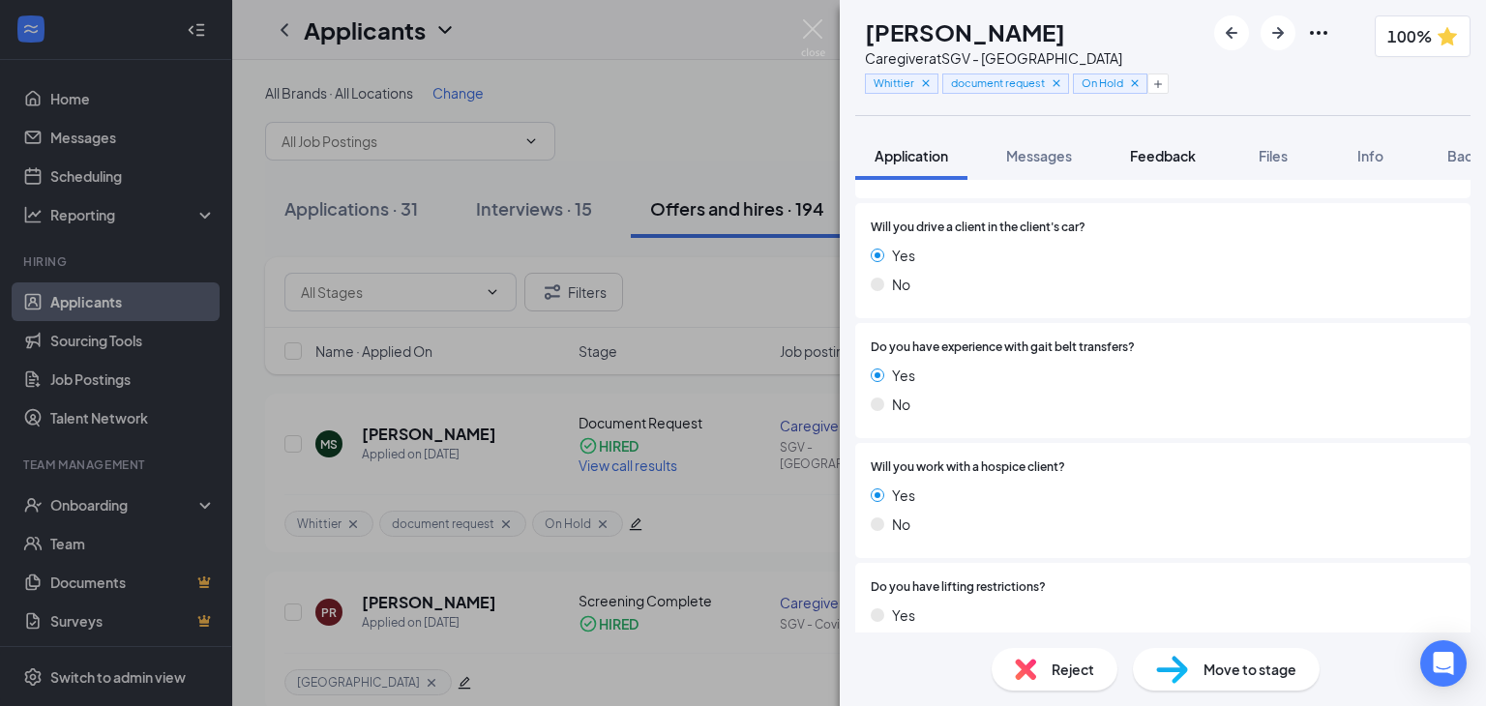
click at [1140, 163] on span "Feedback" at bounding box center [1163, 155] width 66 height 17
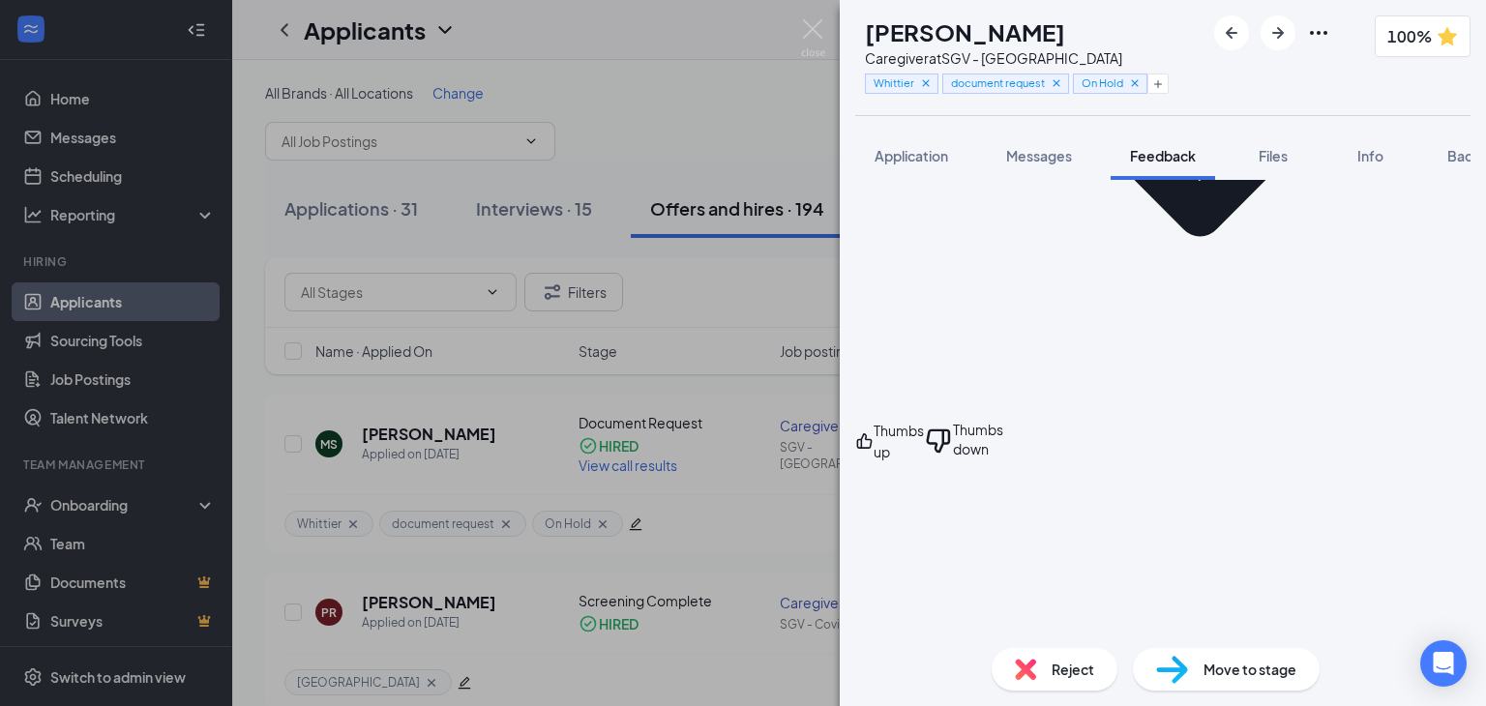
scroll to position [1435, 0]
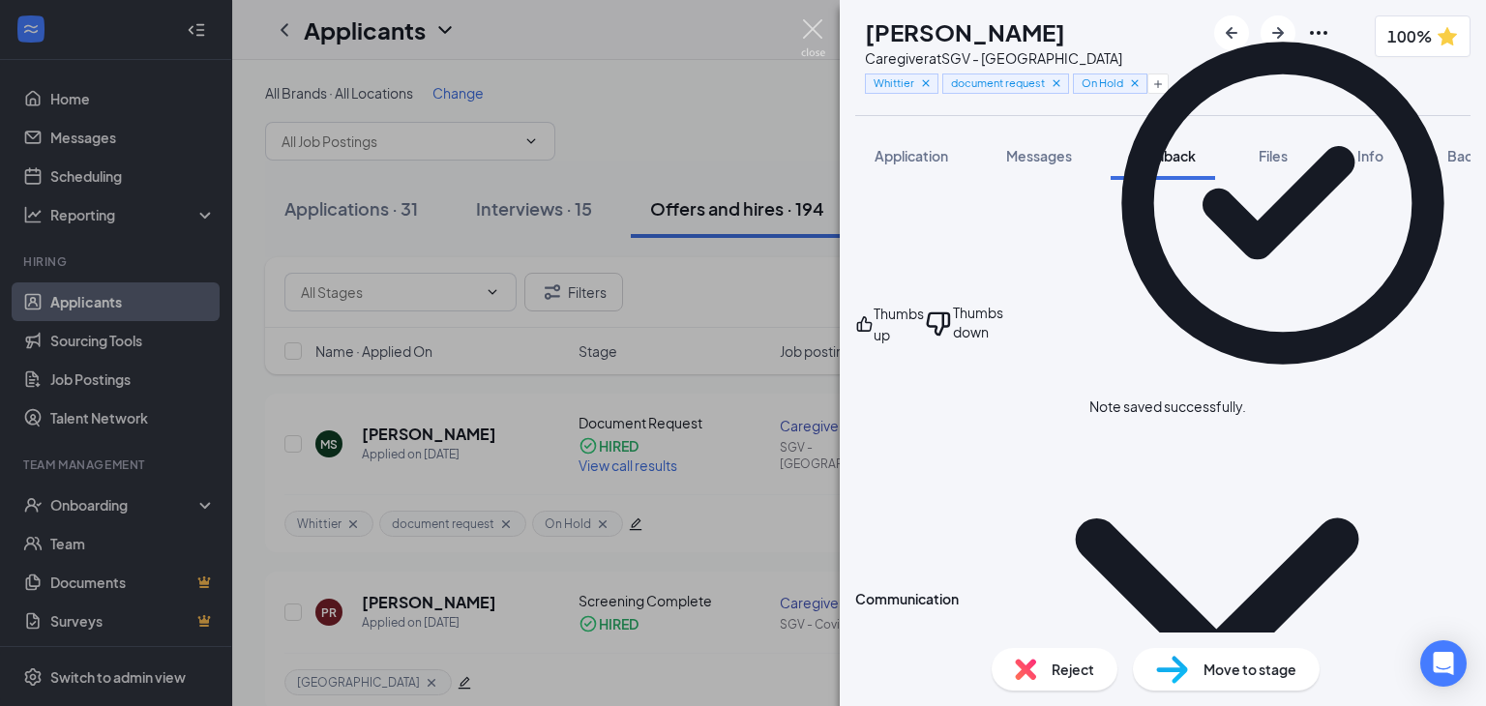
click at [809, 35] on img at bounding box center [813, 38] width 24 height 38
